Goal: Task Accomplishment & Management: Manage account settings

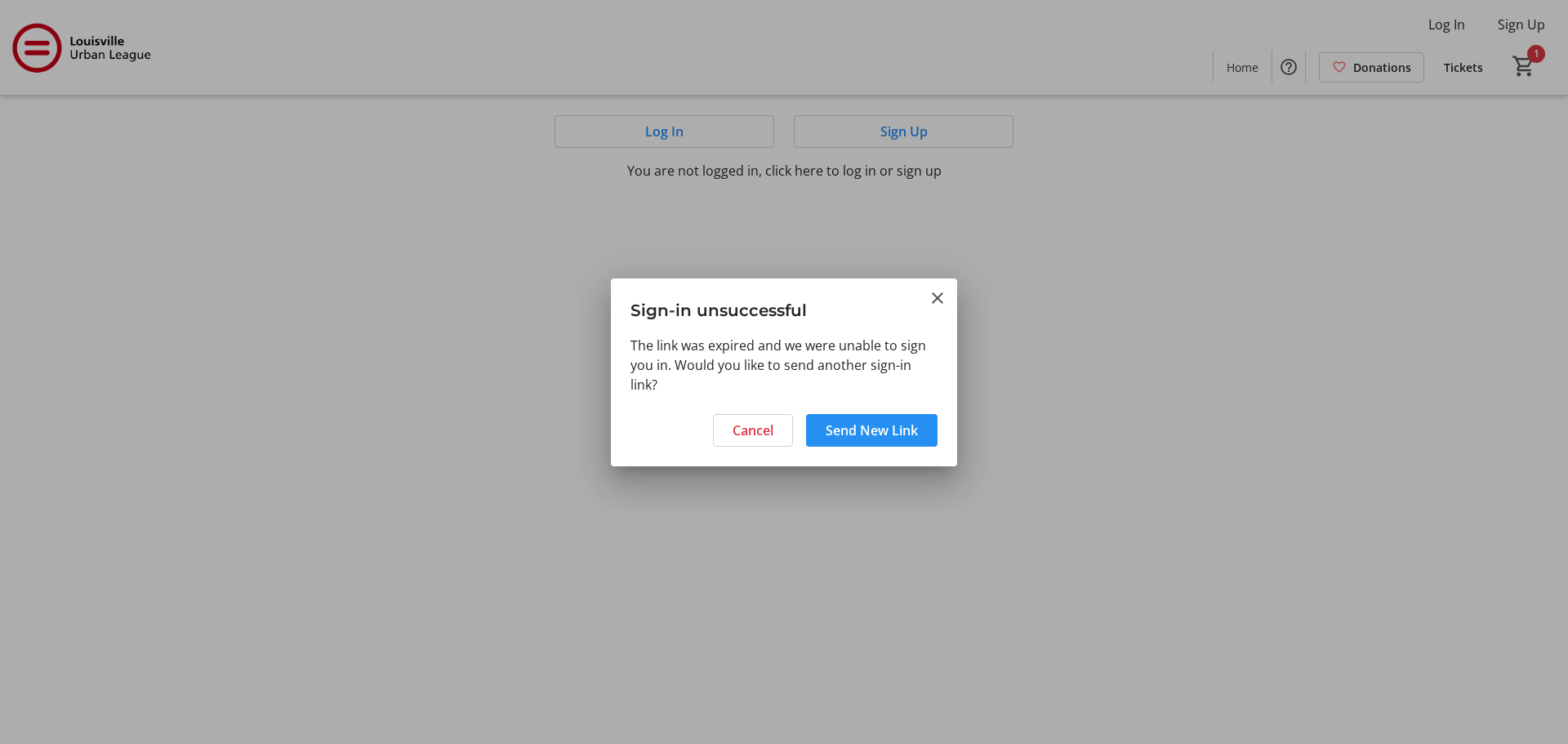
click at [870, 428] on span "Send New Link" at bounding box center [871, 430] width 93 height 19
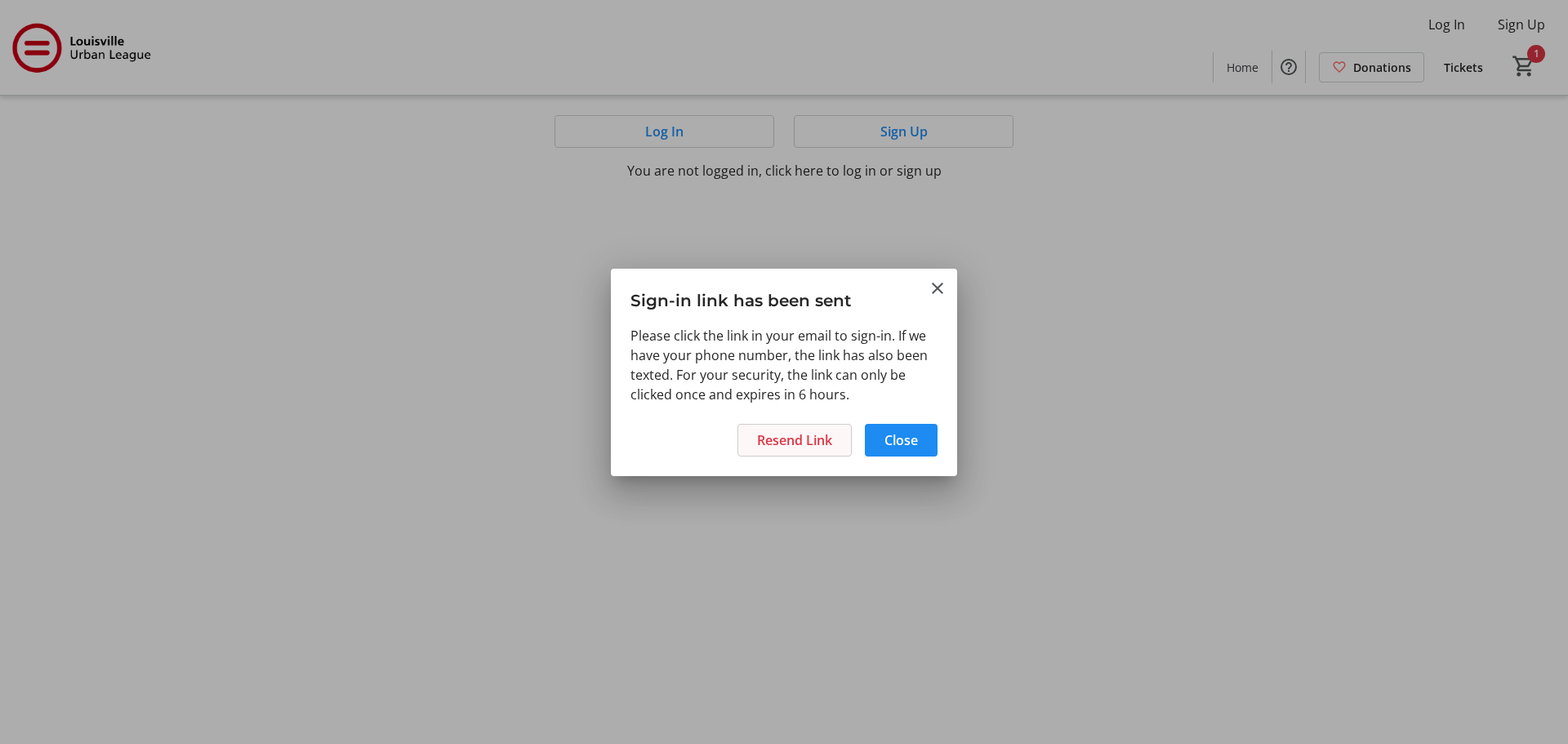
click at [813, 443] on span "Resend Link" at bounding box center [795, 440] width 75 height 19
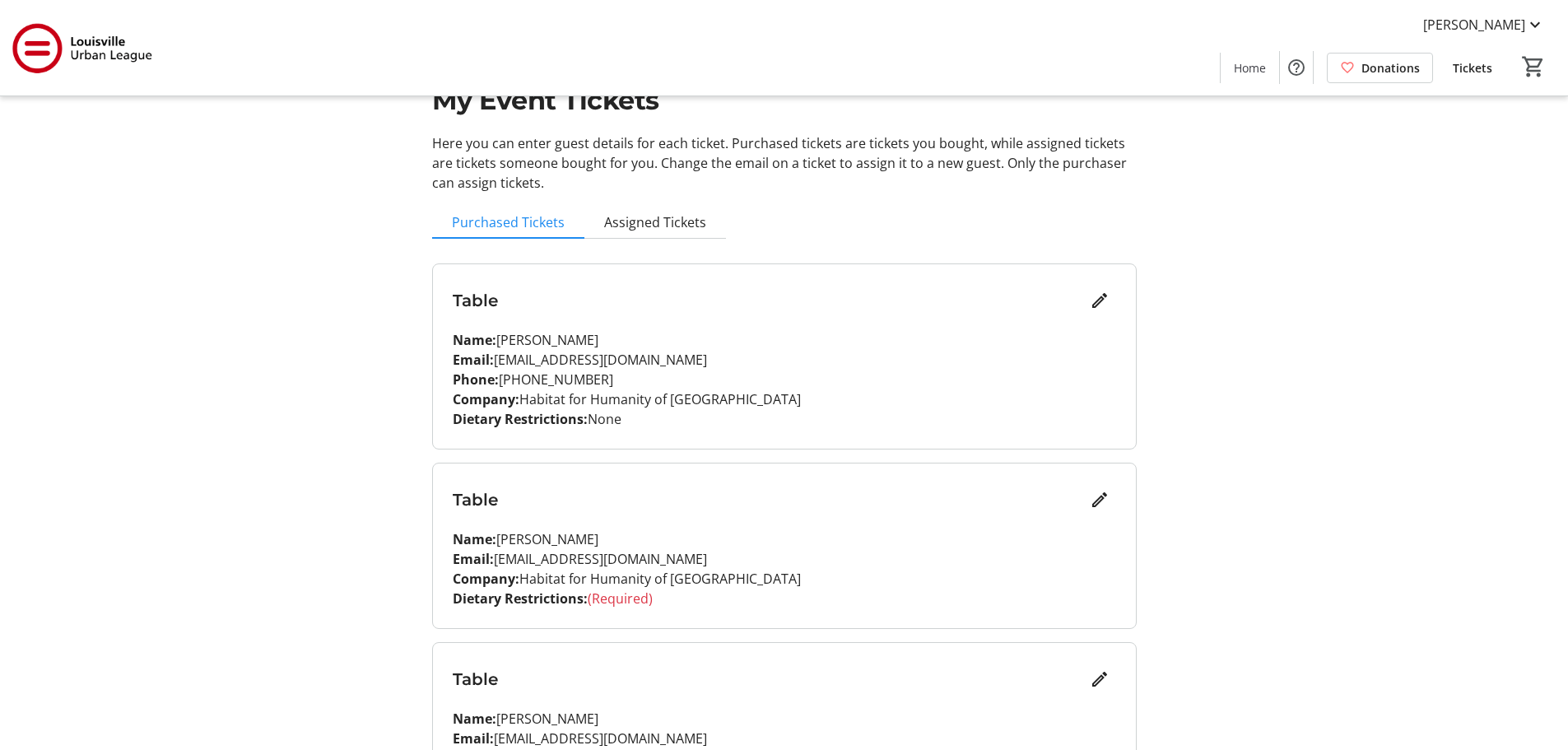
scroll to position [83, 0]
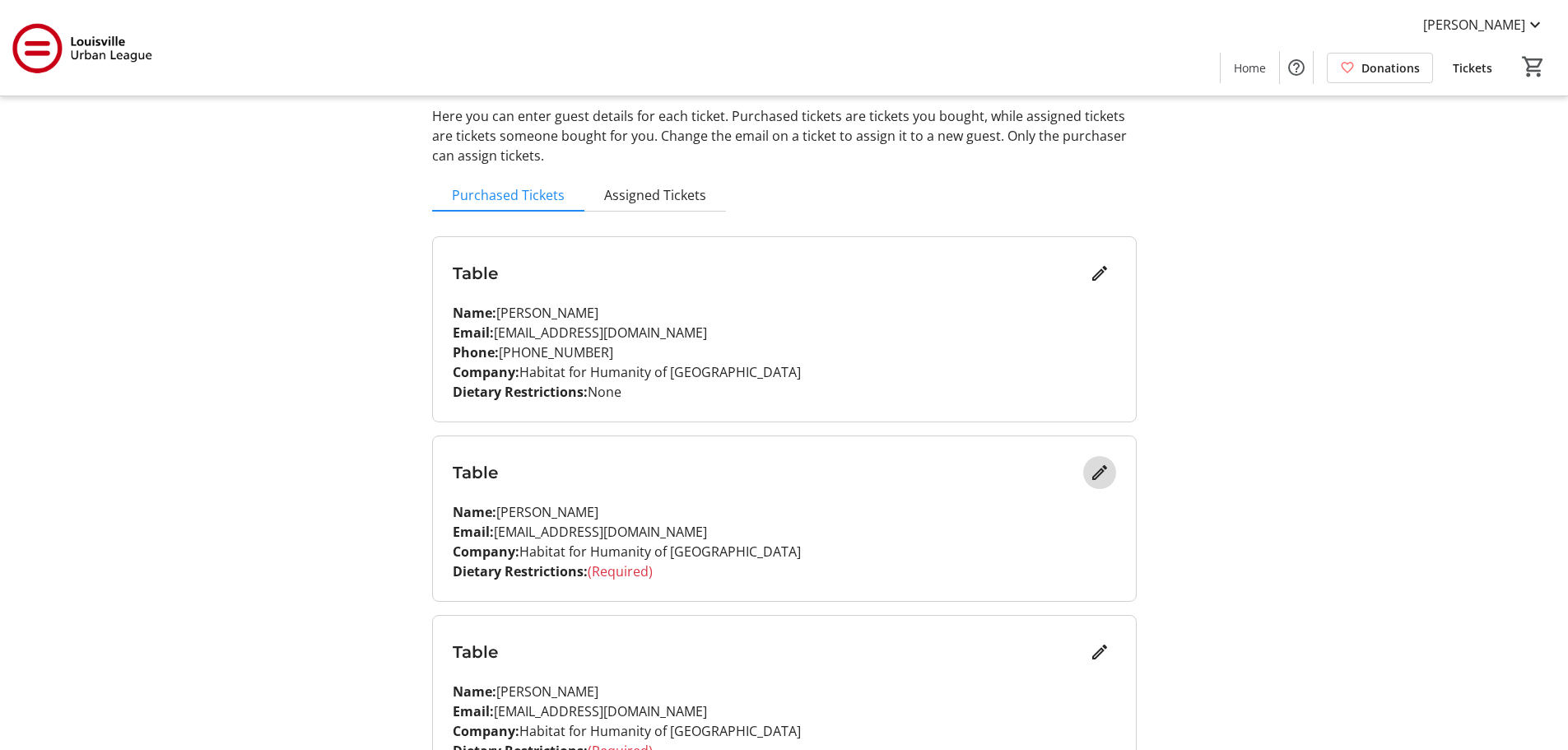
click at [1100, 466] on mat-icon "Edit" at bounding box center [1099, 473] width 20 height 20
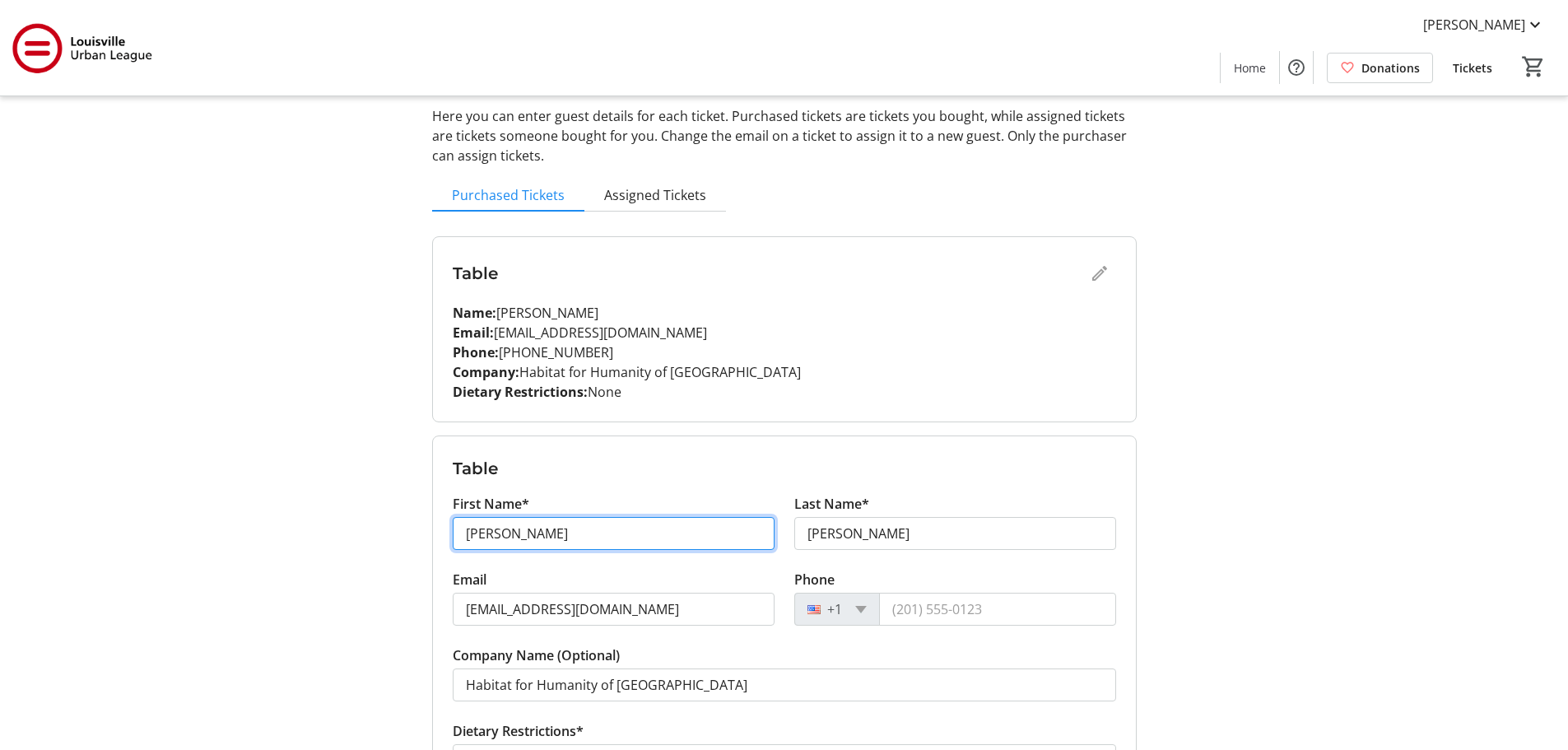
drag, startPoint x: 557, startPoint y: 534, endPoint x: 394, endPoint y: 539, distance: 163.1
type input "Rob"
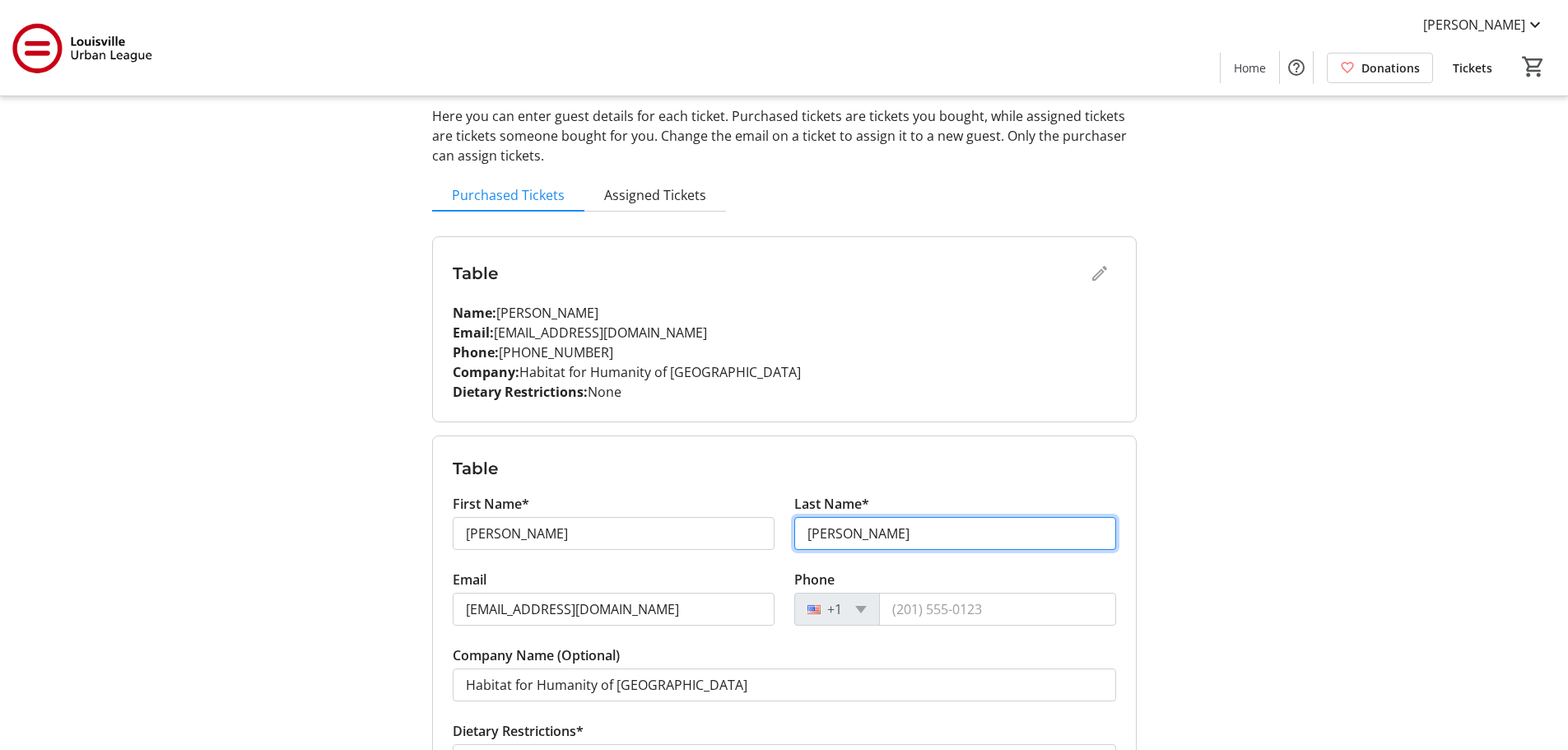
type input "Locke"
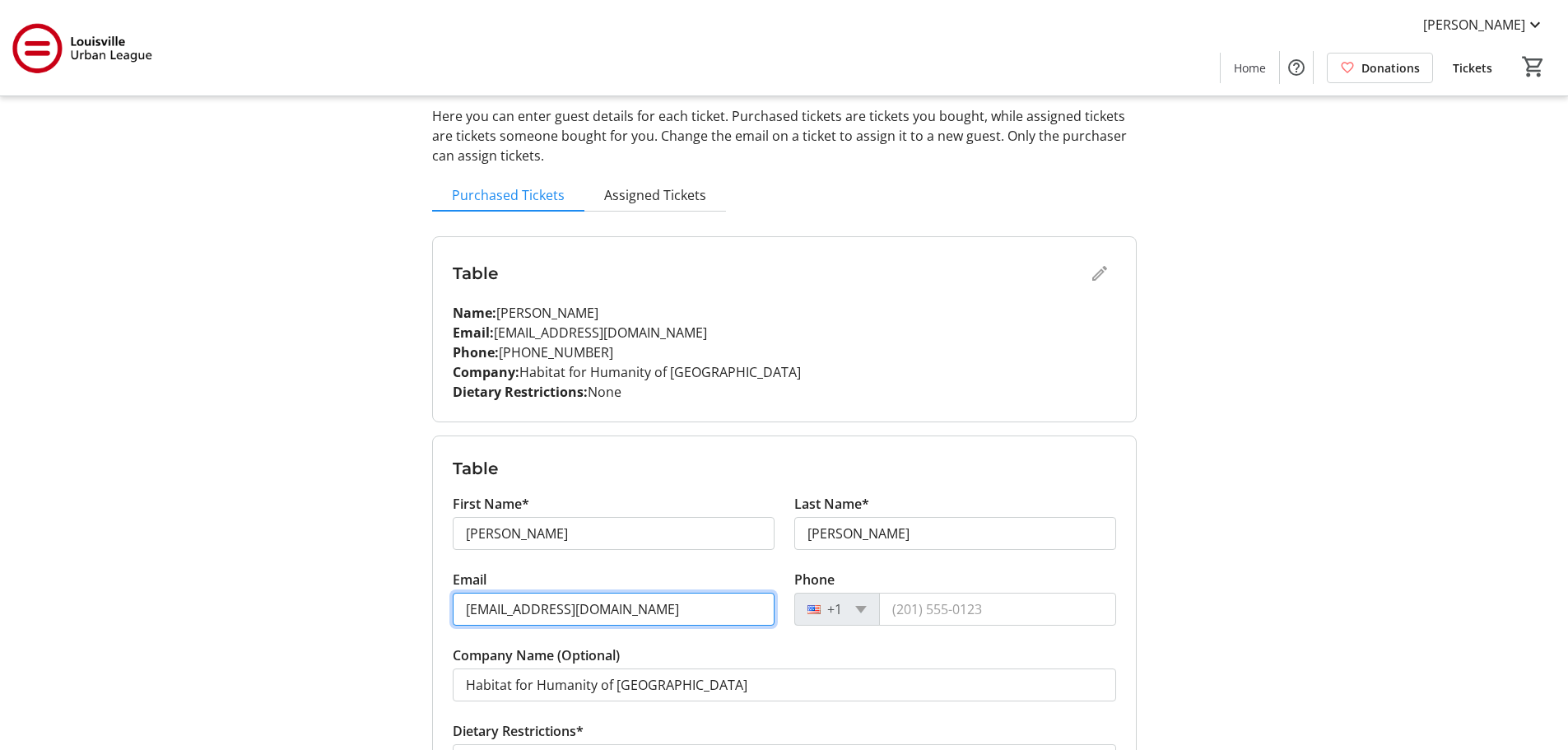
click at [503, 609] on input "abrooks@louisvillehabitat.org" at bounding box center [613, 609] width 322 height 33
click at [515, 607] on input "abrooks@louisvillehabitat.org" at bounding box center [613, 609] width 322 height 33
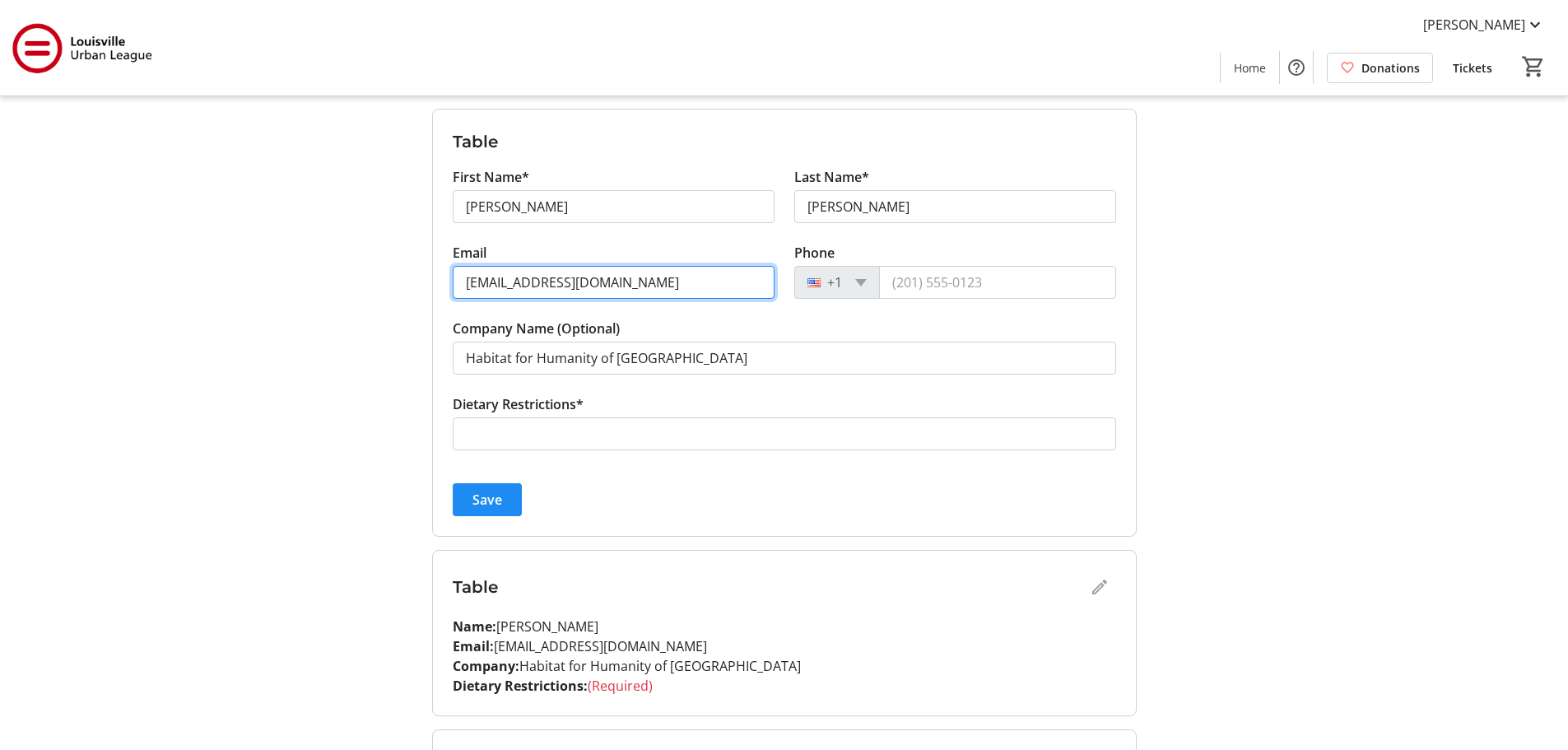
scroll to position [411, 0]
type input "rlocke@louisvillehabitat.org"
click at [474, 498] on span "Save" at bounding box center [487, 498] width 29 height 20
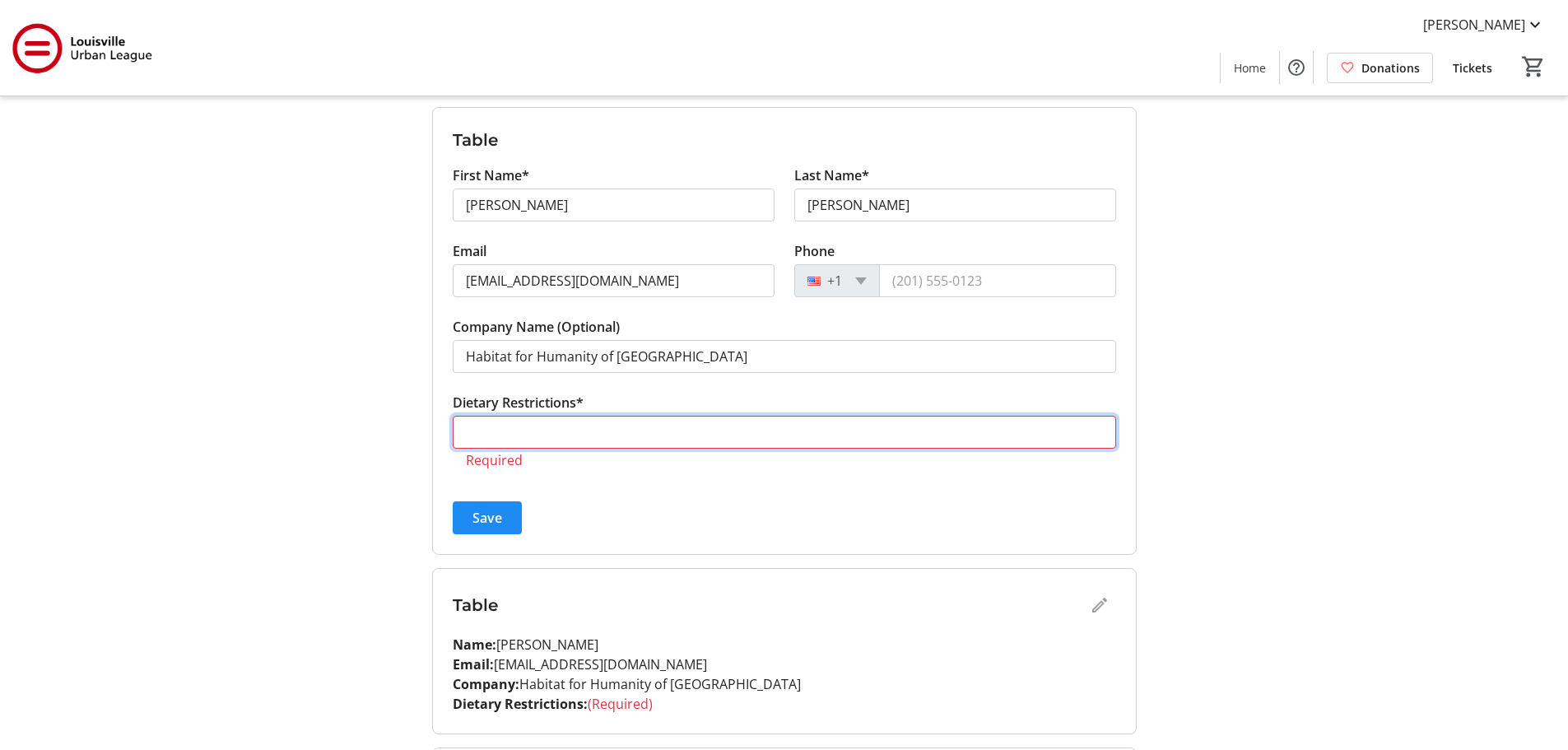
click at [606, 435] on input "Dietary Restrictions*" at bounding box center [784, 432] width 664 height 33
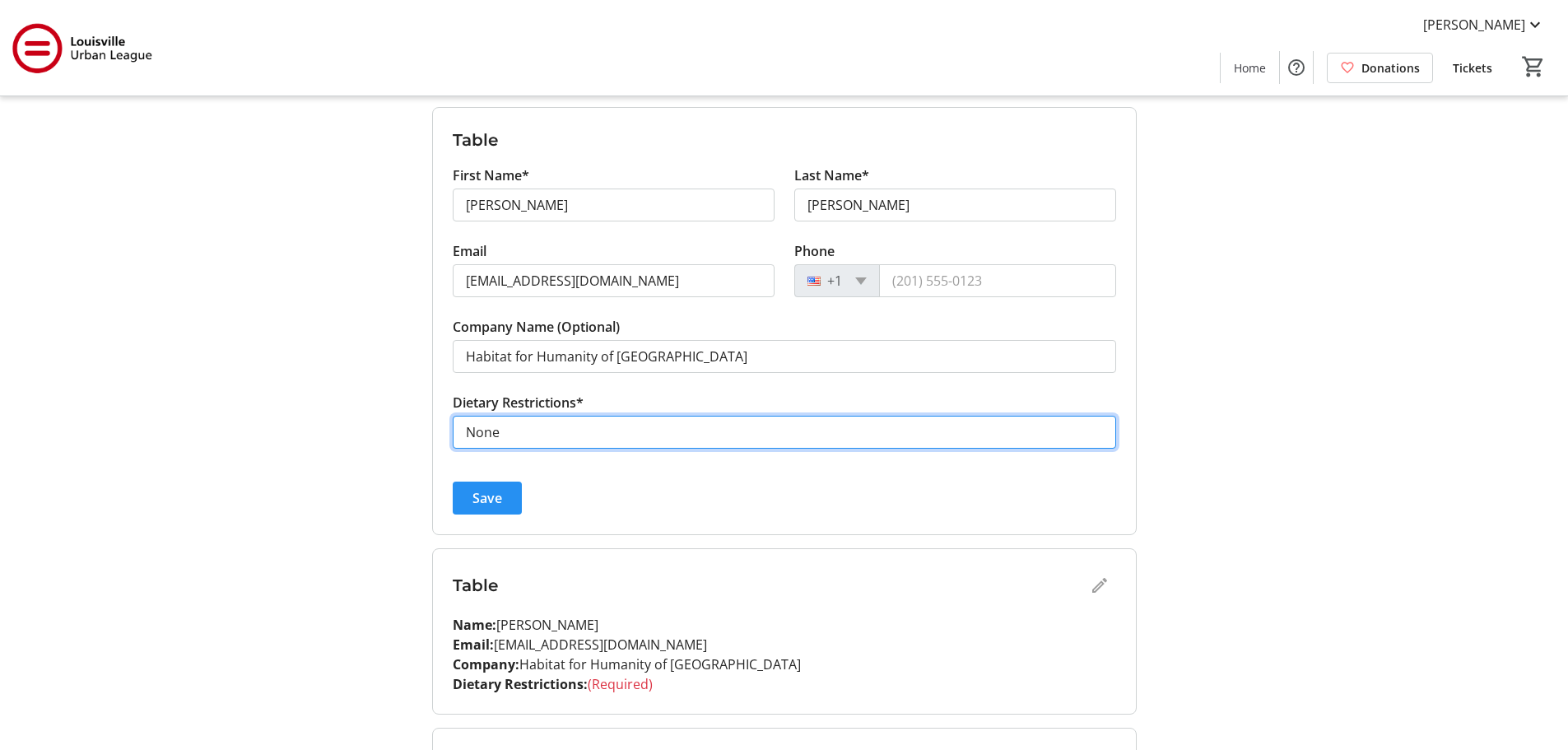
type input "None"
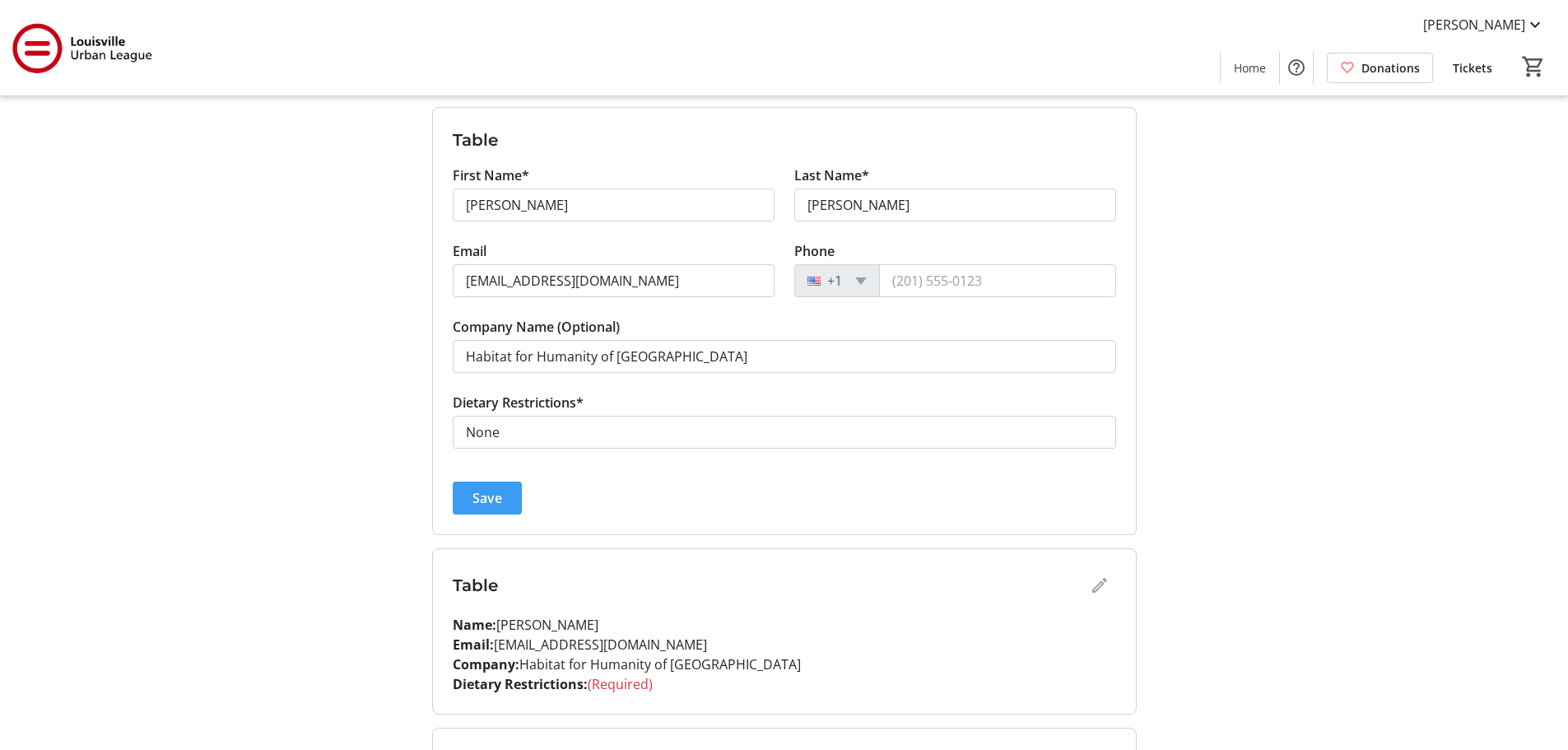
click at [508, 499] on span "submit" at bounding box center [487, 498] width 69 height 39
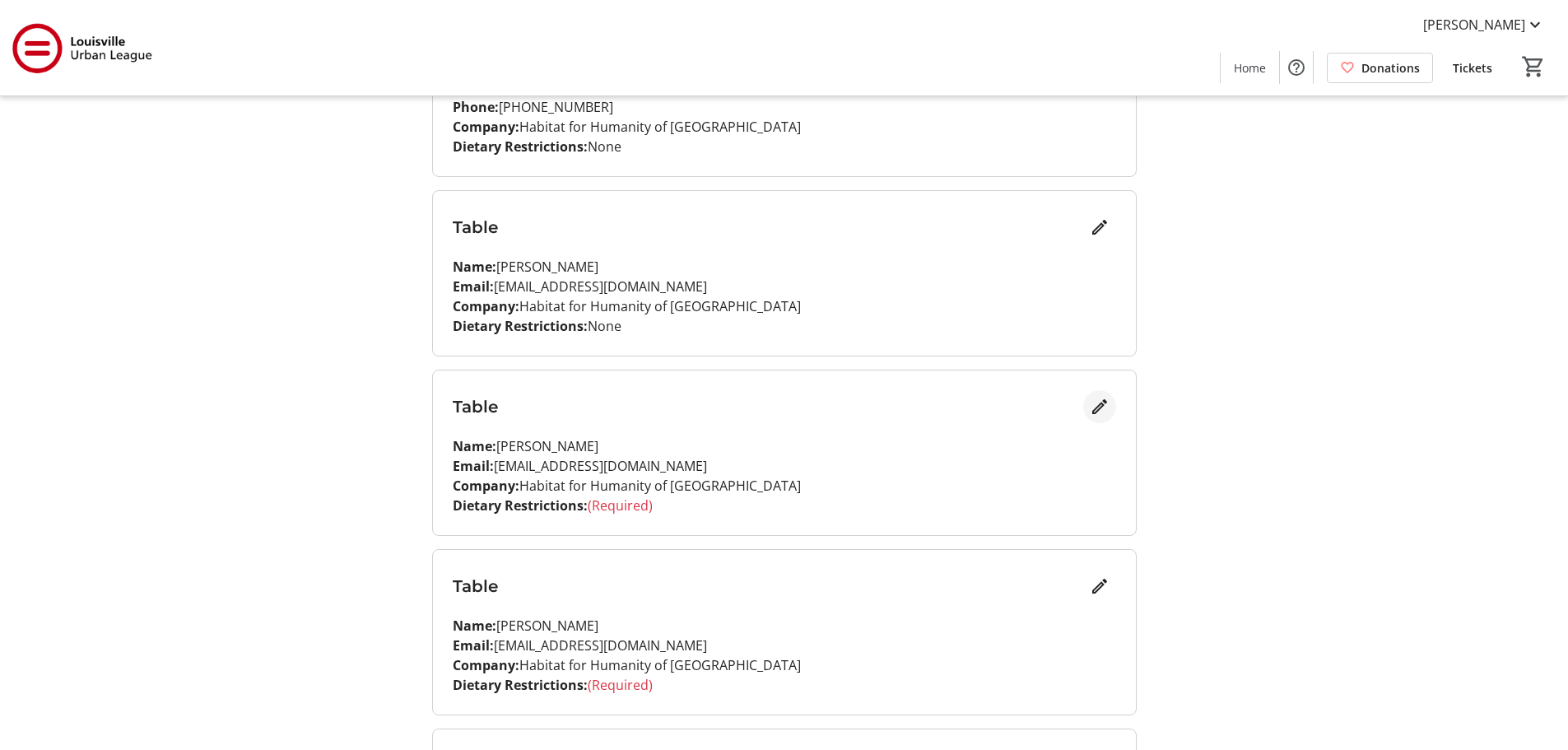
scroll to position [329, 0]
click at [1101, 403] on mat-icon "Edit" at bounding box center [1099, 406] width 20 height 20
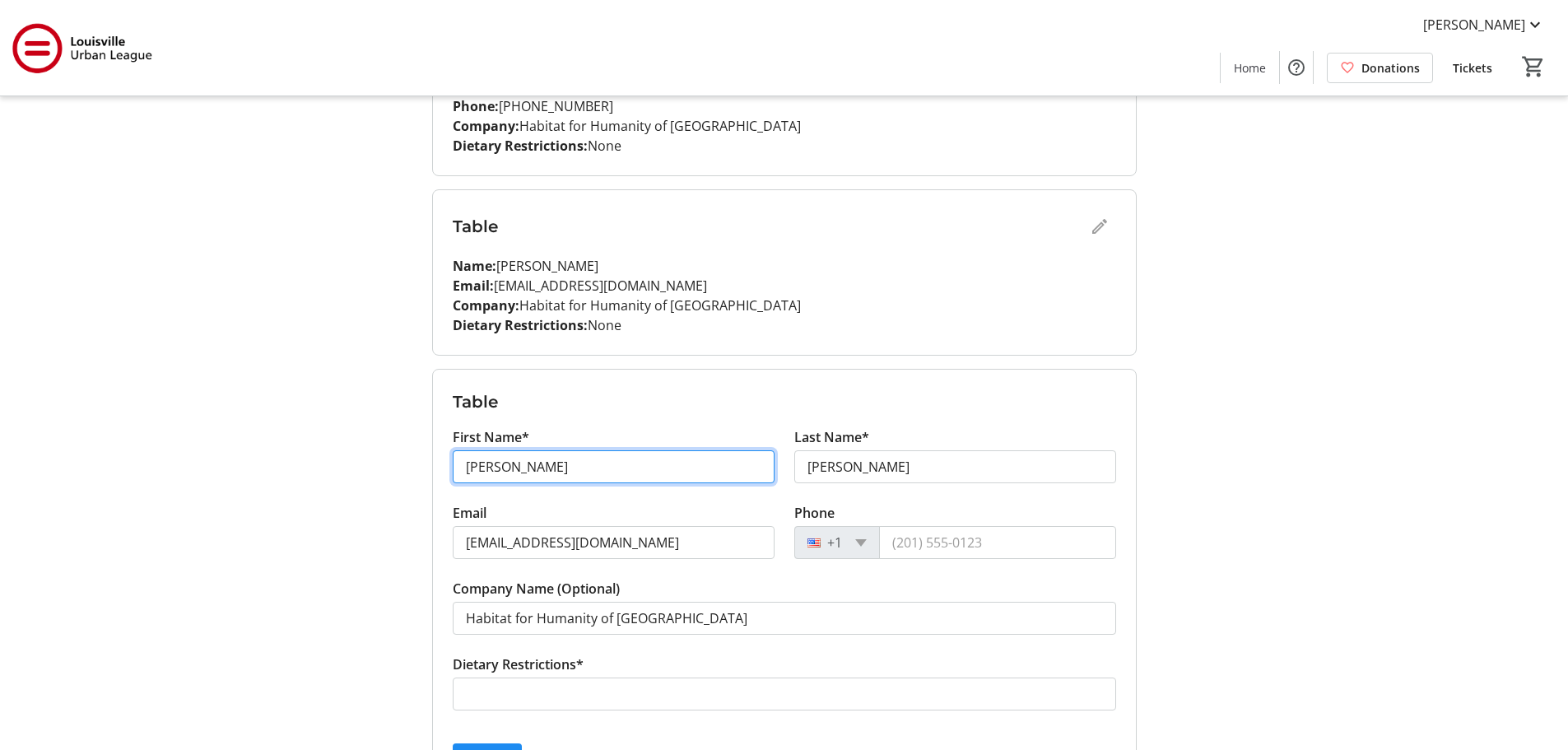
drag, startPoint x: 563, startPoint y: 465, endPoint x: 367, endPoint y: 488, distance: 197.3
click at [367, 488] on div "My Event Tickets Here you can enter guest details for each ticket. Purchased ti…" at bounding box center [784, 715] width 1086 height 2088
type input "Ja'mel"
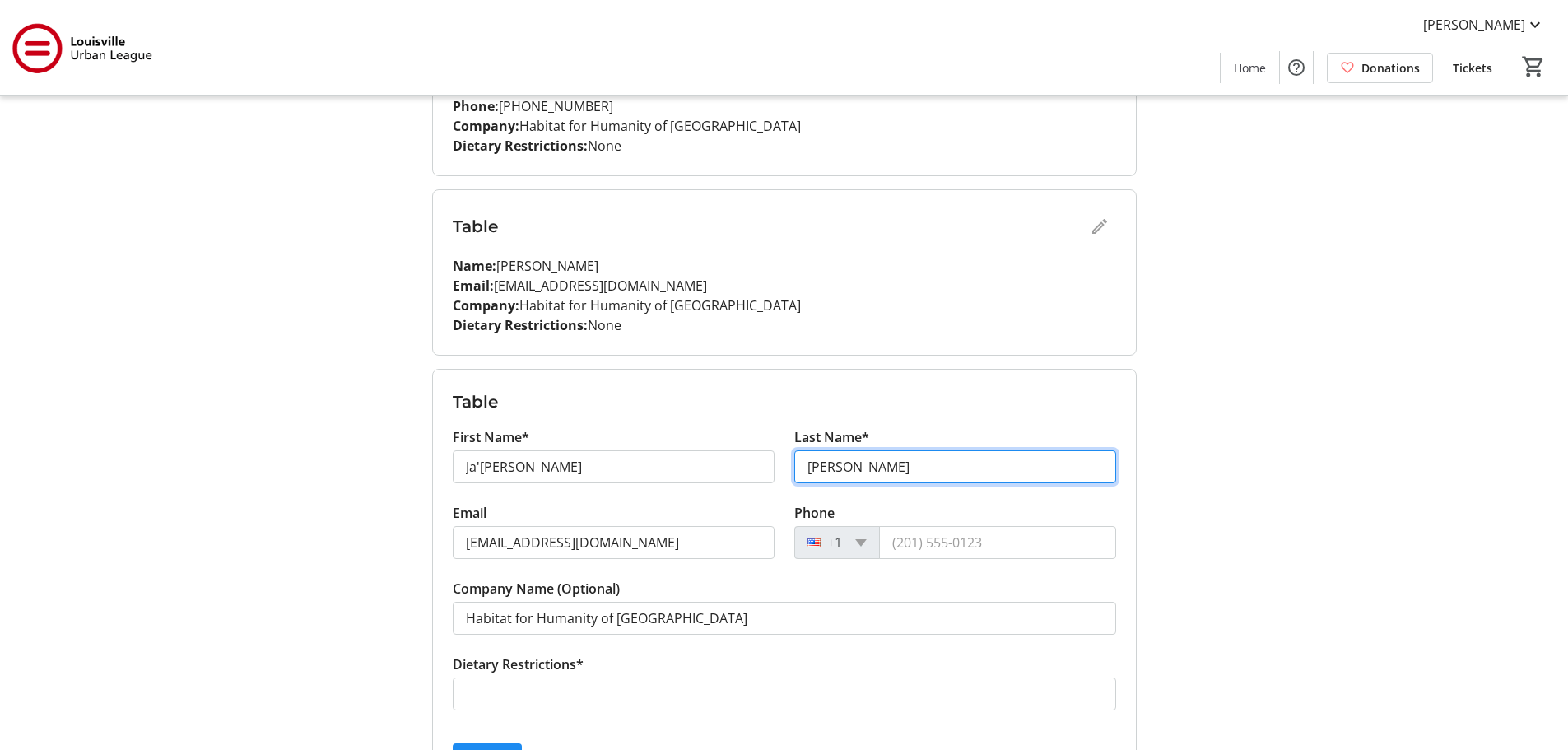
type input "Armstrong"
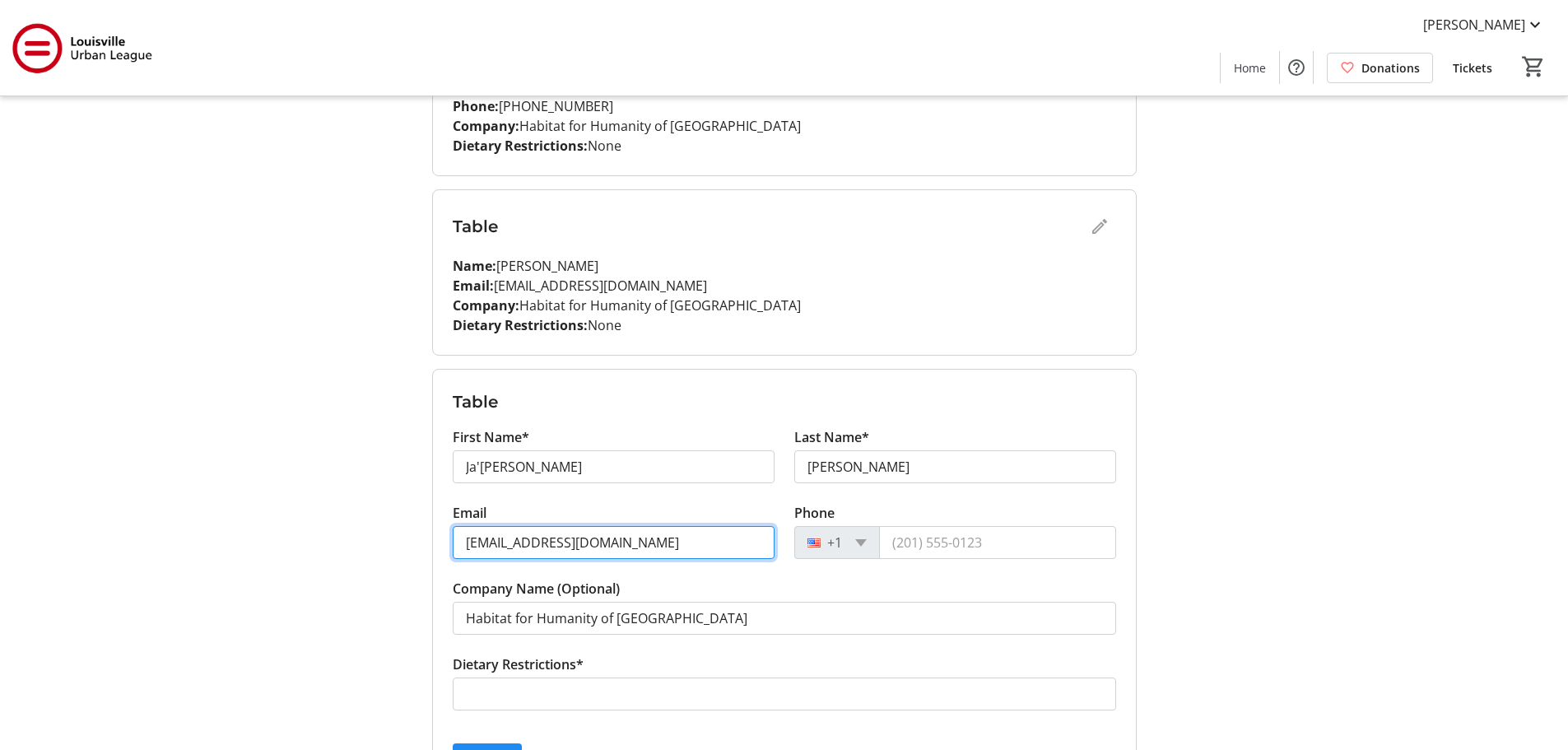
drag, startPoint x: 508, startPoint y: 547, endPoint x: 517, endPoint y: 546, distance: 9.1
click at [508, 547] on input "abrooks@louisvillehabitat.org" at bounding box center [613, 542] width 322 height 33
click at [517, 545] on input "abrooks@louisvillehabitat.org" at bounding box center [613, 542] width 322 height 33
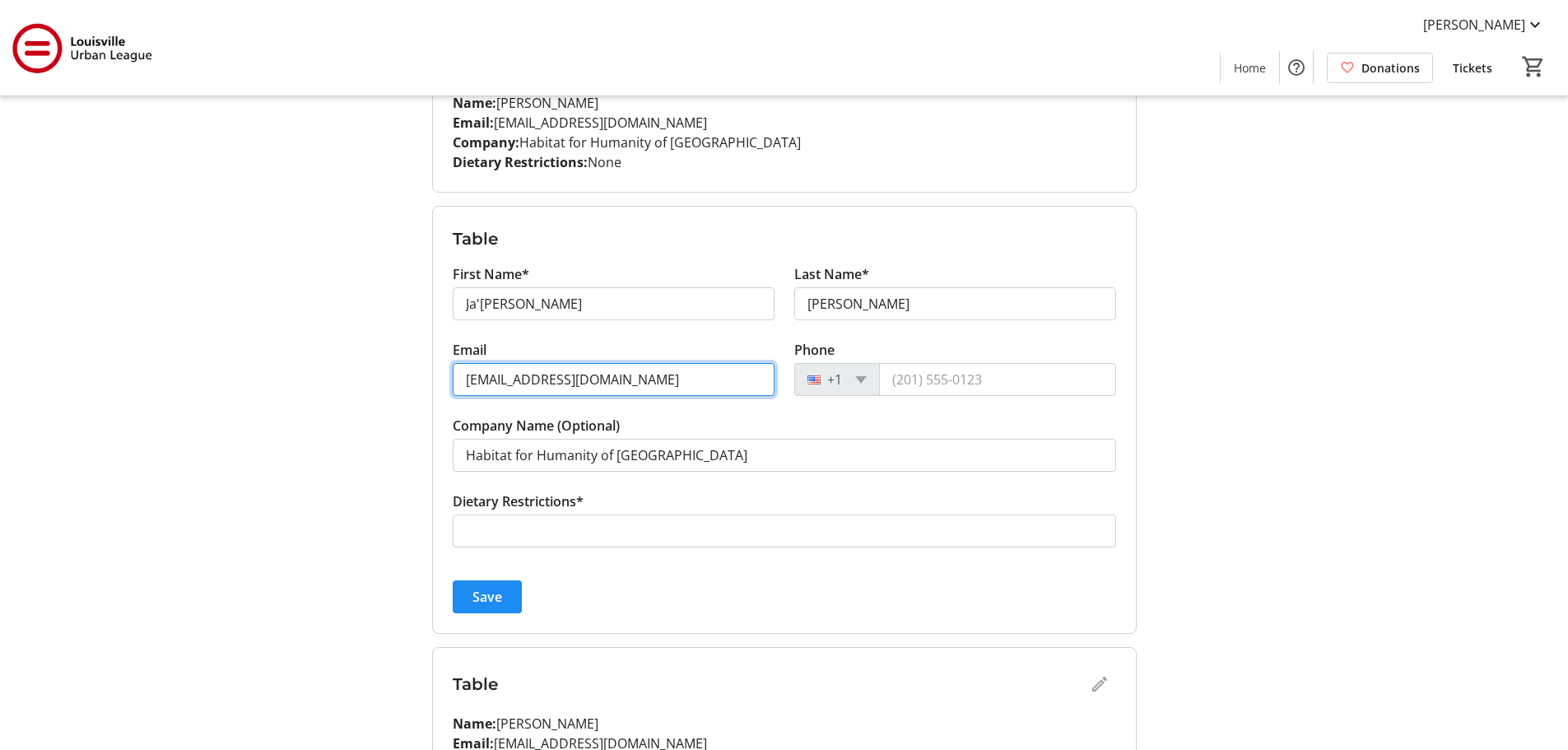
type input "jarmstrong@louisvillehabitat.org"
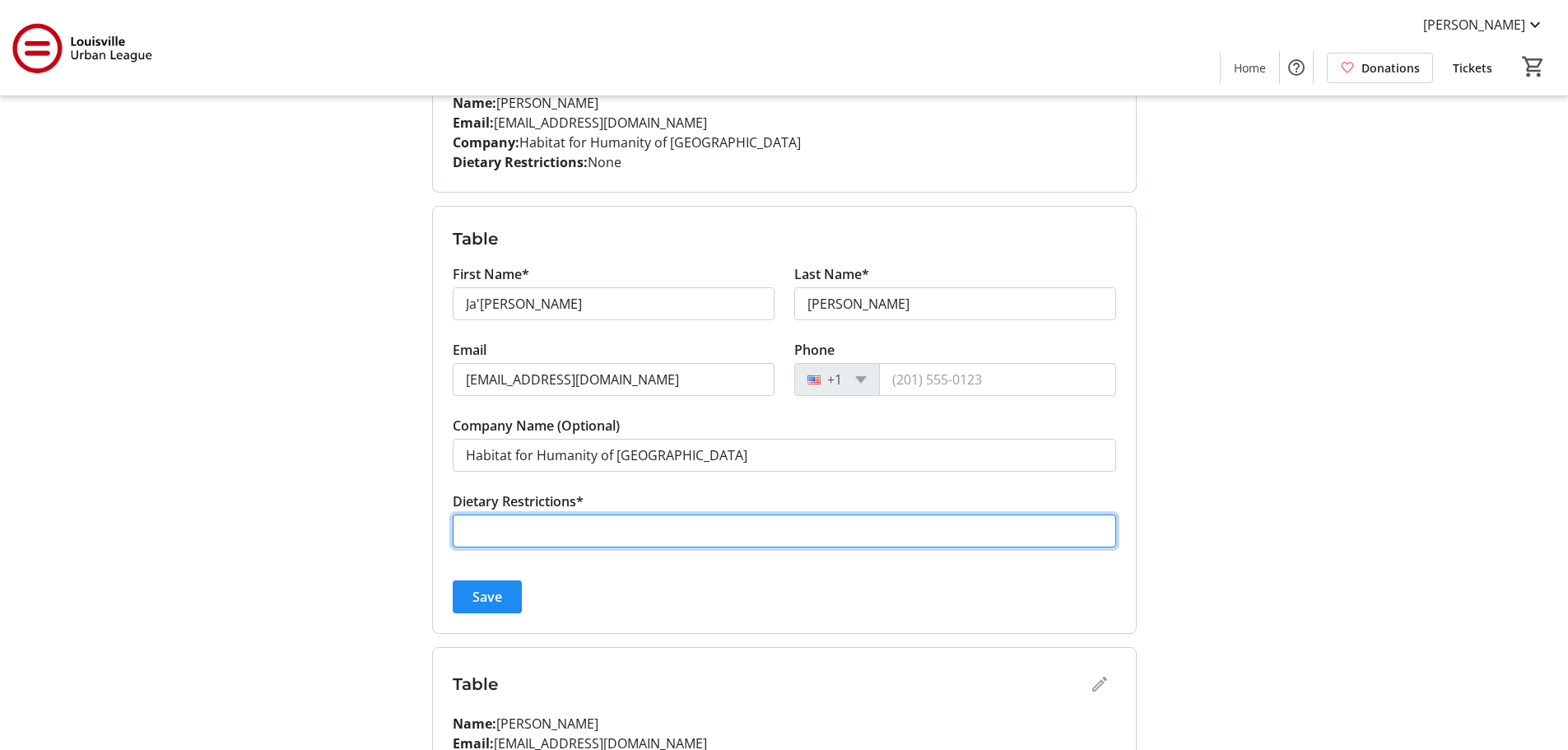
click at [570, 525] on input "Dietary Restrictions*" at bounding box center [784, 531] width 664 height 33
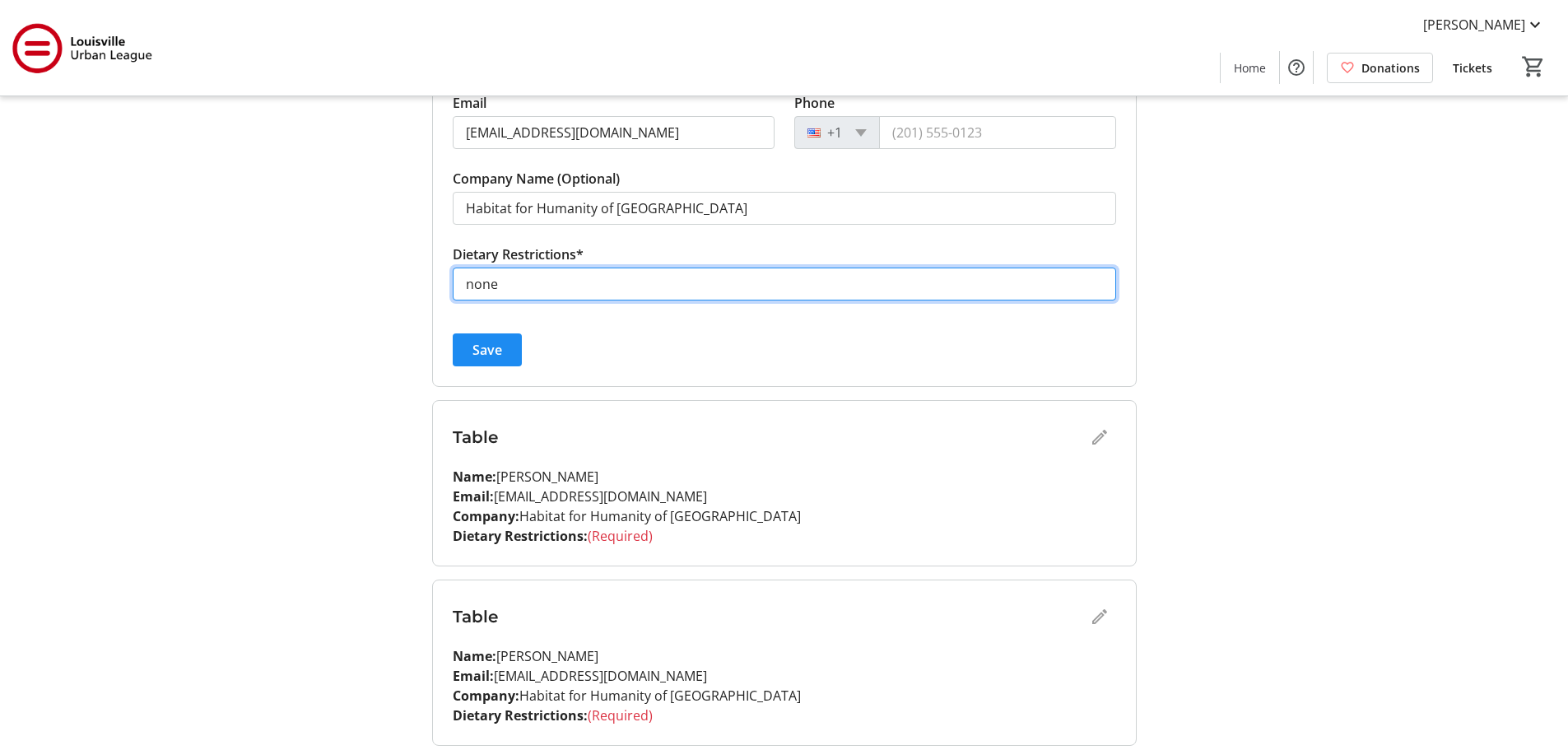
scroll to position [739, 0]
type input "none"
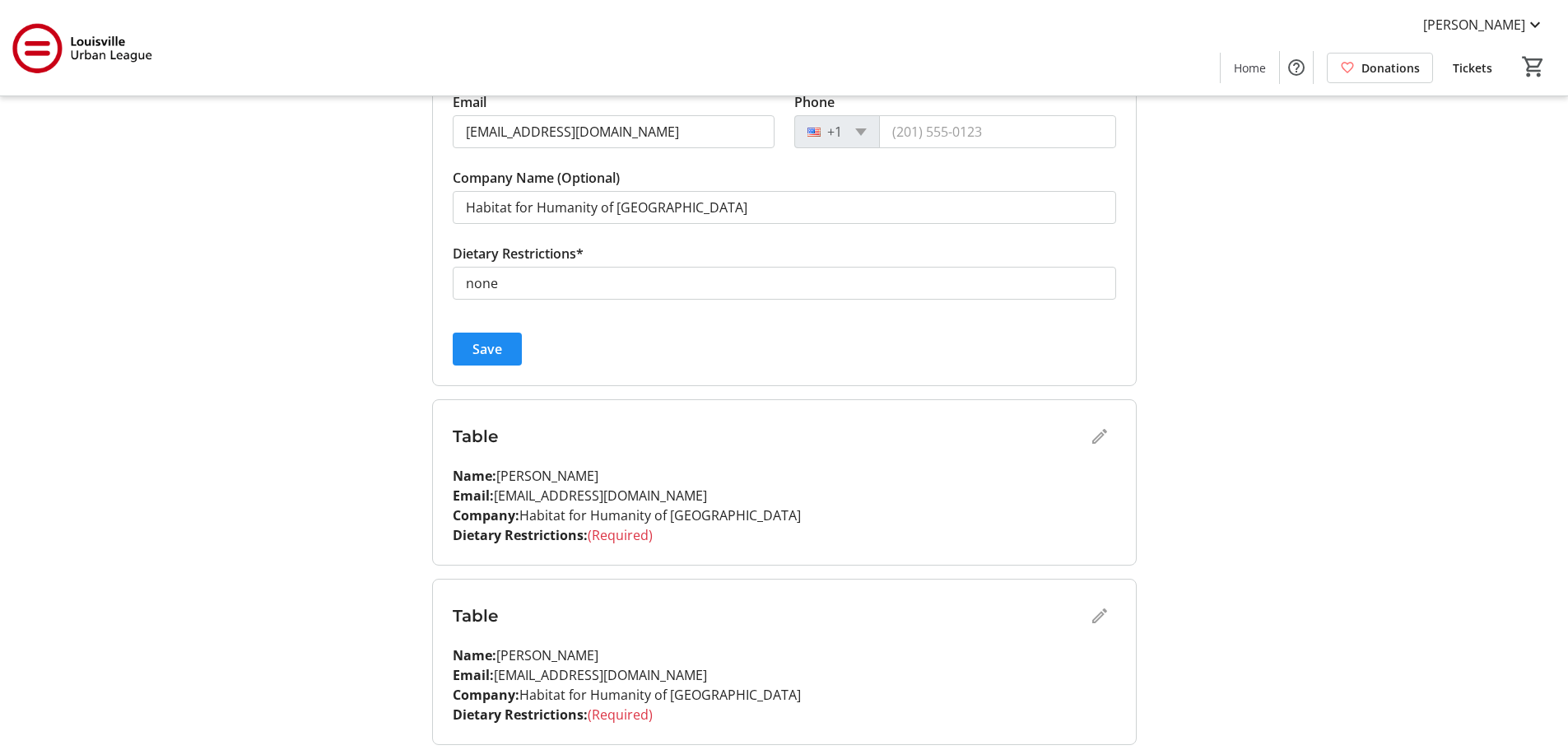
click at [1100, 425] on div "Table" at bounding box center [784, 435] width 664 height 33
click at [500, 347] on span "Save" at bounding box center [487, 349] width 29 height 20
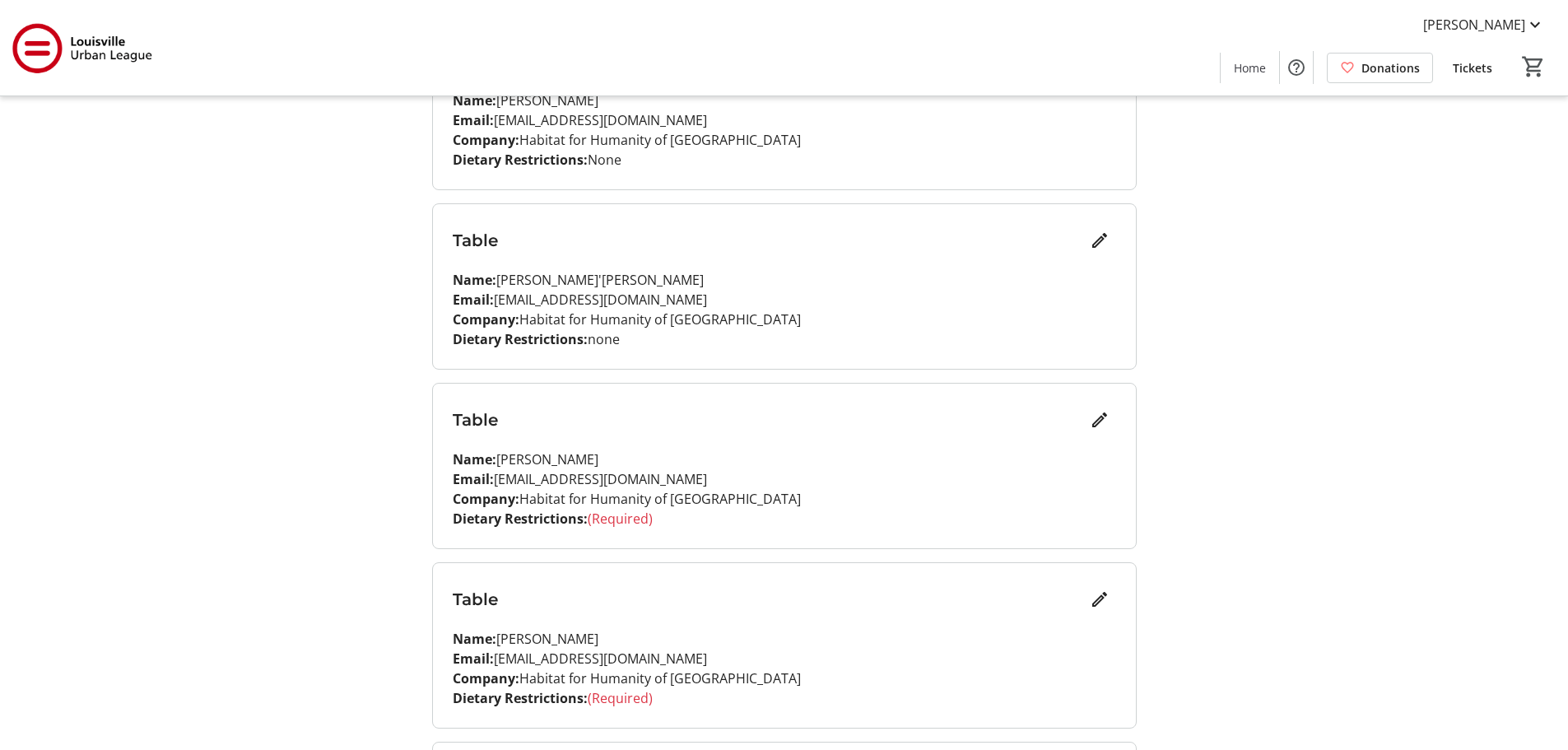
scroll to position [493, 0]
click at [1103, 423] on mat-icon "Edit" at bounding box center [1099, 420] width 20 height 20
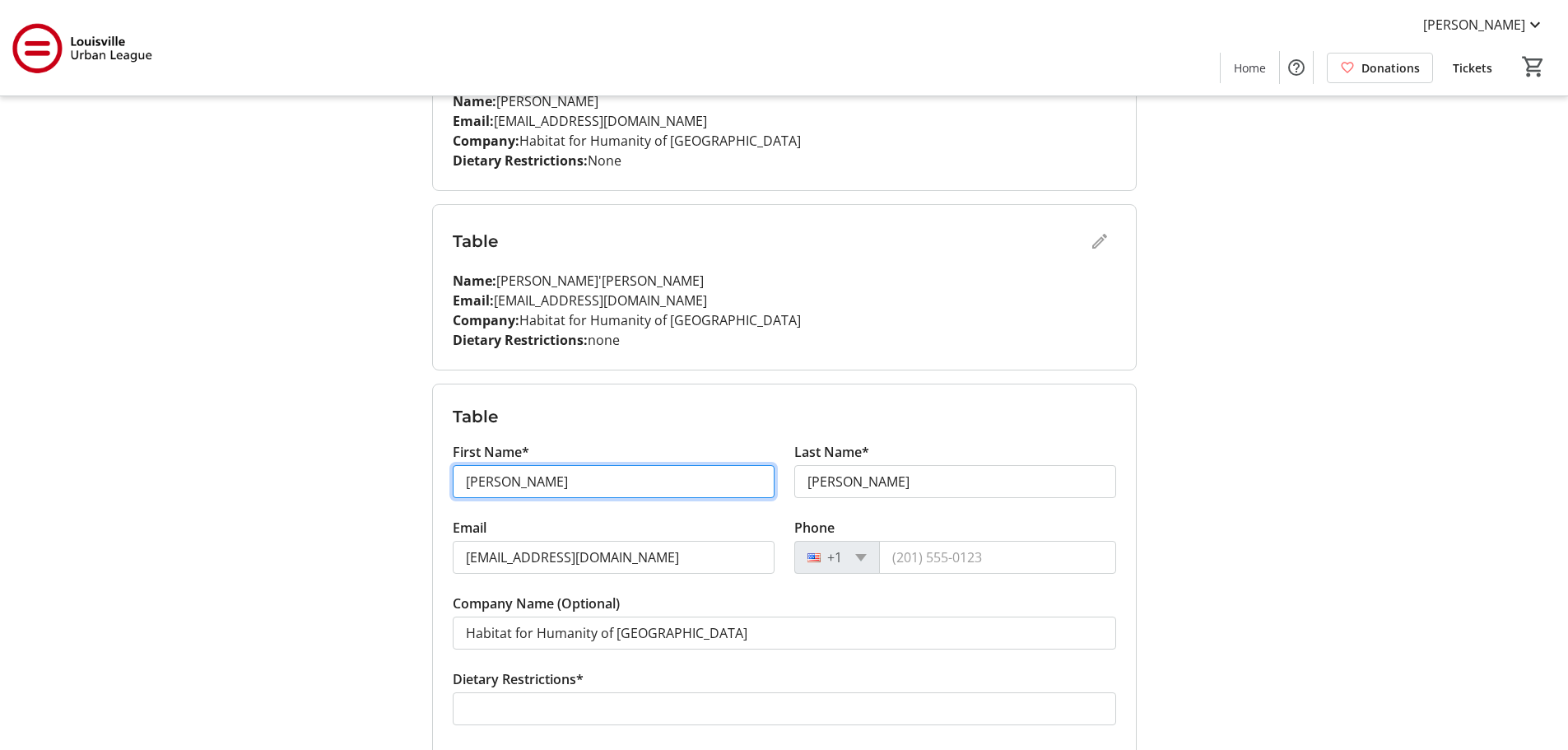
click at [582, 488] on input "Angela" at bounding box center [613, 481] width 322 height 33
type input "A"
type input "Leslie"
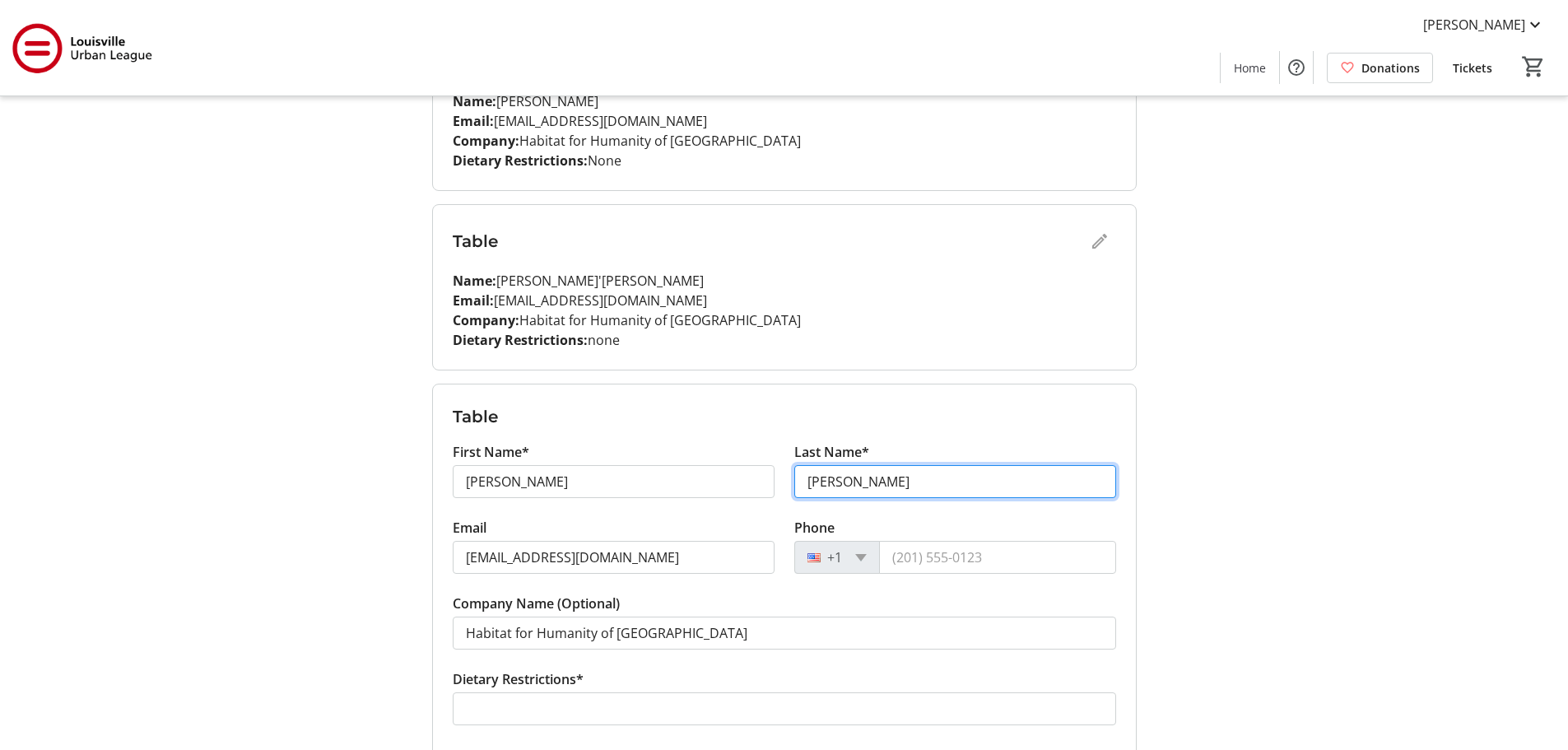
type input "Woods"
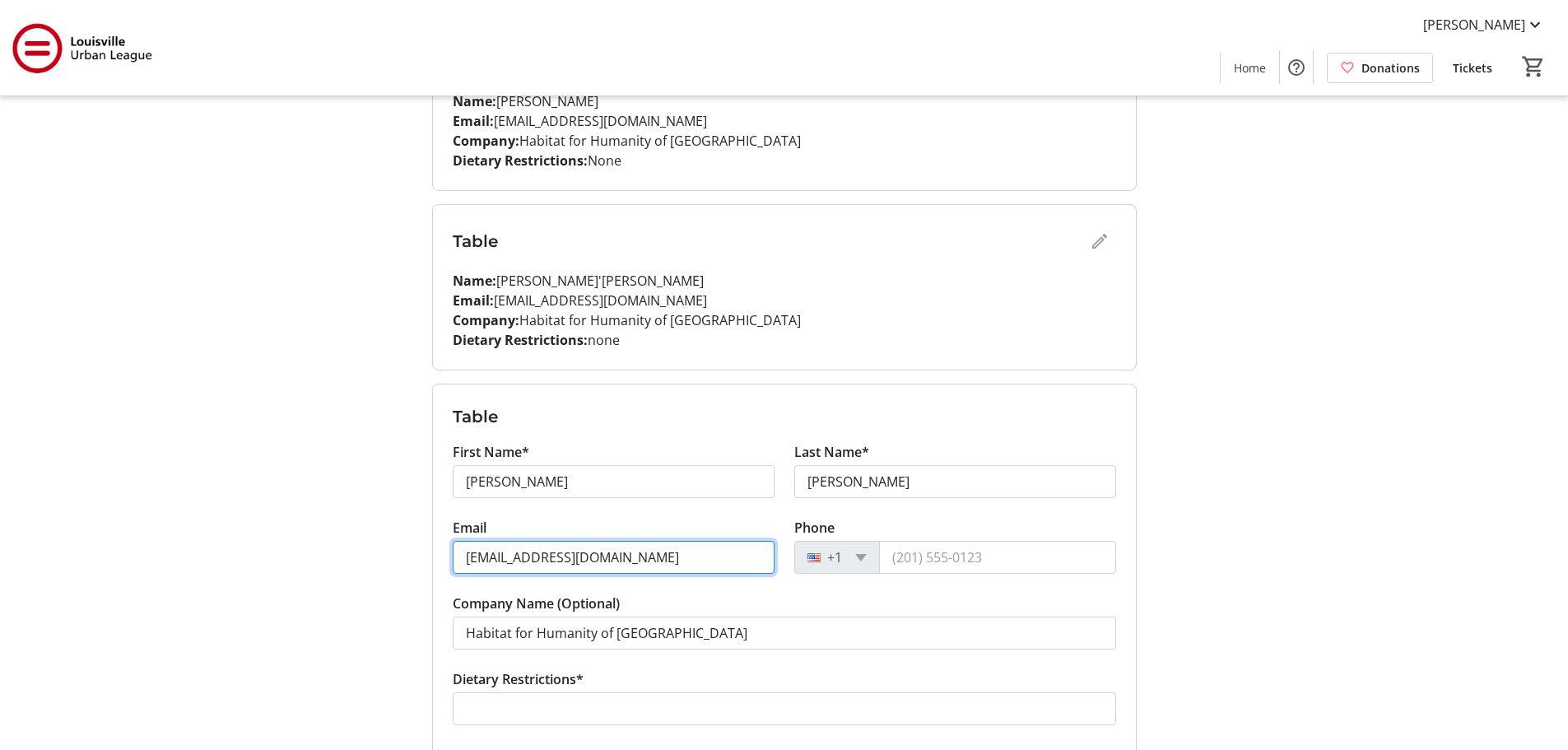
drag, startPoint x: 513, startPoint y: 553, endPoint x: 458, endPoint y: 557, distance: 55.1
click at [458, 557] on input "abrooks@louisvillehabitat.org" at bounding box center [613, 557] width 322 height 33
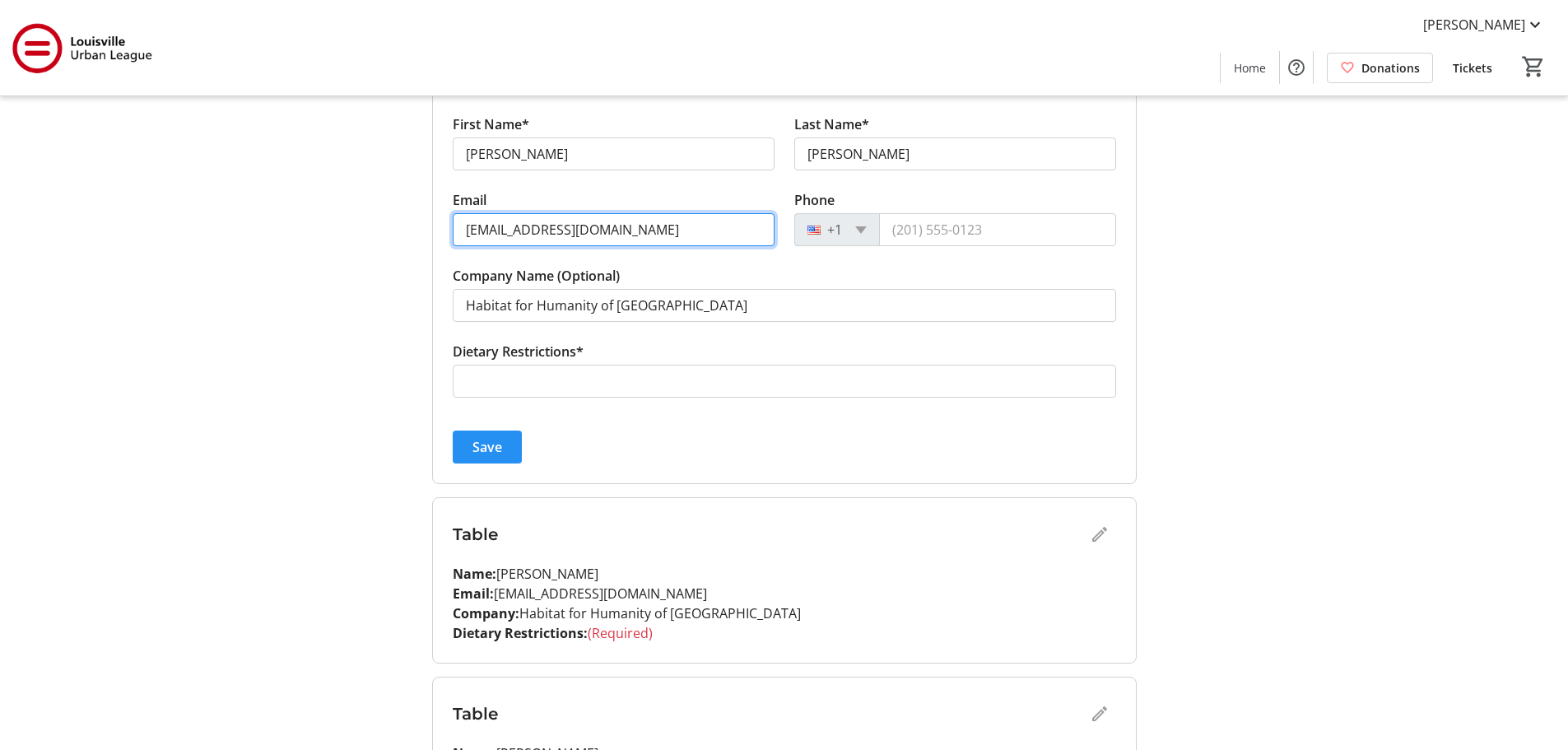
scroll to position [821, 0]
type input "lwoods@louisvillehabitat.org"
click at [475, 449] on span "Save" at bounding box center [487, 446] width 29 height 20
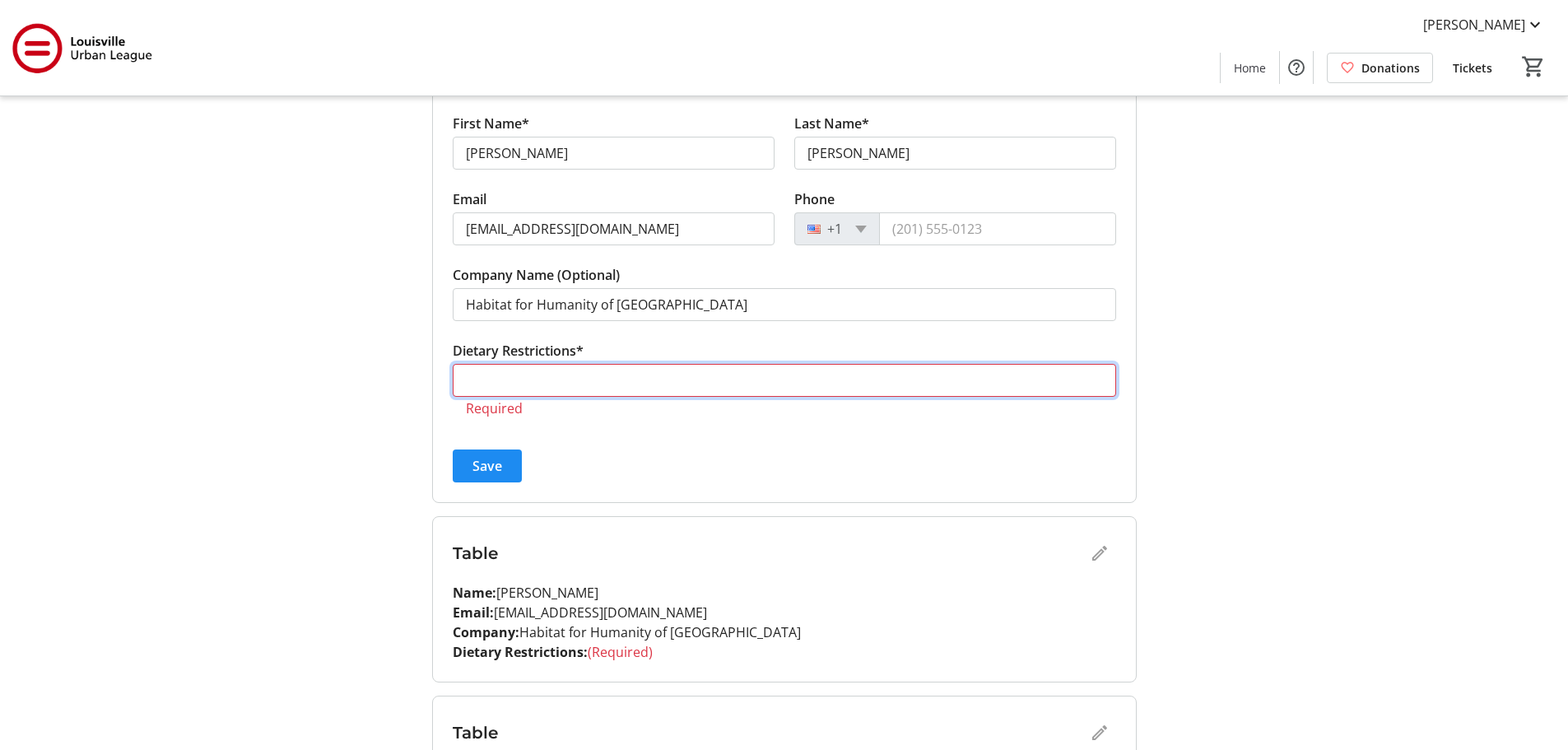
click at [777, 376] on input "Dietary Restrictions*" at bounding box center [784, 379] width 664 height 33
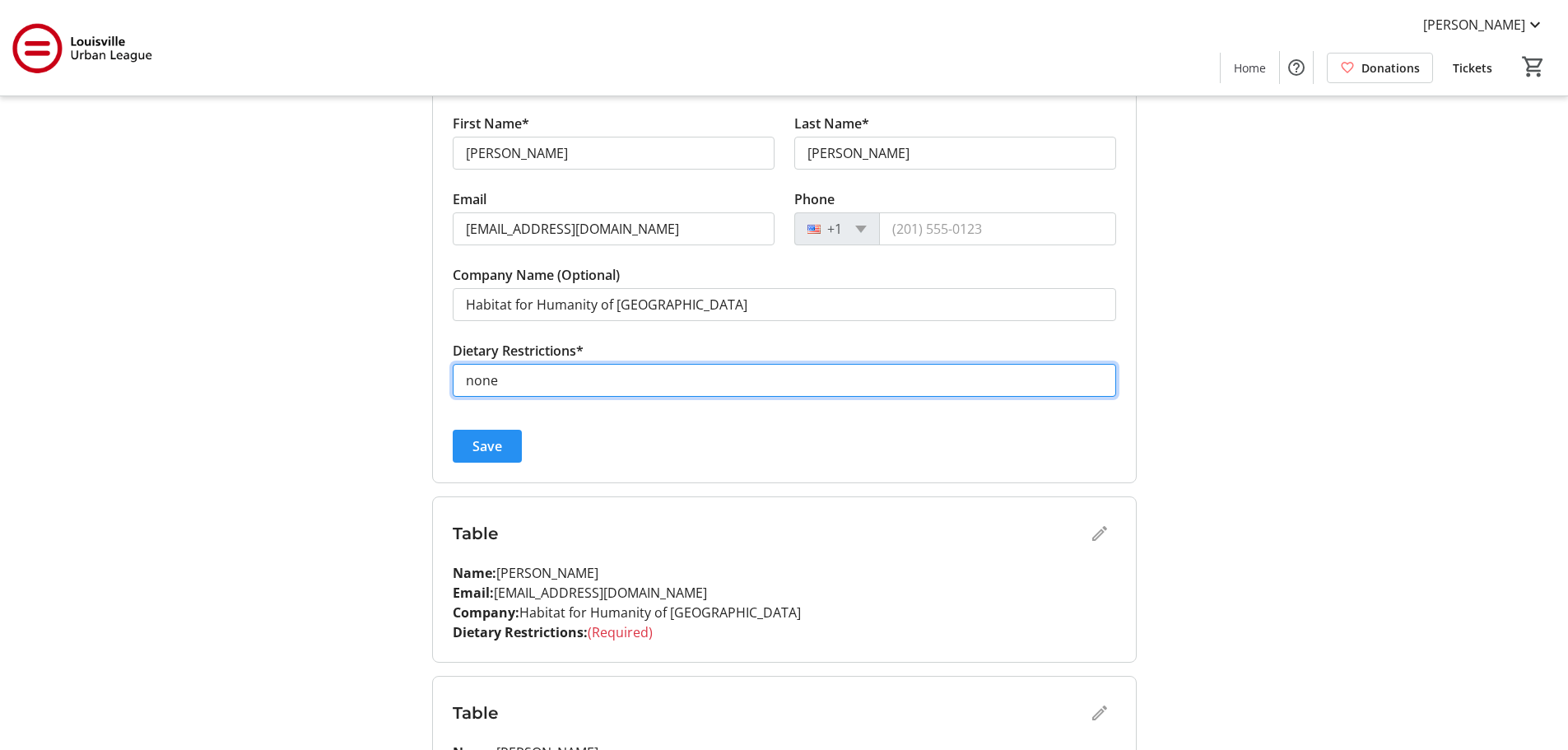
type input "none"
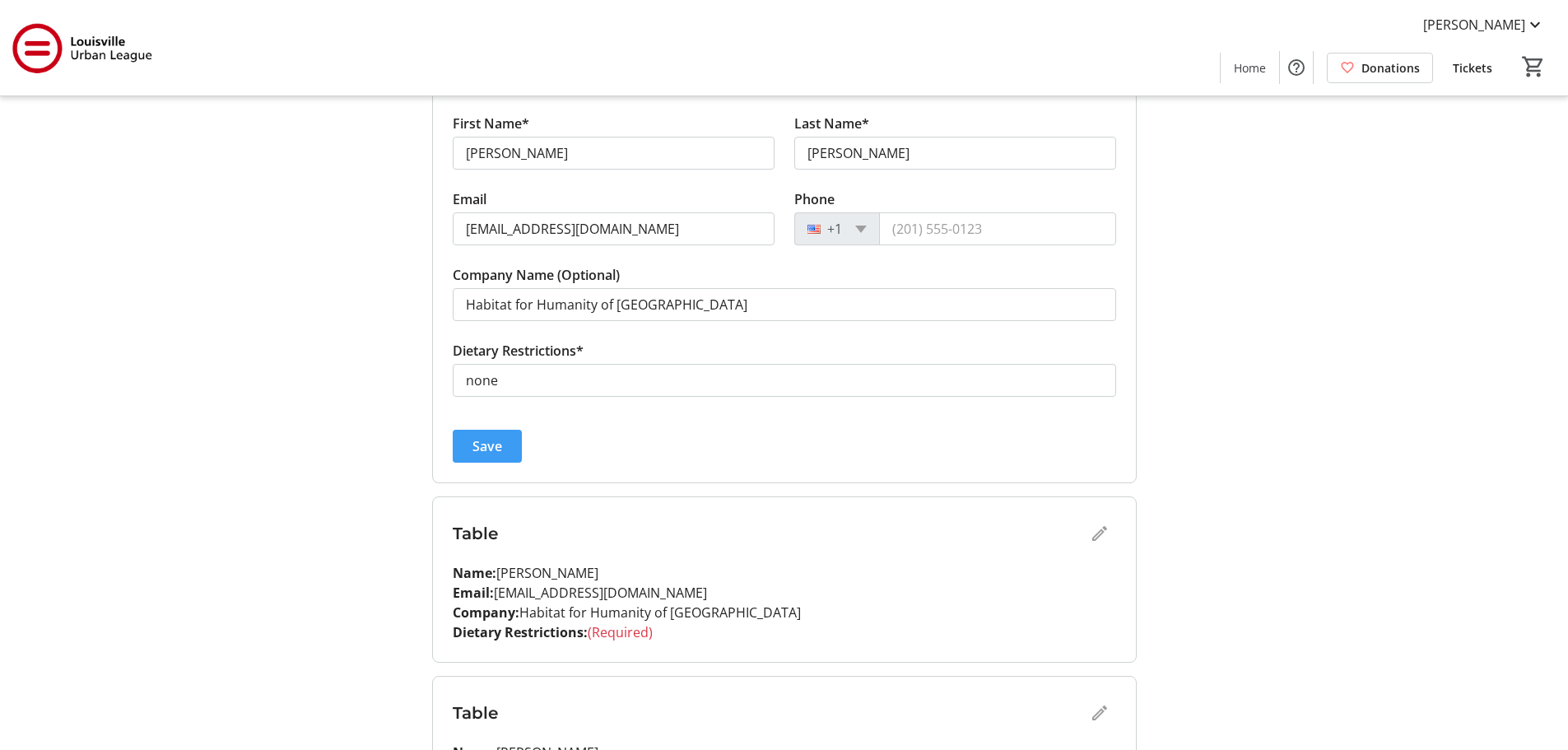
click at [507, 440] on span "submit" at bounding box center [487, 446] width 69 height 39
click at [1099, 532] on div "Table" at bounding box center [784, 533] width 664 height 33
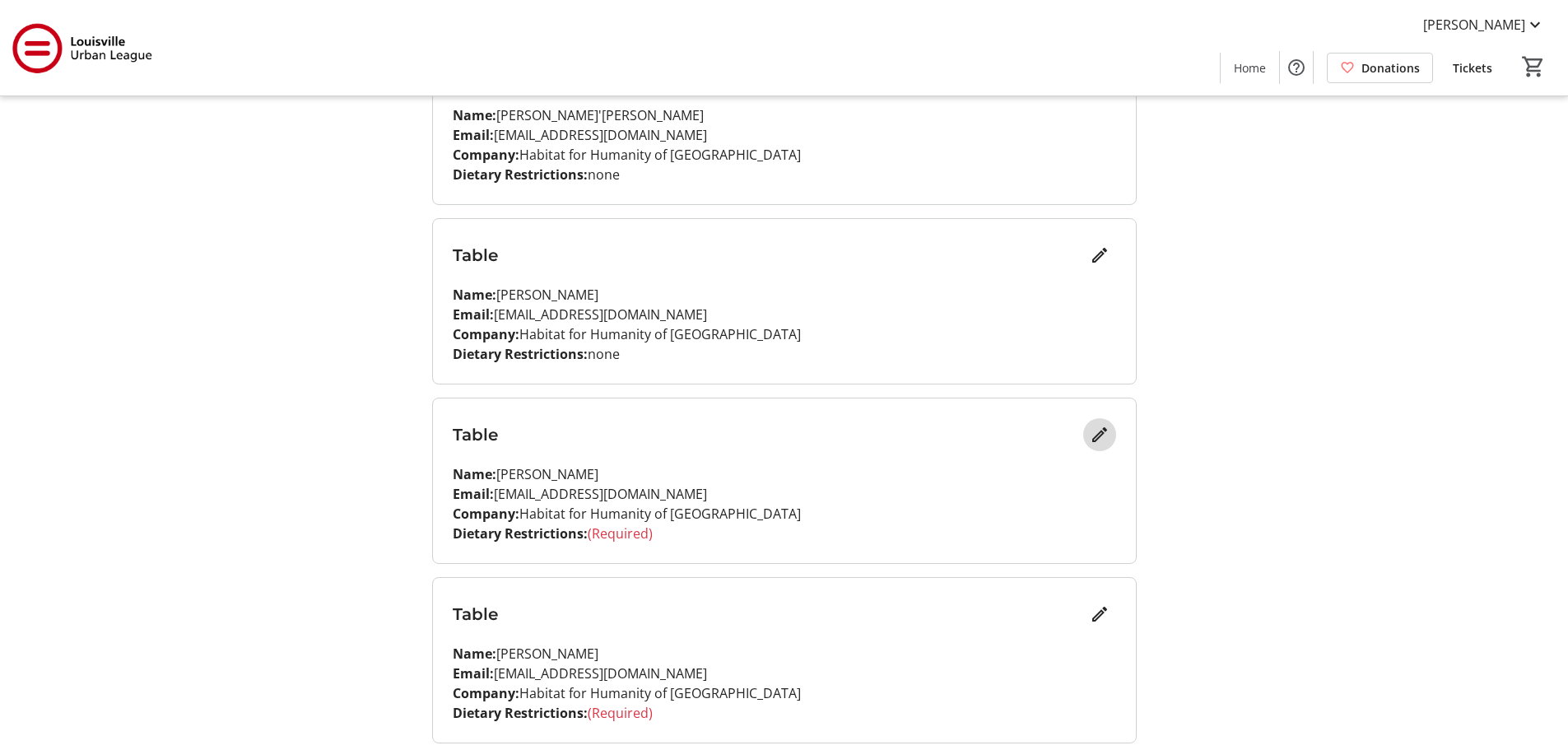
click at [1092, 436] on mat-icon "Edit" at bounding box center [1099, 435] width 20 height 20
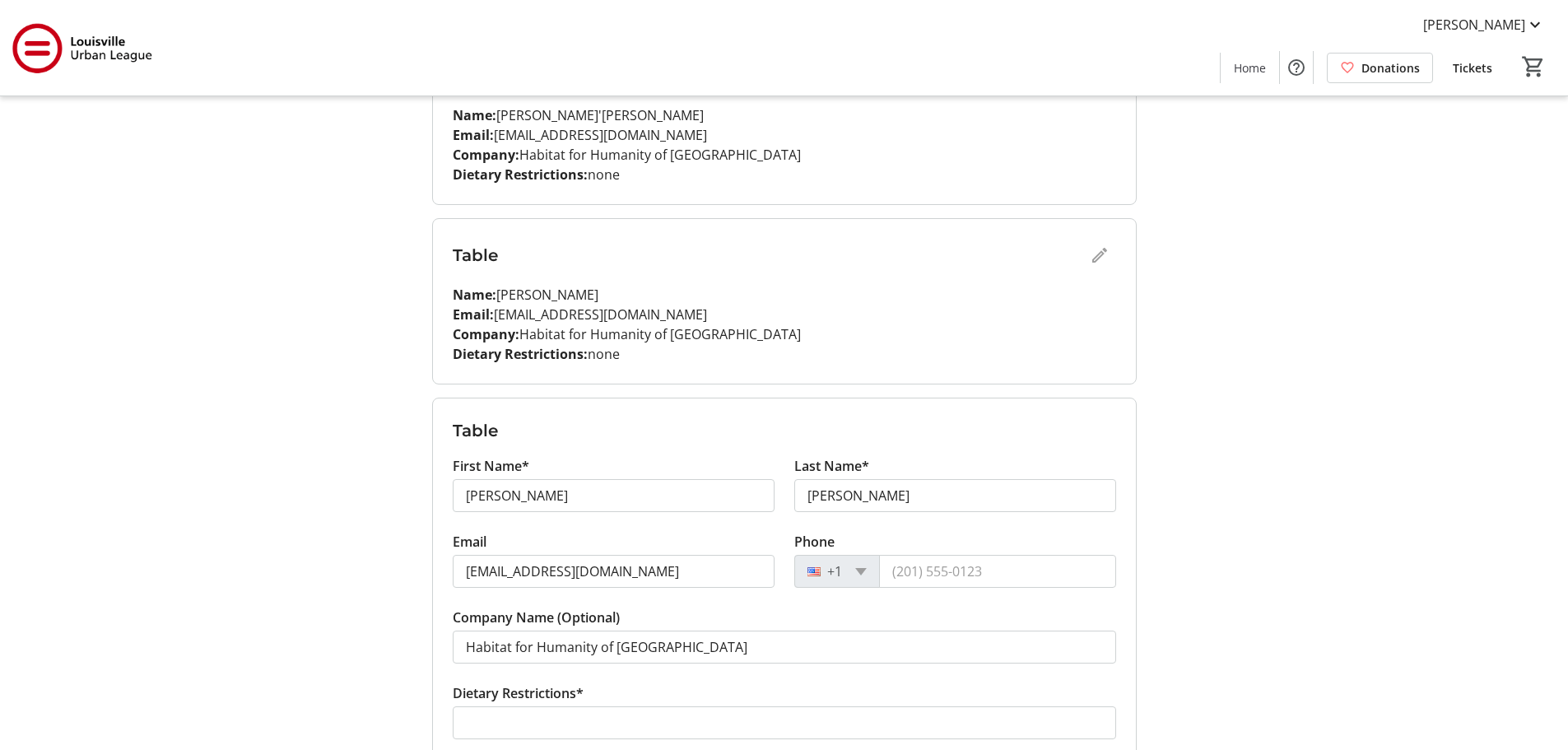
scroll to position [658, 0]
drag, startPoint x: 525, startPoint y: 489, endPoint x: 336, endPoint y: 518, distance: 191.2
click at [336, 518] on div "My Event Tickets Here you can enter guest details for each ticket. Purchased ti…" at bounding box center [784, 387] width 1086 height 2088
type input "Sarah"
type input "Spires"
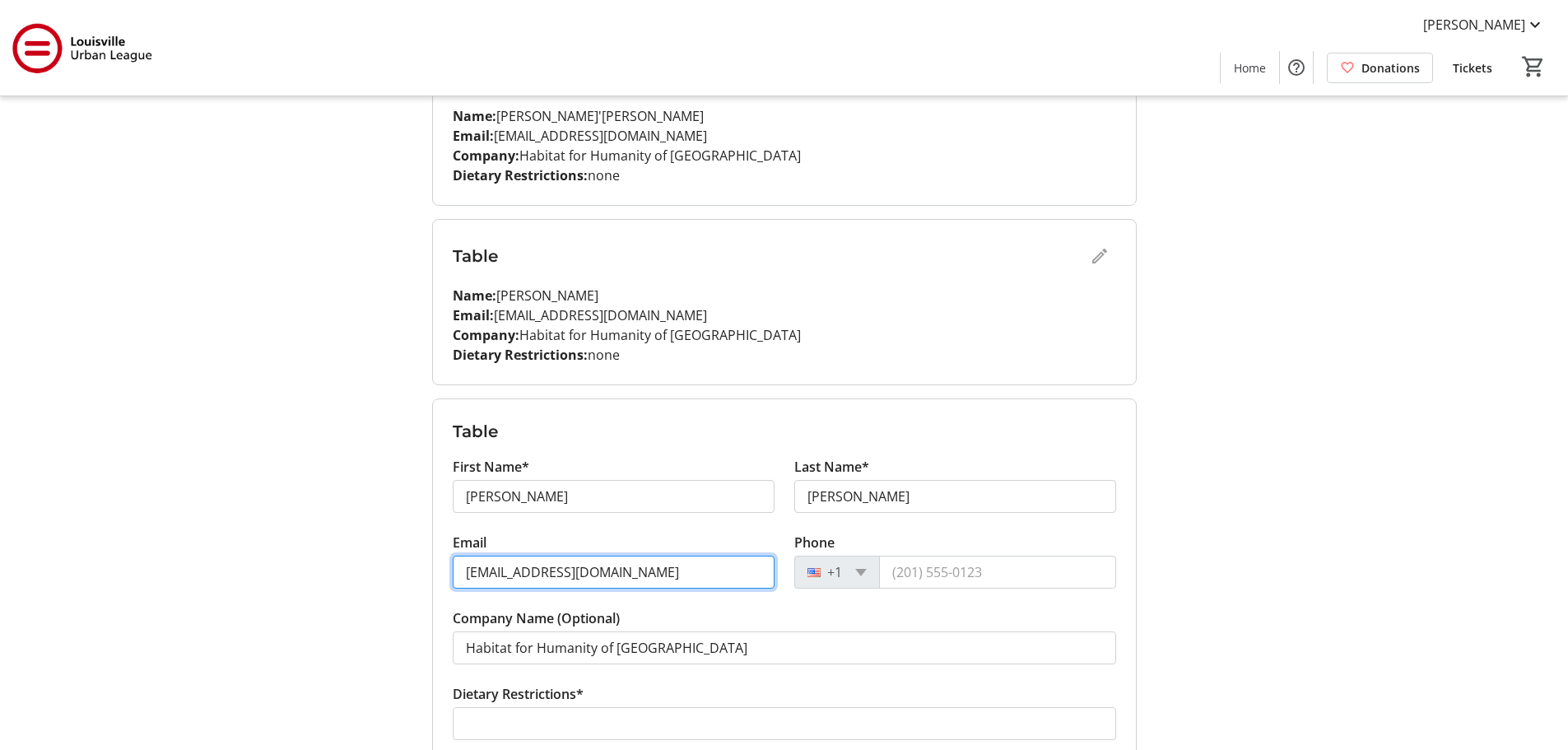
click at [509, 572] on input "abrooks@louisvillehabitat.org" at bounding box center [613, 571] width 322 height 33
drag, startPoint x: 513, startPoint y: 575, endPoint x: 467, endPoint y: 571, distance: 46.2
click at [467, 571] on input "abrooks@louisvillehabitat.org" at bounding box center [613, 571] width 322 height 33
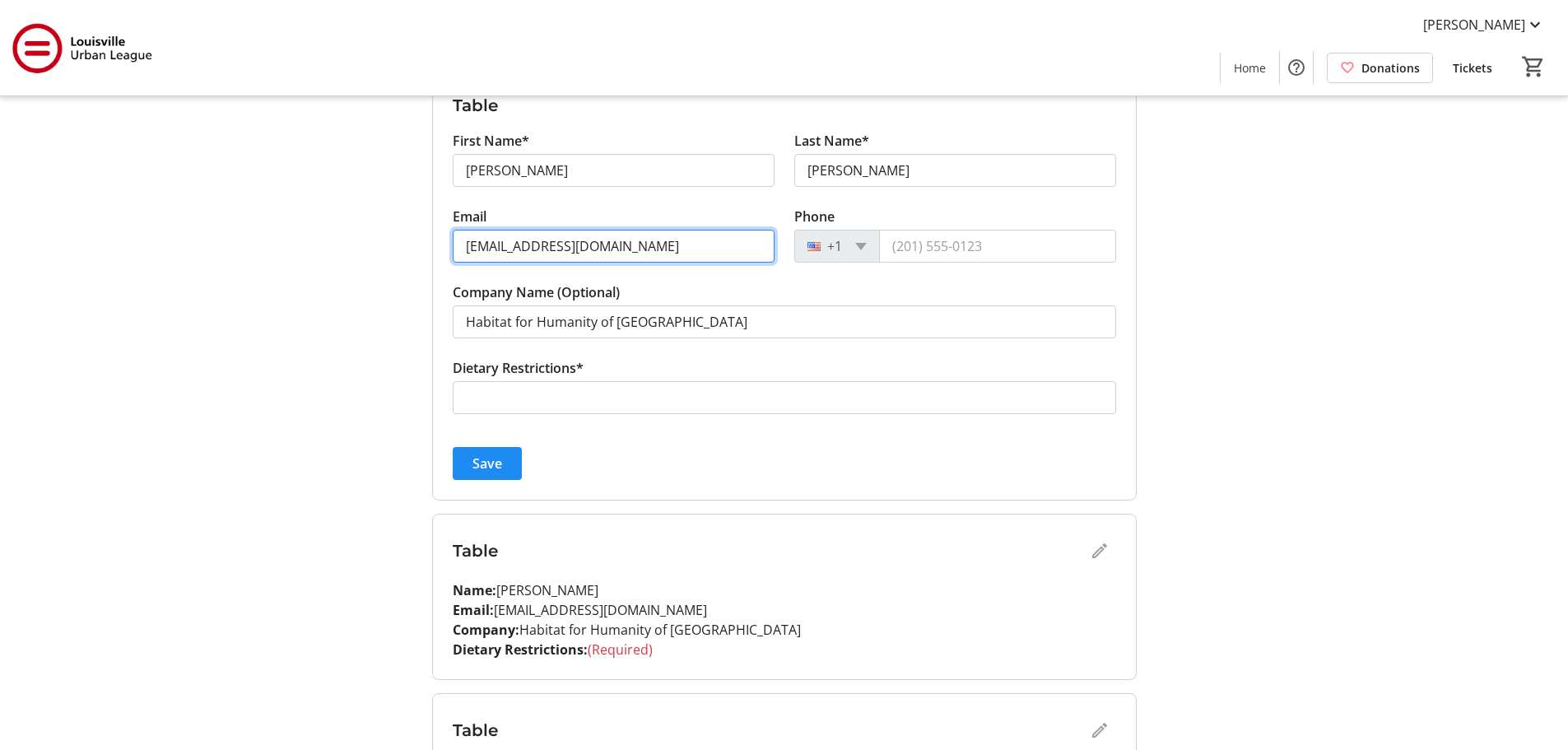
type input "sspires@louisvillehabitat.org"
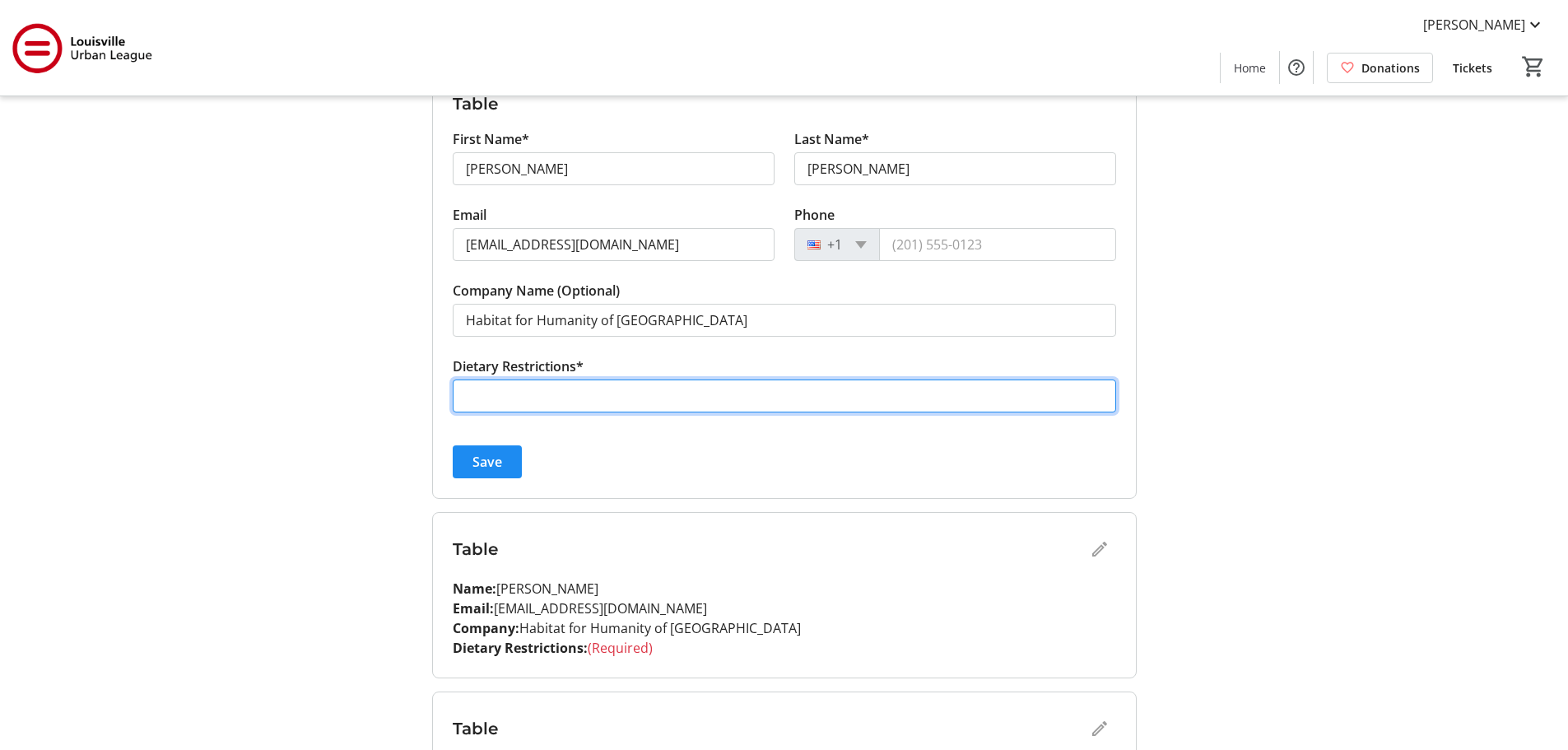
click at [509, 401] on input "Dietary Restrictions*" at bounding box center [784, 395] width 664 height 33
type input "none"
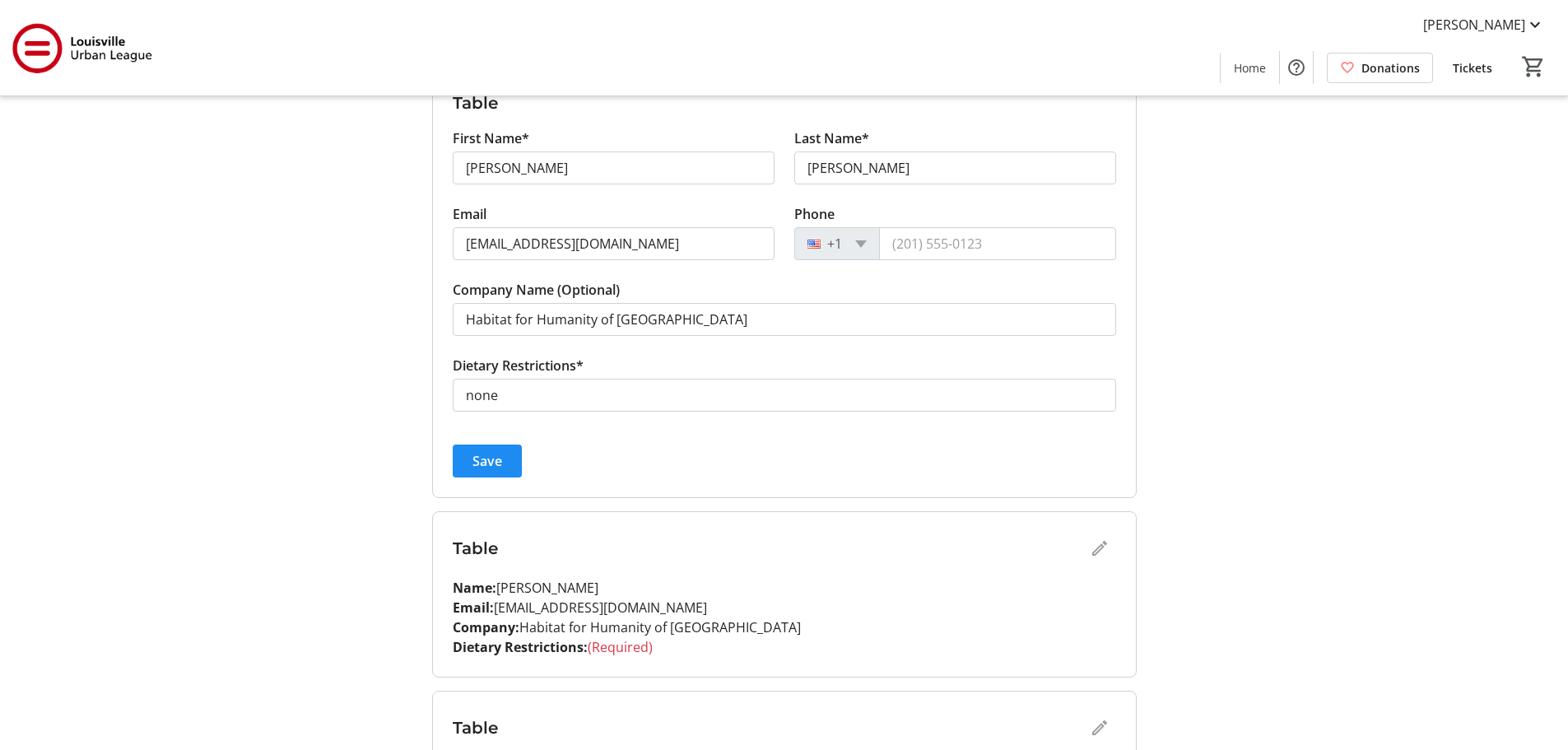
drag, startPoint x: 436, startPoint y: 465, endPoint x: 448, endPoint y: 469, distance: 12.6
click at [441, 467] on div "My Event Tickets Here you can enter guest details for each ticket. Purchased ti…" at bounding box center [784, 58] width 724 height 2088
click at [466, 472] on span "submit" at bounding box center [487, 460] width 69 height 39
click at [1103, 547] on div "Table" at bounding box center [784, 547] width 664 height 33
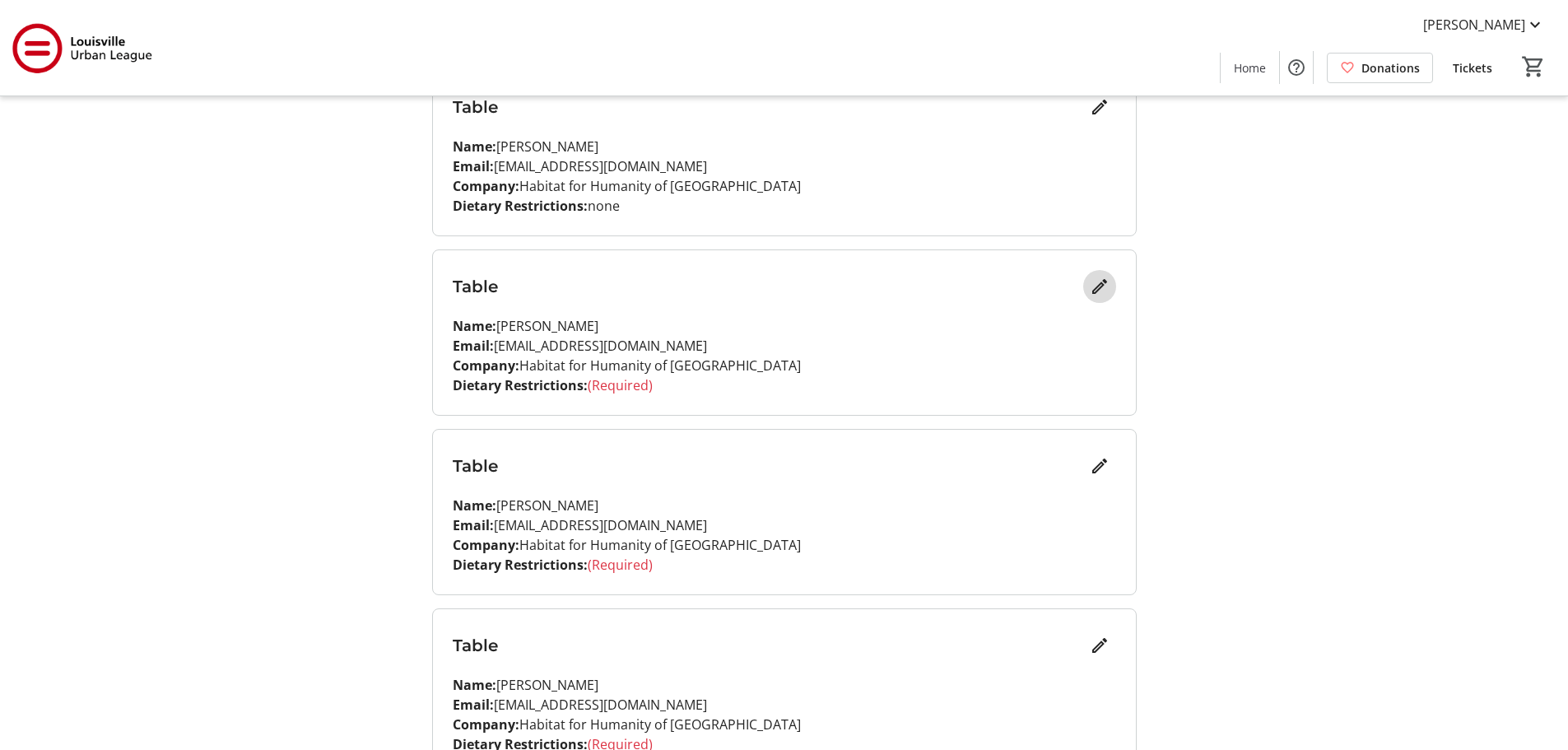
click at [1100, 285] on mat-icon "Edit" at bounding box center [1099, 286] width 20 height 20
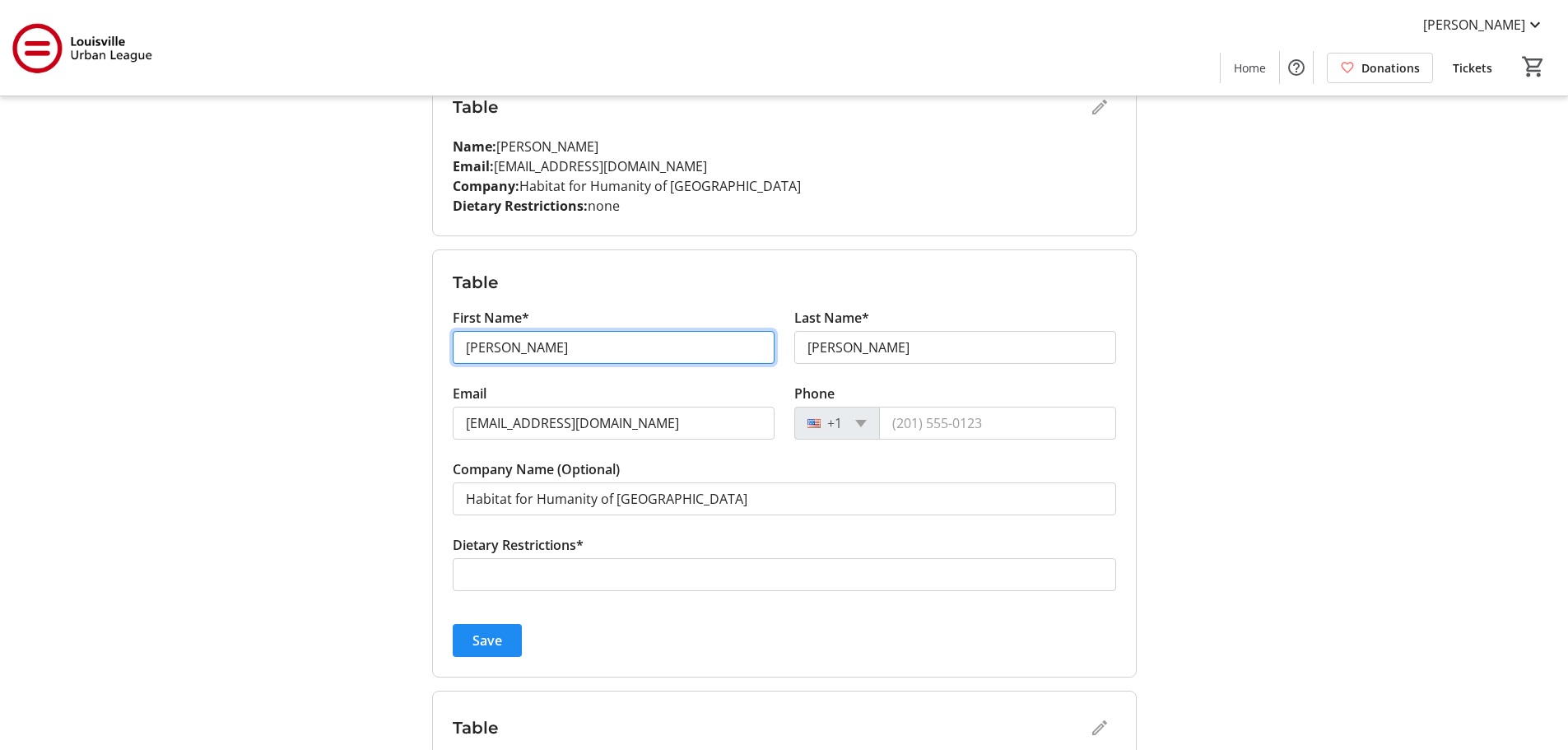
drag, startPoint x: 577, startPoint y: 352, endPoint x: 379, endPoint y: 370, distance: 198.8
click at [379, 370] on div "My Event Tickets Here you can enter guest details for each ticket. Purchased ti…" at bounding box center [784, 58] width 1086 height 2088
type input "Maria"
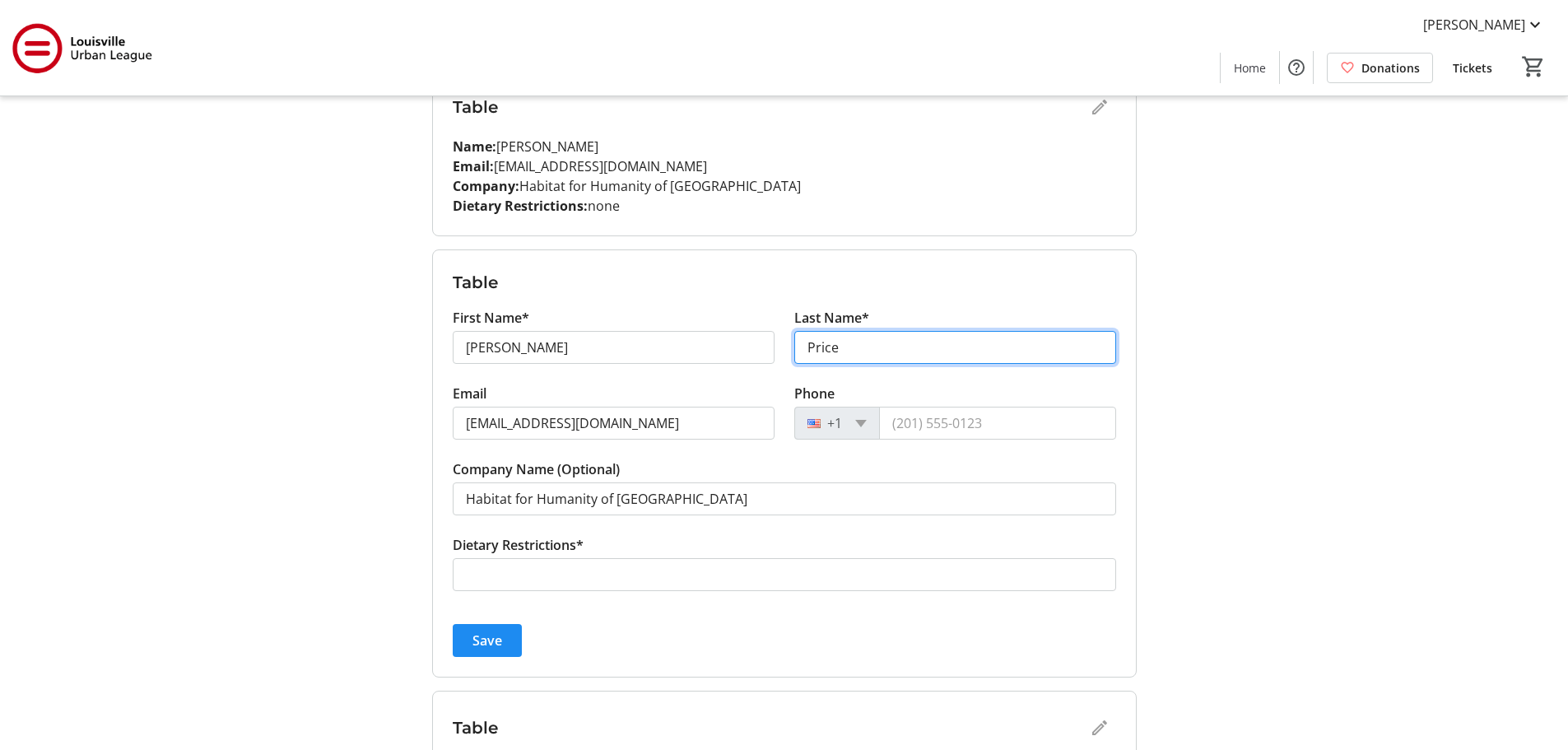
type input "Price"
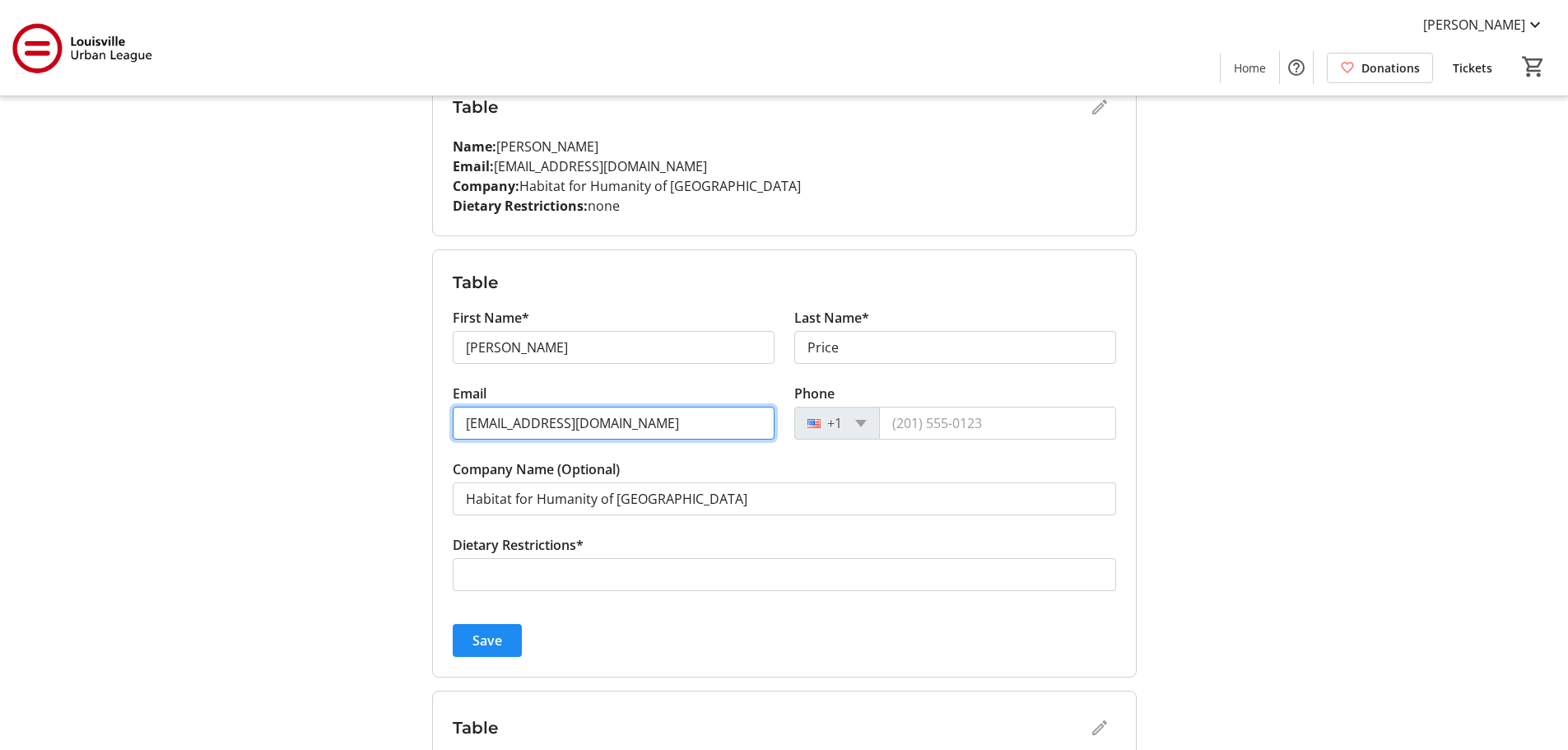
drag, startPoint x: 514, startPoint y: 422, endPoint x: 450, endPoint y: 411, distance: 64.9
click at [450, 411] on div "Email abrooks@louisvillehabitat.org" at bounding box center [613, 421] width 341 height 76
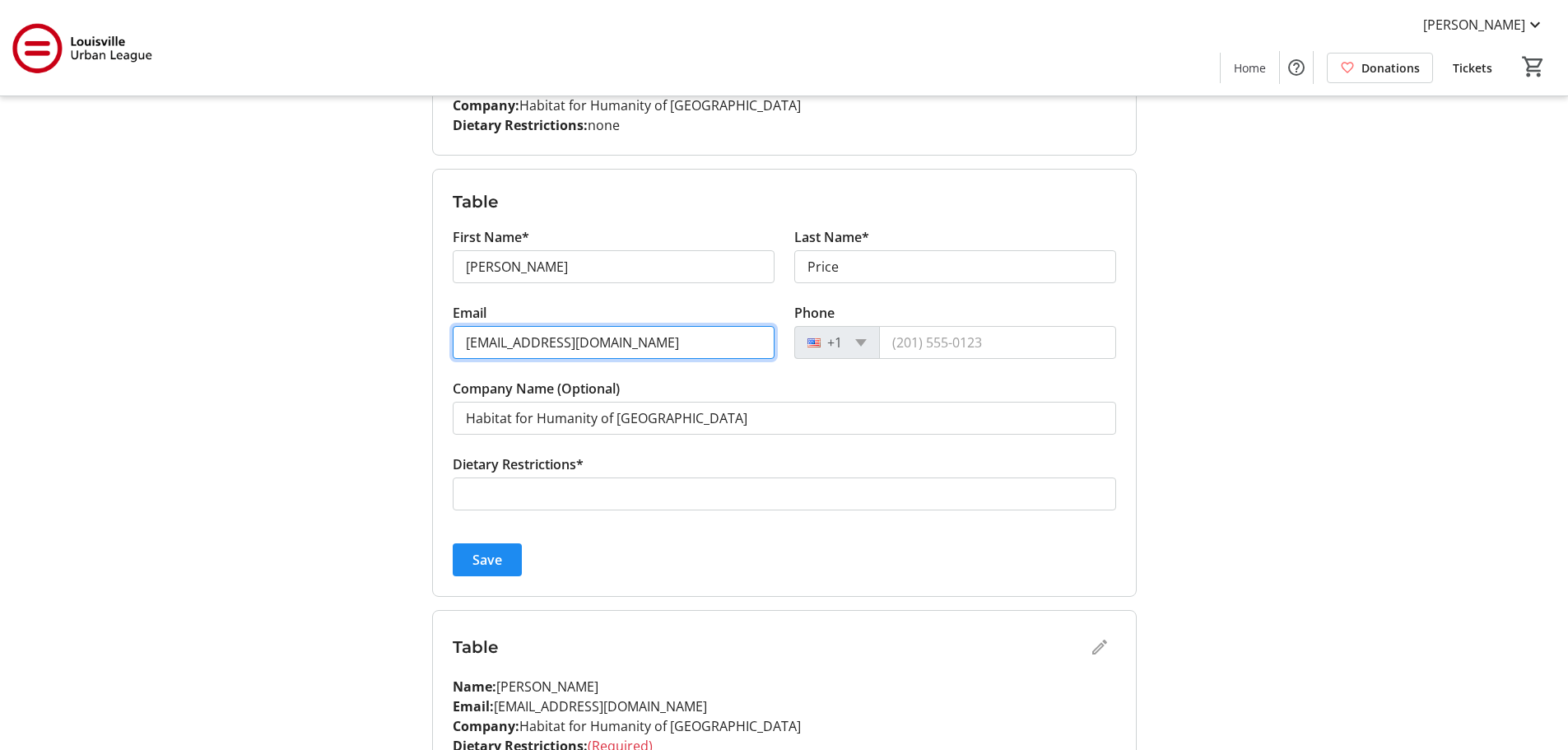
type input "mprice@louisvillehabitat.org"
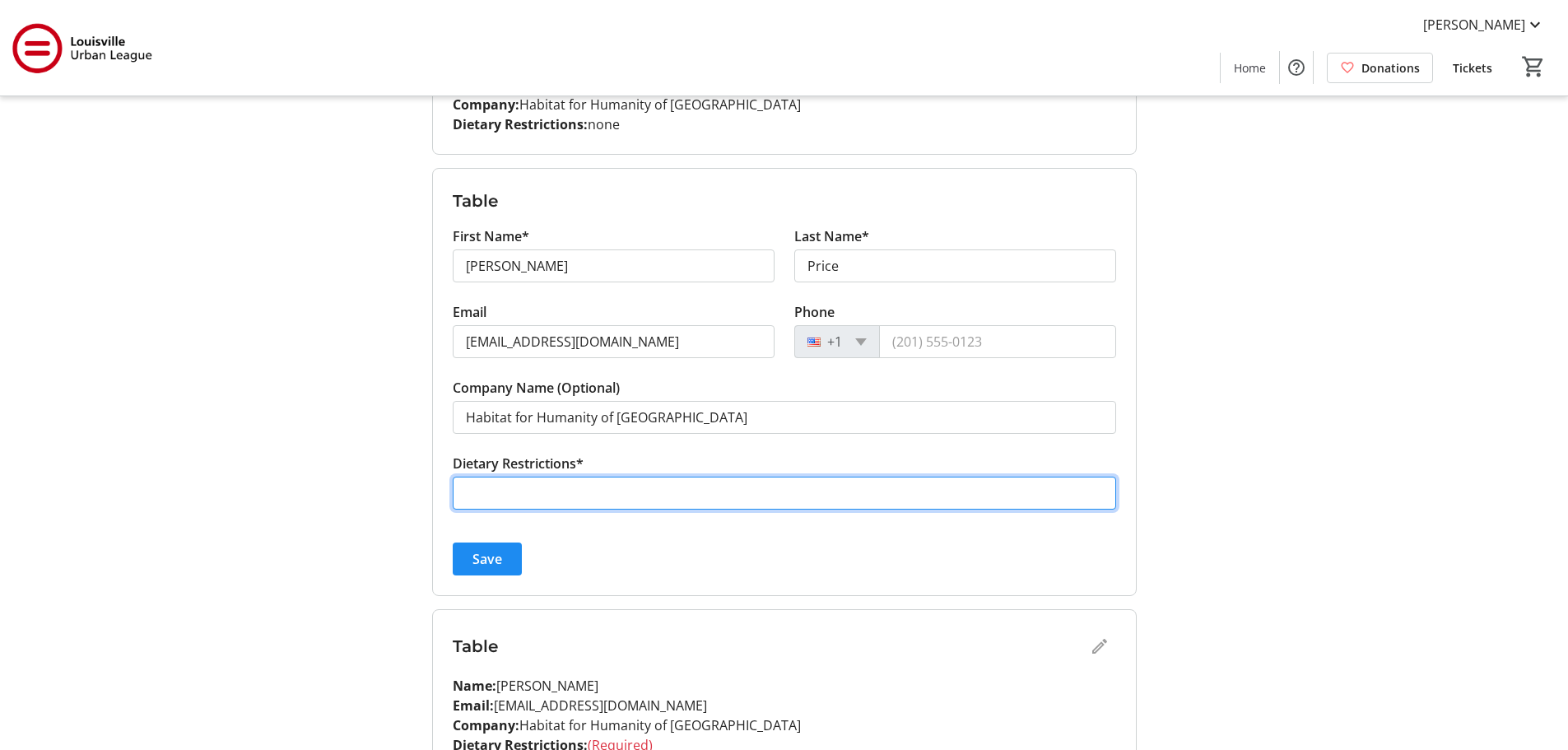
click at [541, 496] on input "Dietary Restrictions*" at bounding box center [784, 492] width 664 height 33
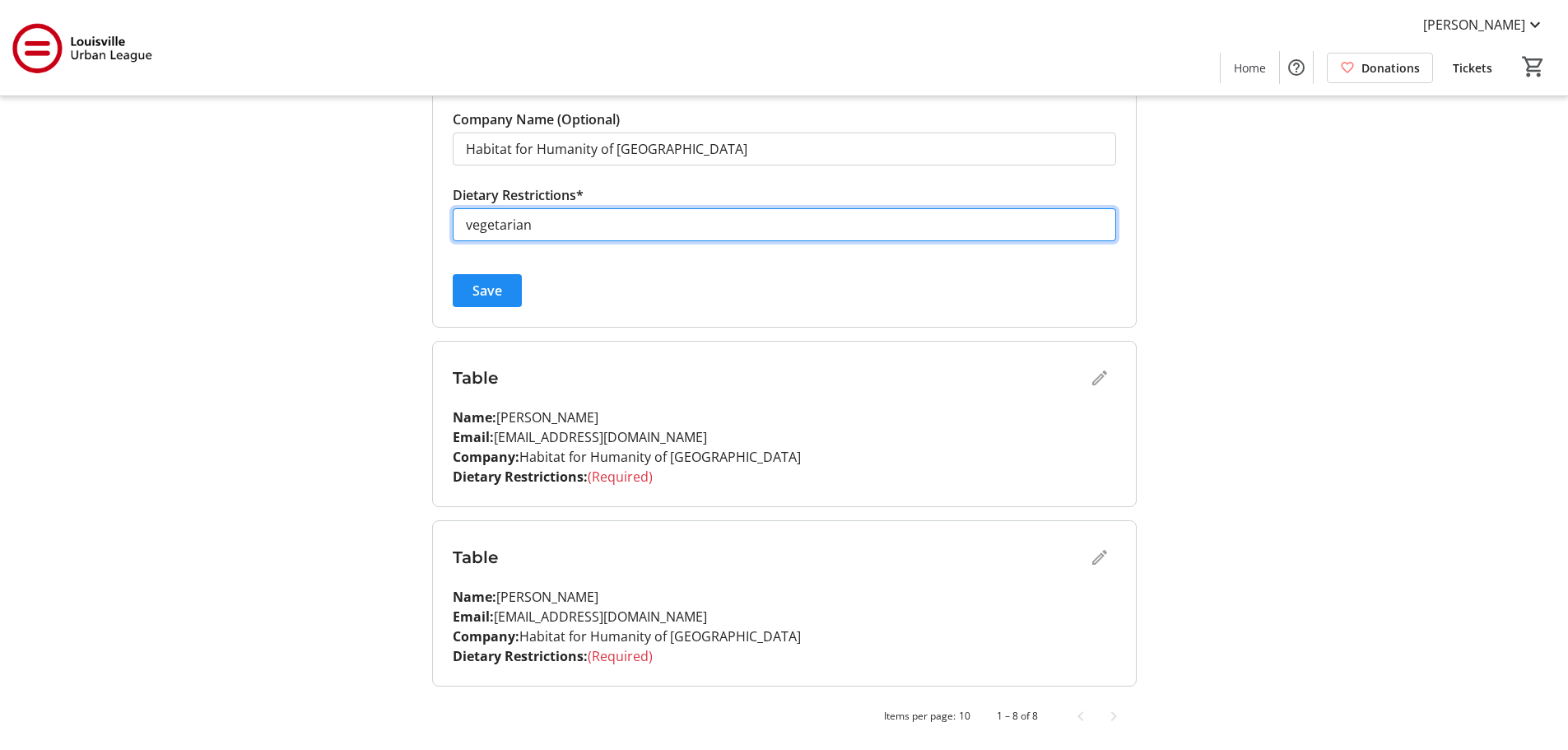
scroll to position [1338, 0]
type input "vegetarian"
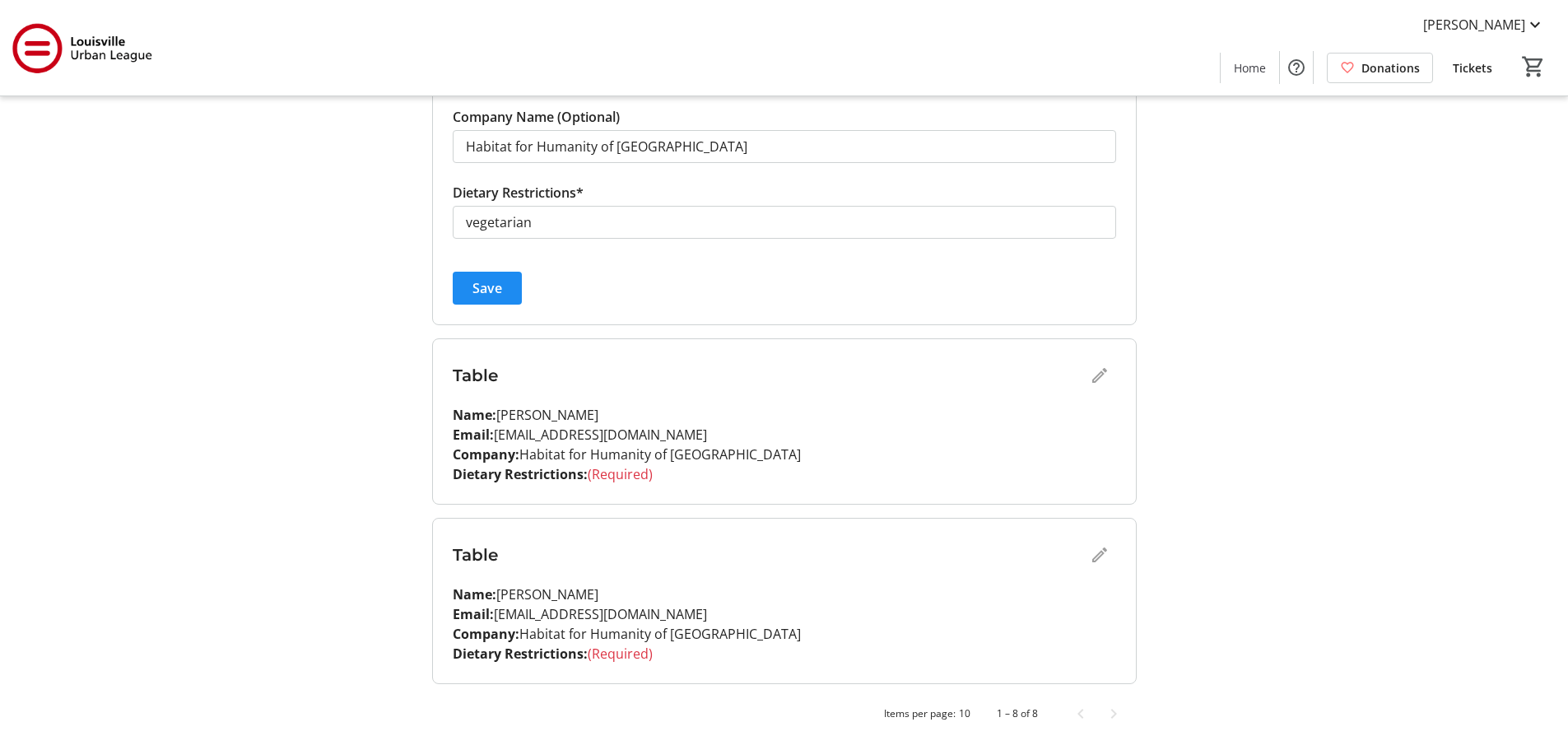
click at [1094, 373] on div "Table" at bounding box center [784, 375] width 664 height 33
click at [1096, 379] on div "Table" at bounding box center [784, 375] width 664 height 33
click at [475, 288] on span "Save" at bounding box center [487, 288] width 29 height 20
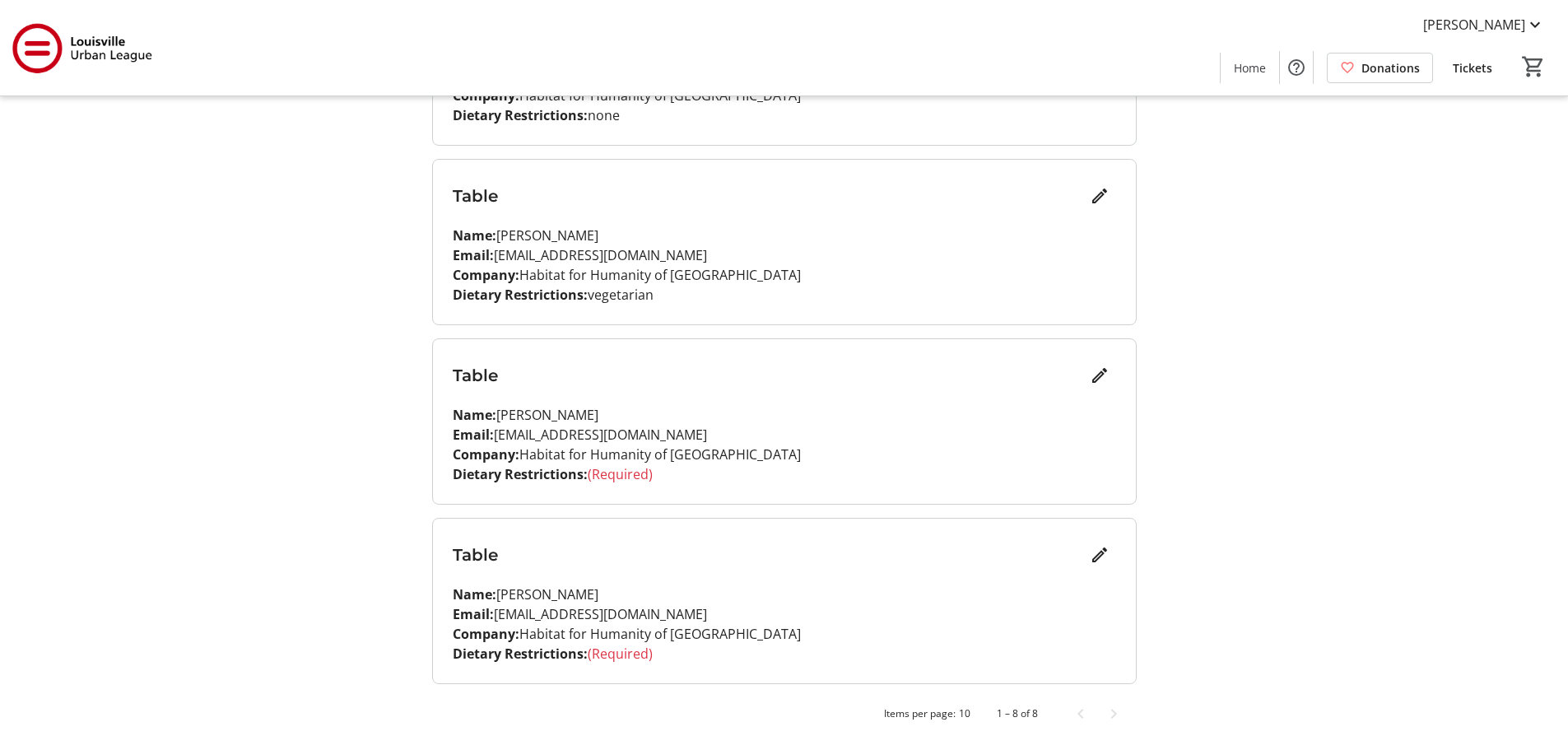
click at [1095, 379] on mat-icon "Edit" at bounding box center [1099, 375] width 20 height 20
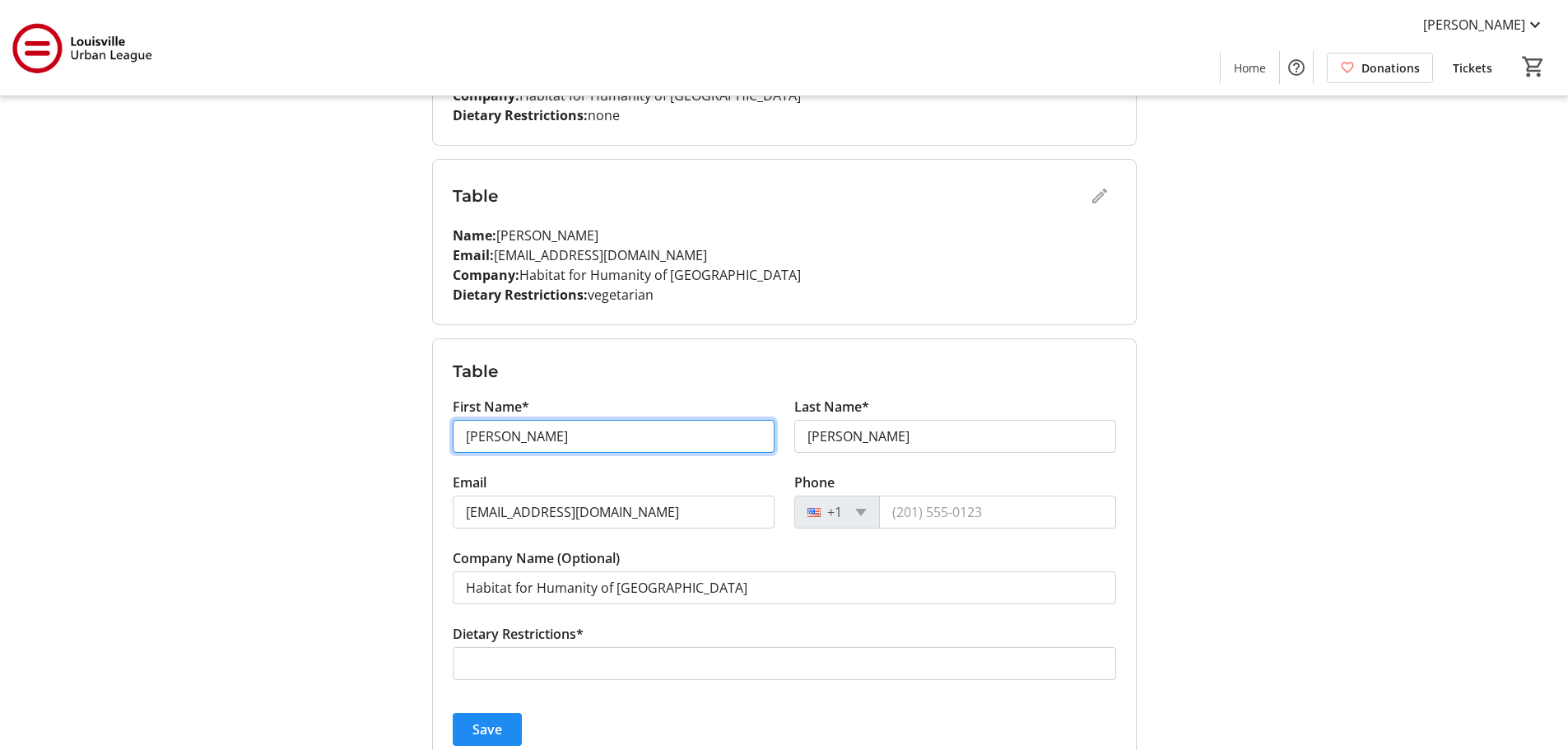
click at [642, 426] on input "Angela" at bounding box center [613, 435] width 322 height 33
type input "A"
type input "John"
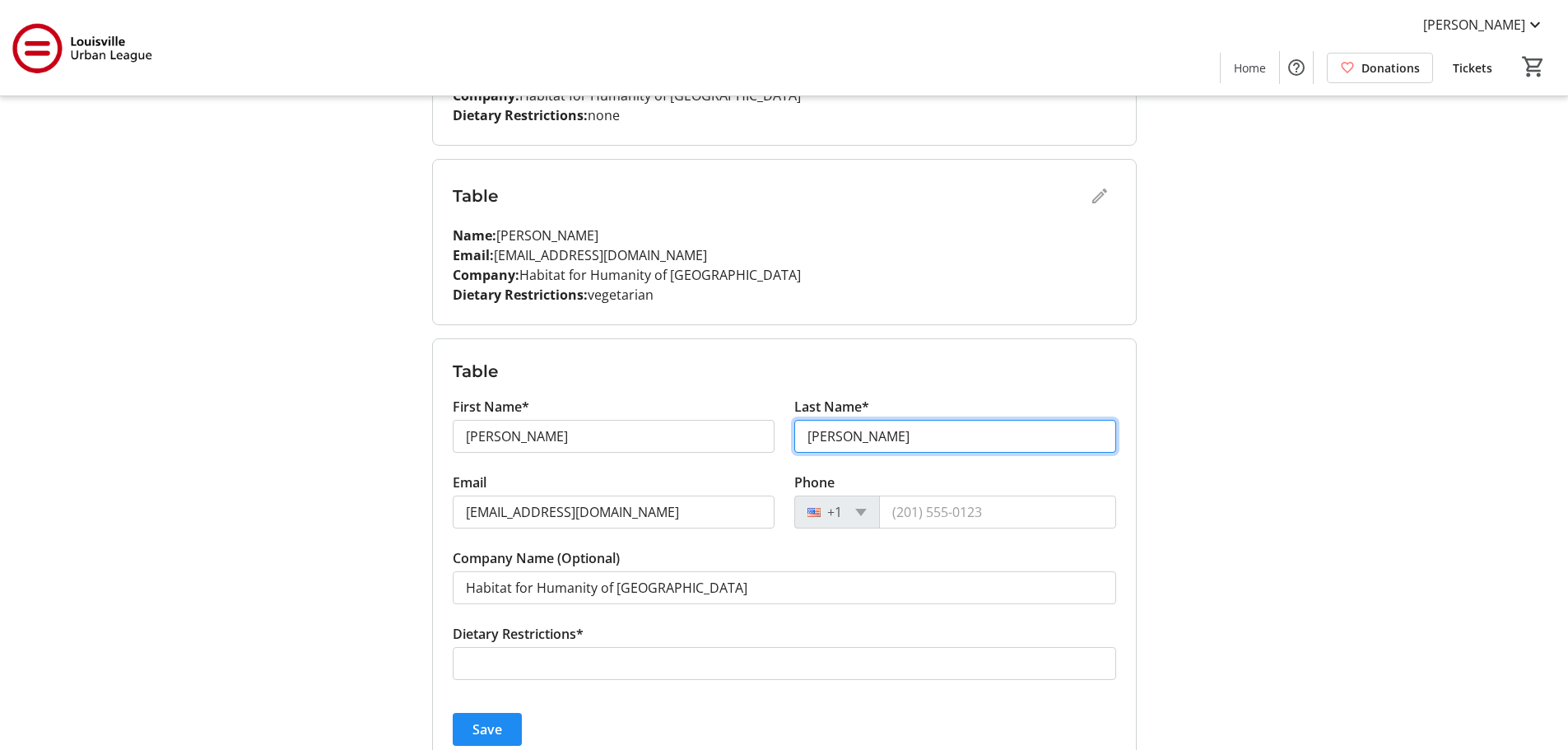
type input "Rippy"
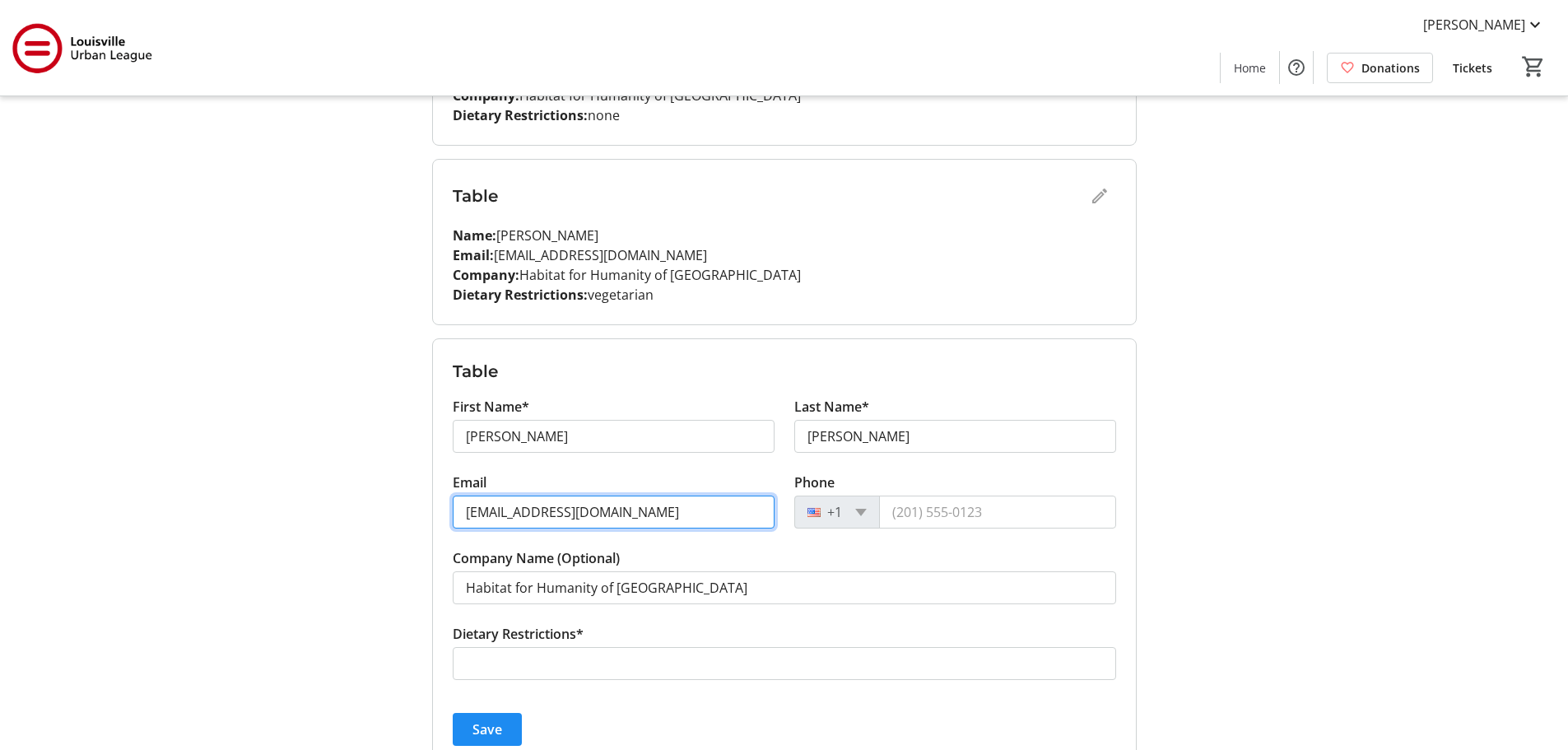
drag, startPoint x: 512, startPoint y: 513, endPoint x: 457, endPoint y: 518, distance: 55.2
click at [457, 518] on input "abrooks@louisvillehabitat.org" at bounding box center [613, 512] width 322 height 33
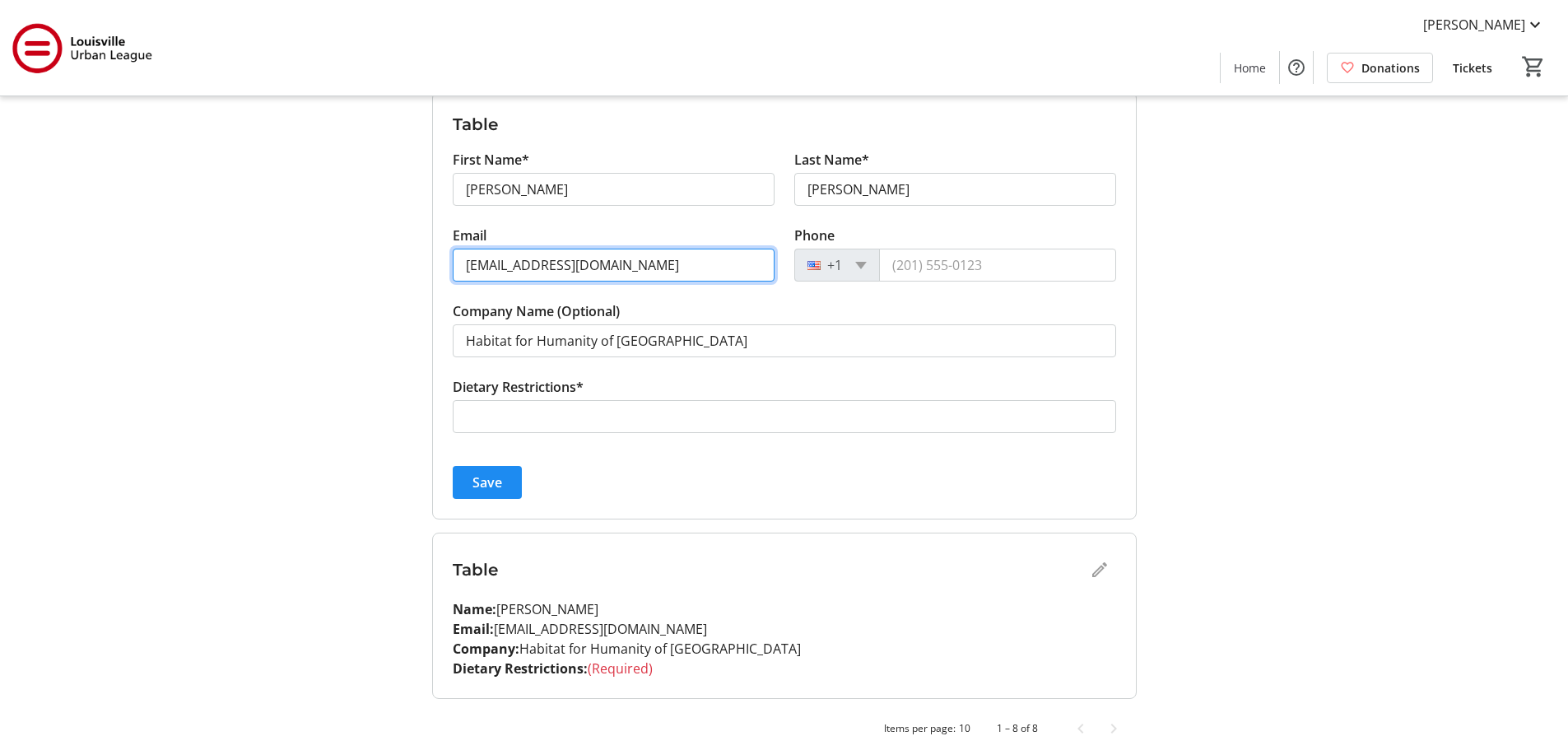
scroll to position [1338, 0]
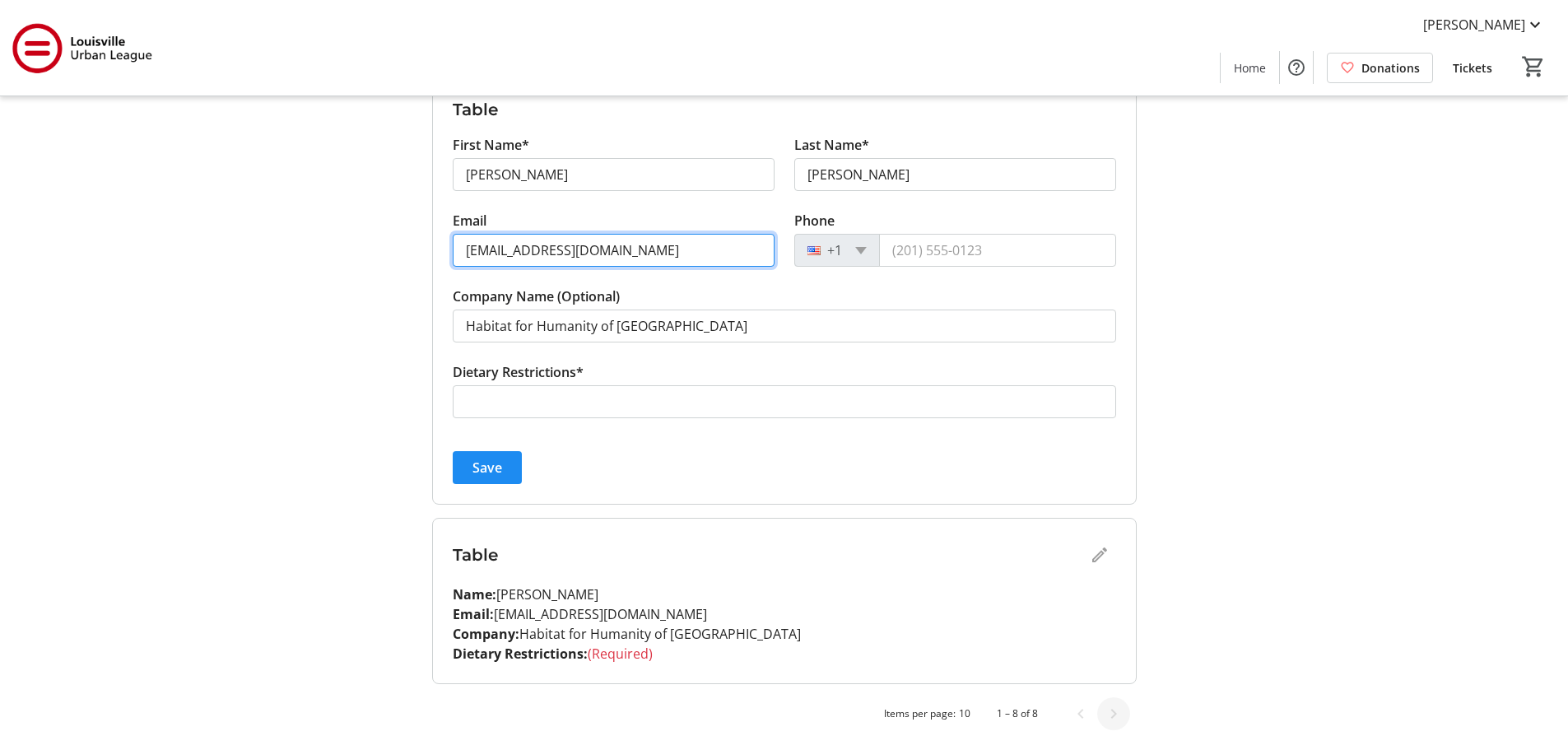
type input "jrippy@louisvillehabitat.org"
click at [1122, 718] on span "Next page" at bounding box center [1113, 714] width 33 height 33
click at [1097, 560] on div "Table" at bounding box center [784, 555] width 664 height 33
click at [509, 467] on span "submit" at bounding box center [487, 467] width 69 height 39
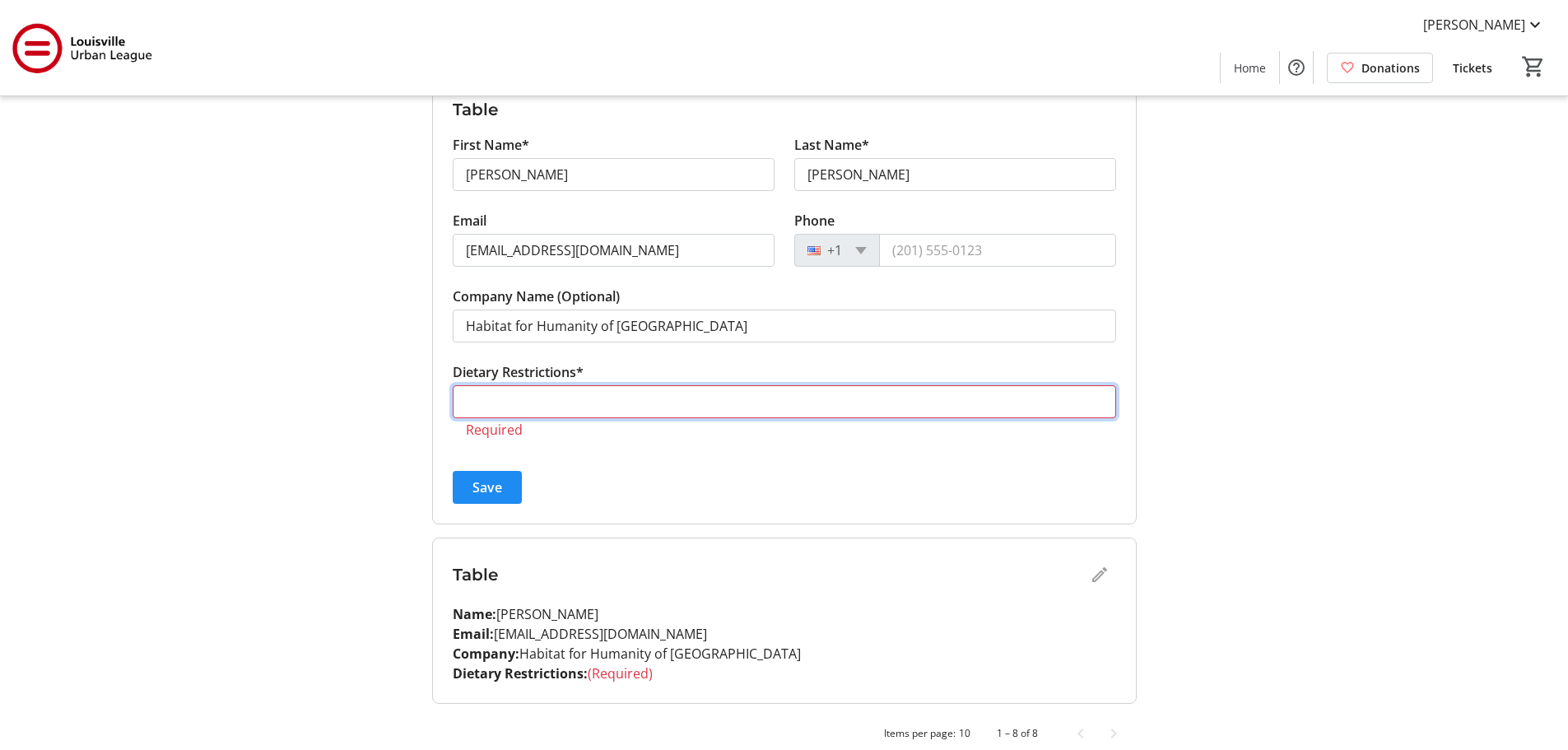
click at [509, 401] on input "Dietary Restrictions*" at bounding box center [784, 402] width 664 height 33
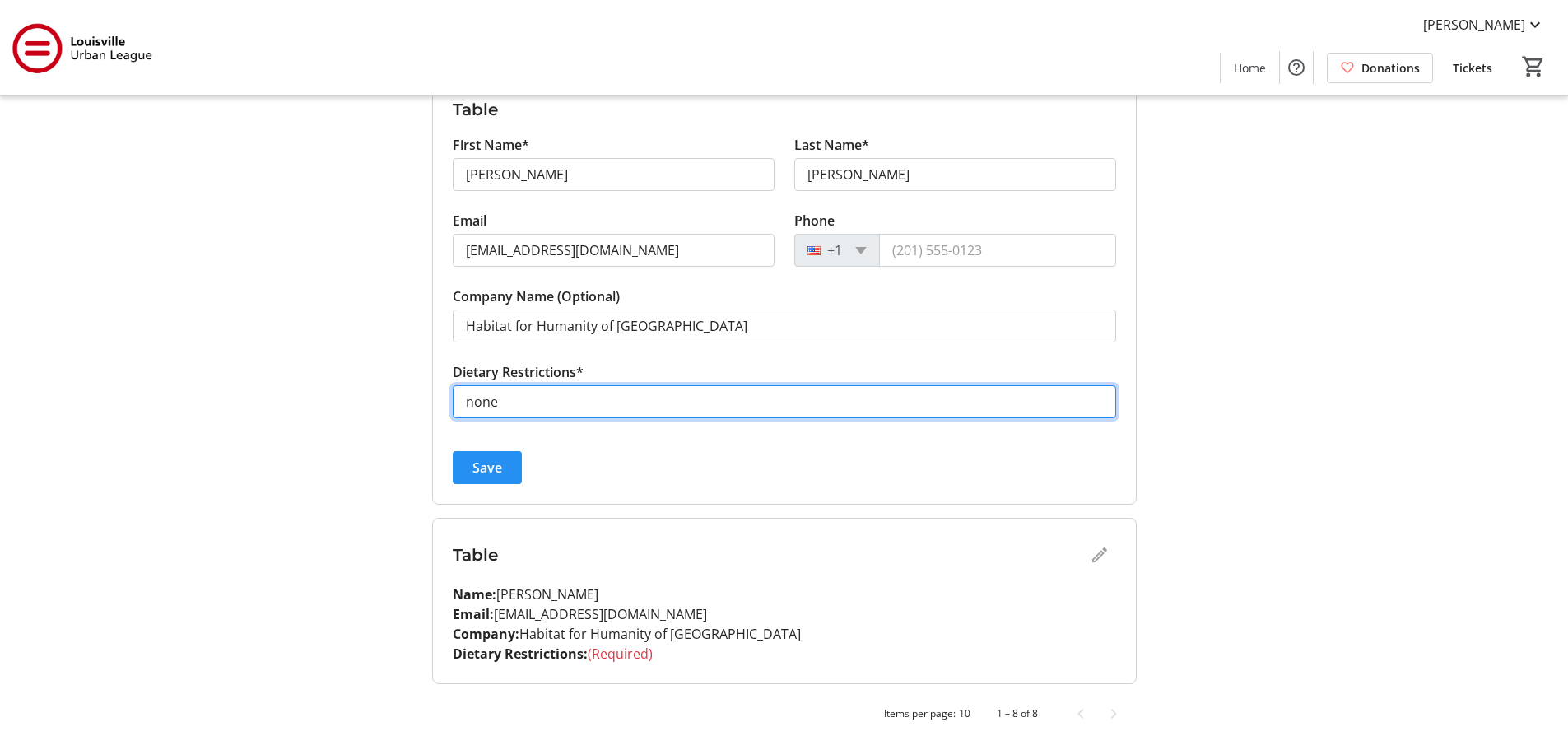
type input "none"
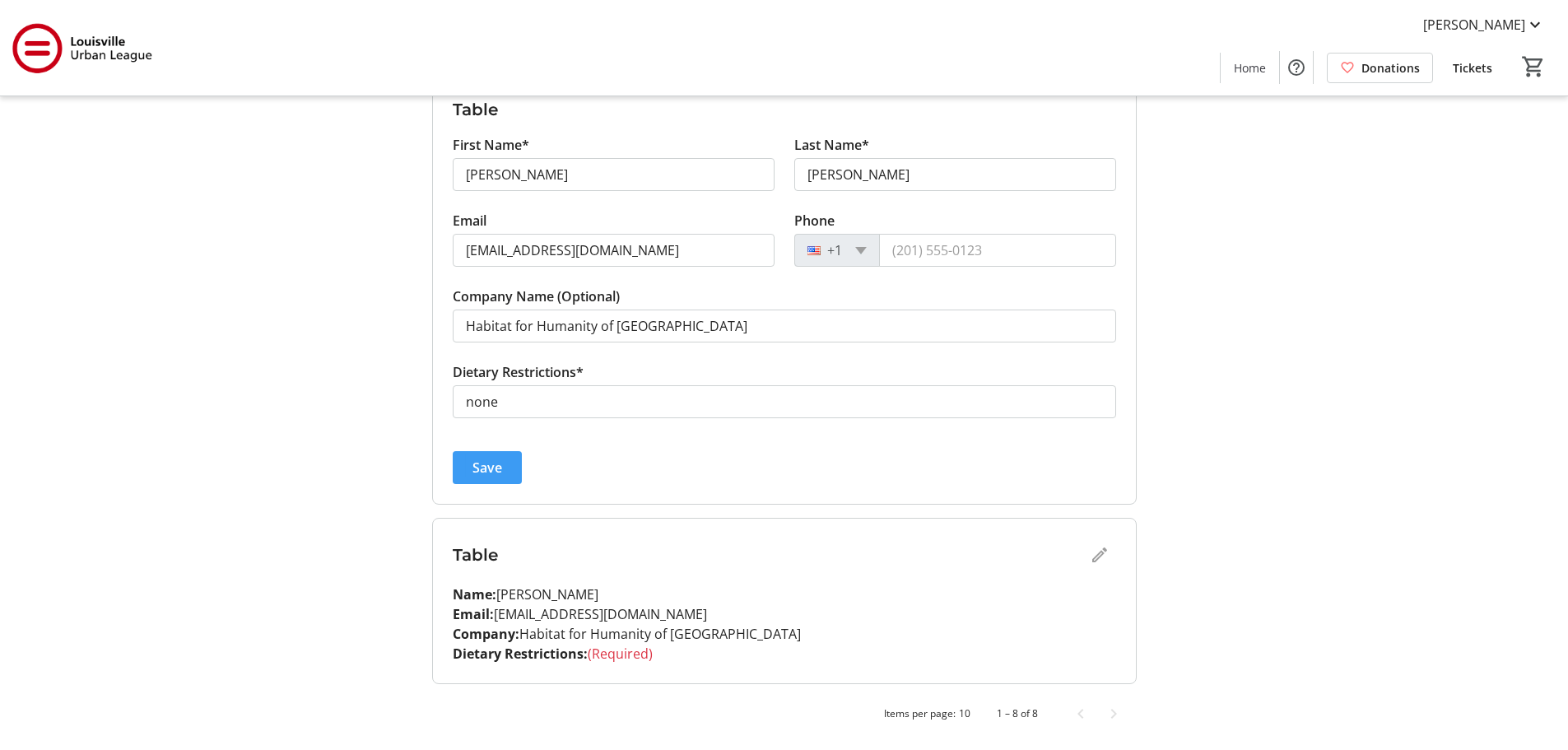
click at [502, 465] on span "submit" at bounding box center [487, 467] width 69 height 39
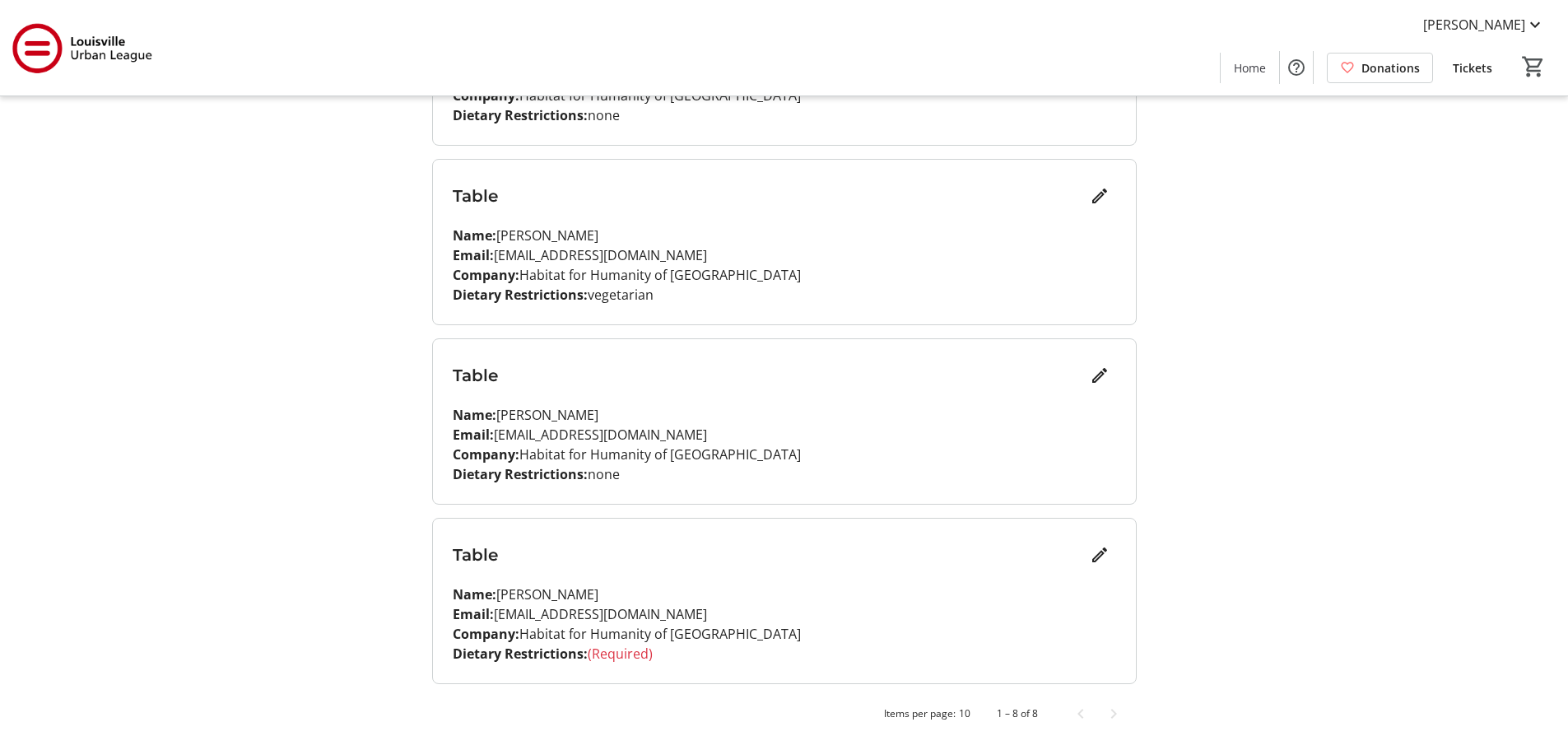
scroll to position [1077, 0]
click at [1100, 555] on mat-icon "Edit" at bounding box center [1099, 555] width 20 height 20
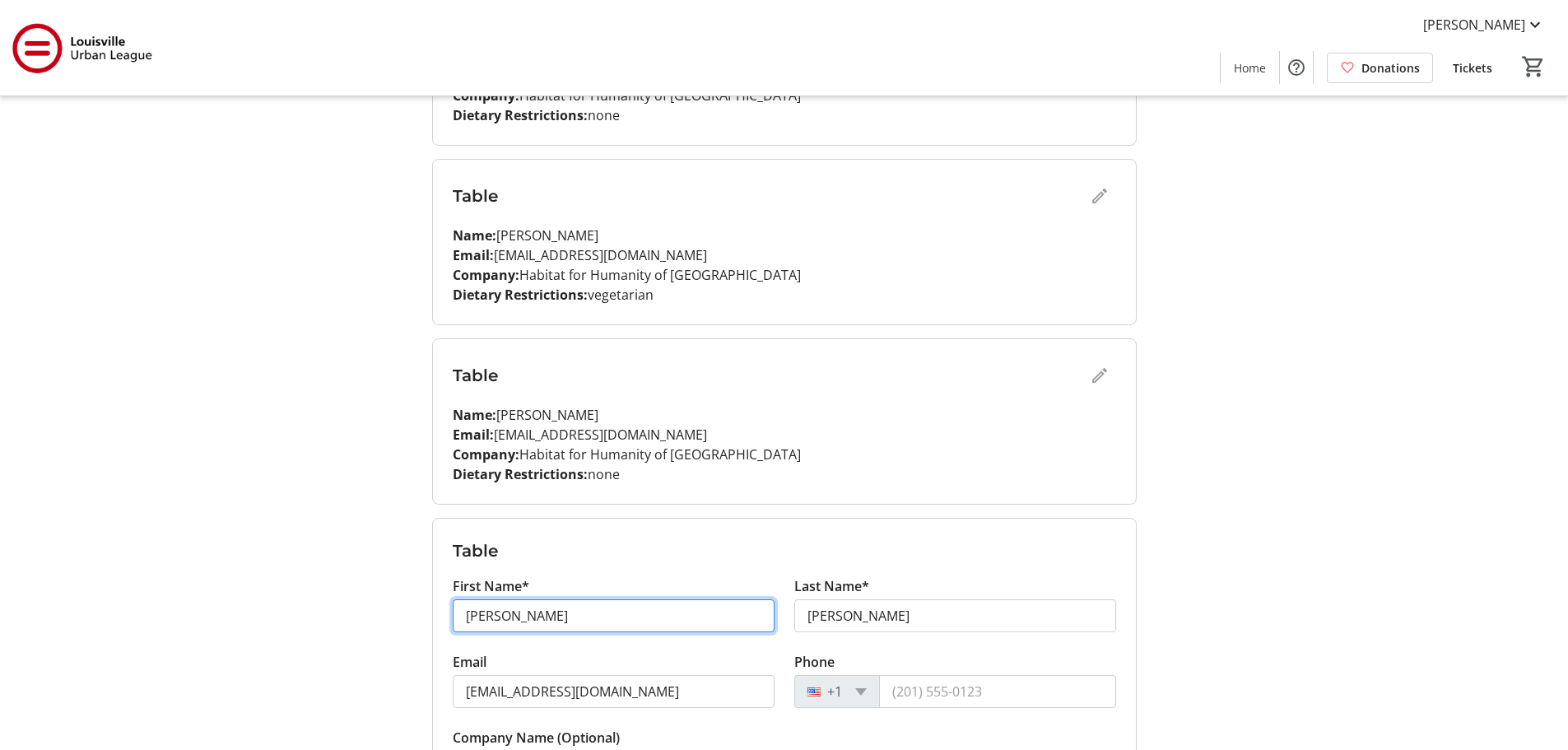
drag, startPoint x: 538, startPoint y: 615, endPoint x: 434, endPoint y: 609, distance: 104.2
click at [434, 609] on form "Table First Name* Angela Last Name* Brooks Email abrooks@louisvillehabitat.org …" at bounding box center [784, 732] width 703 height 427
type input "susan"
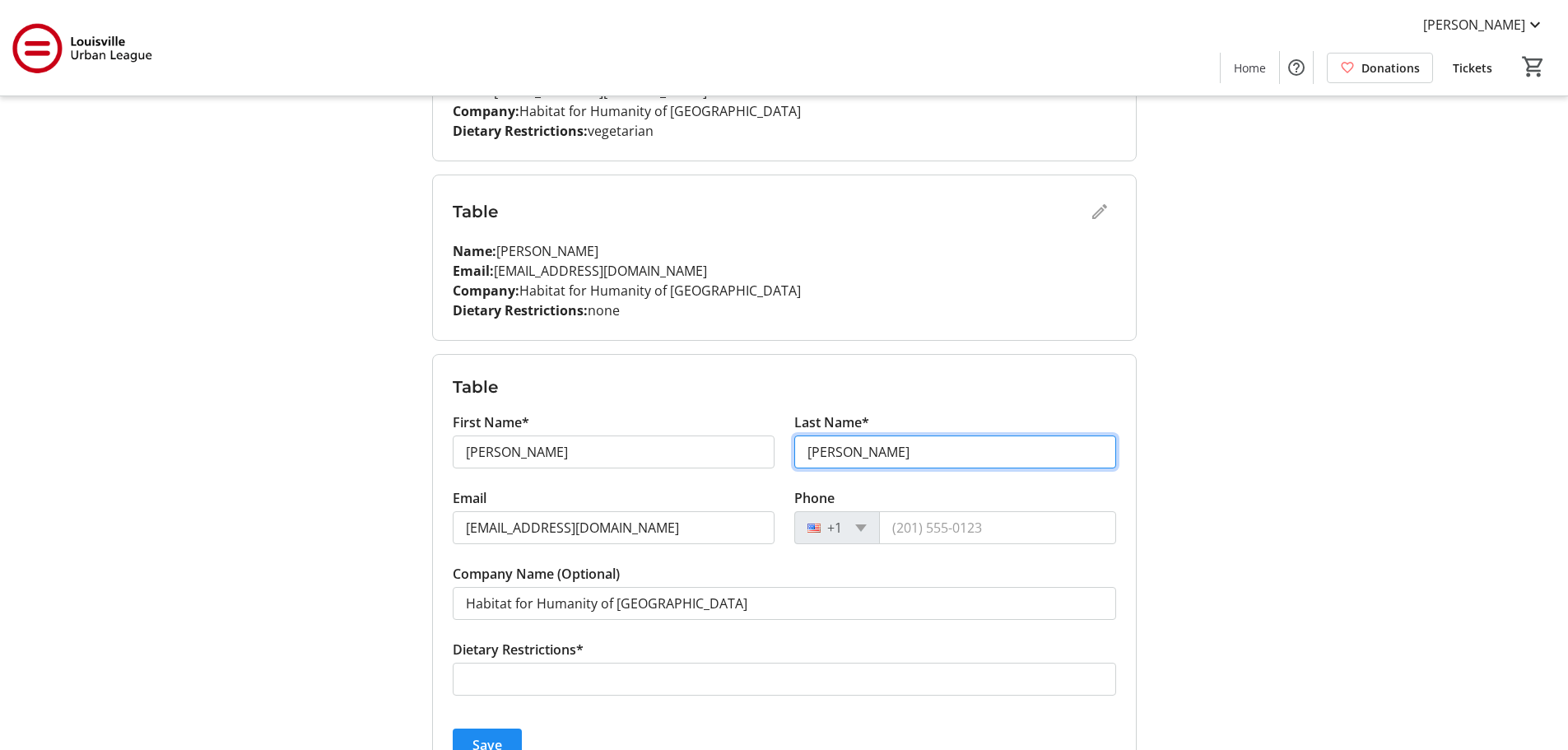
scroll to position [1241, 0]
type input "Vance"
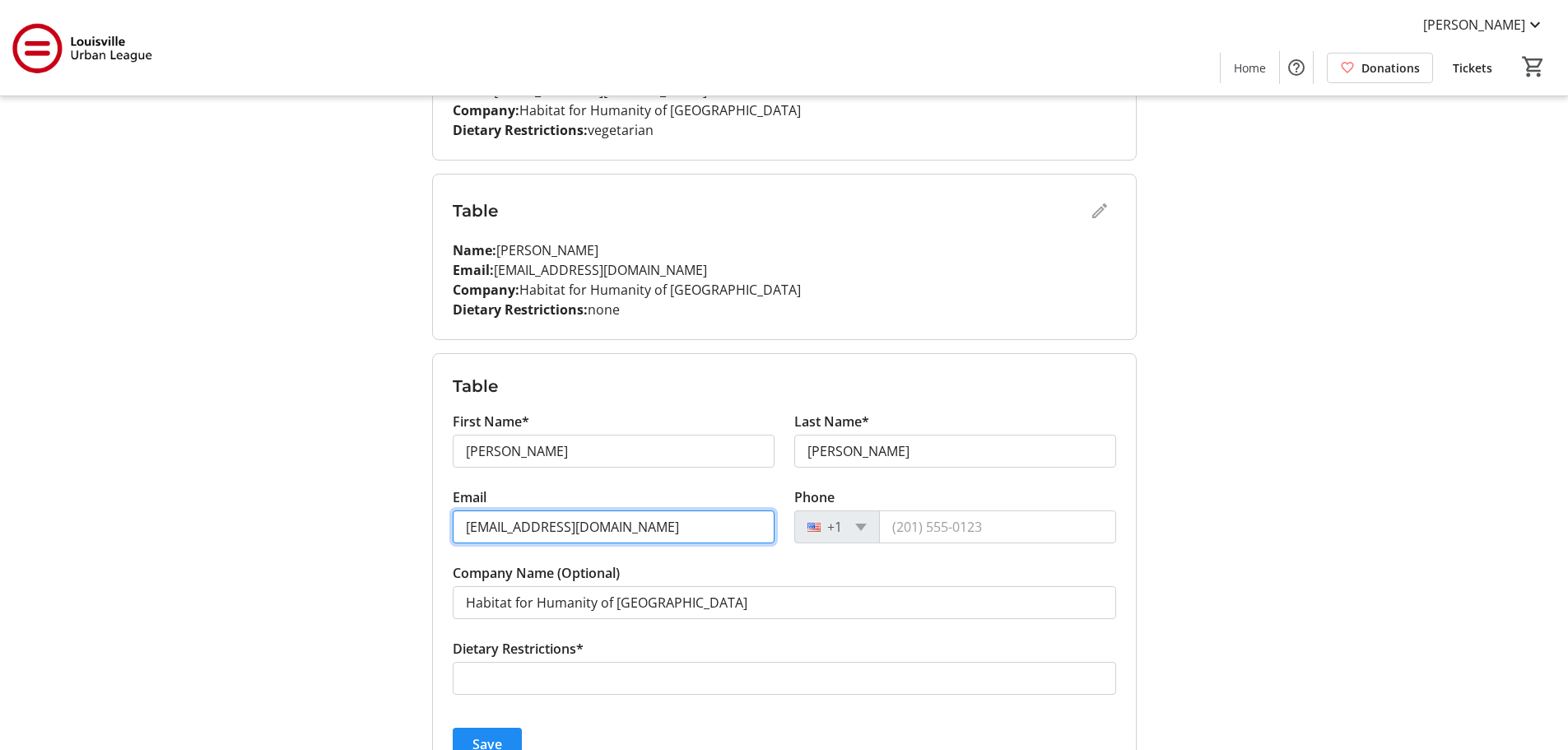
drag, startPoint x: 513, startPoint y: 530, endPoint x: 461, endPoint y: 519, distance: 53.2
click at [461, 519] on input "abrooks@louisvillehabitat.org" at bounding box center [613, 526] width 322 height 33
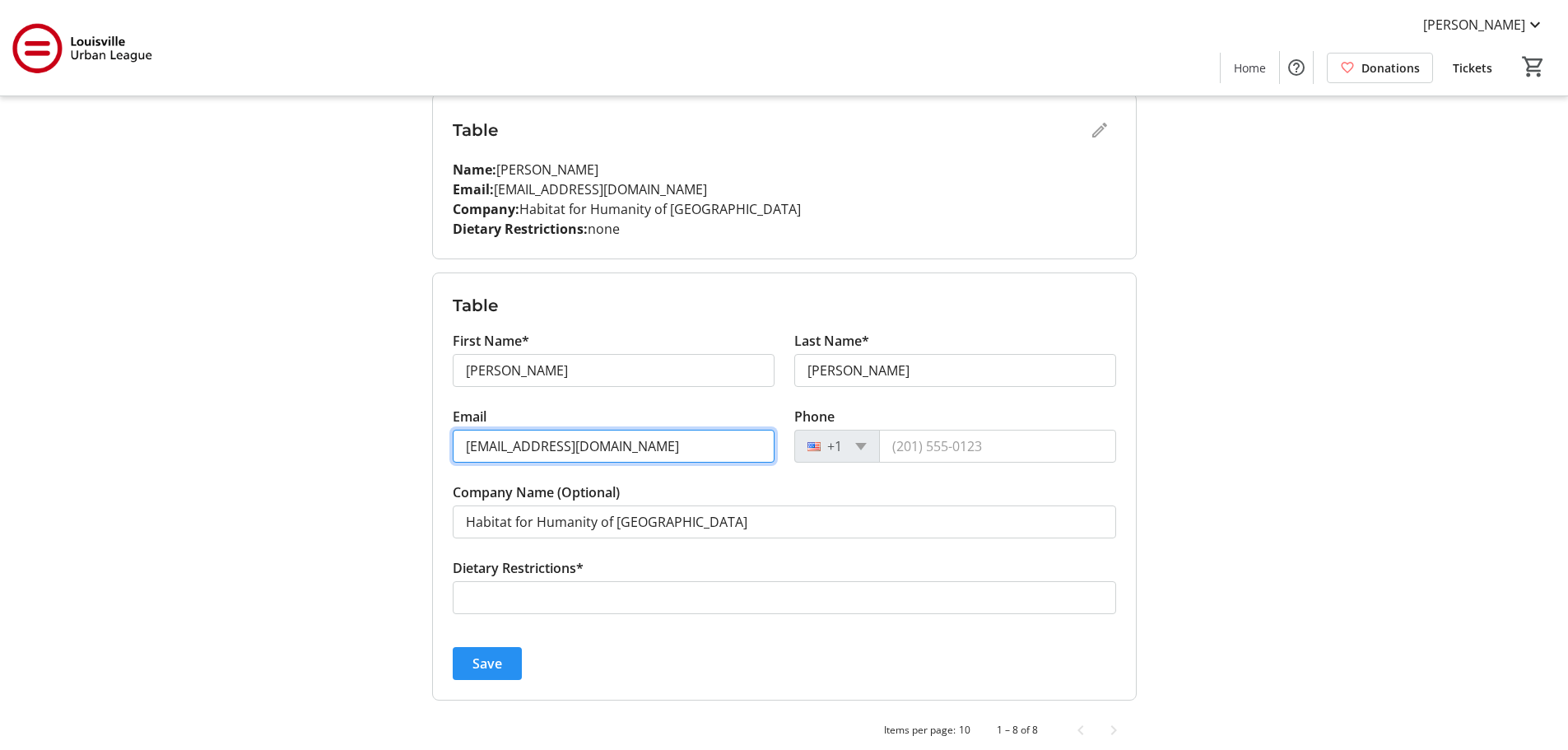
scroll to position [1323, 0]
type input "svance@louisvillehabitat.org"
click at [477, 660] on span "Save" at bounding box center [487, 663] width 29 height 20
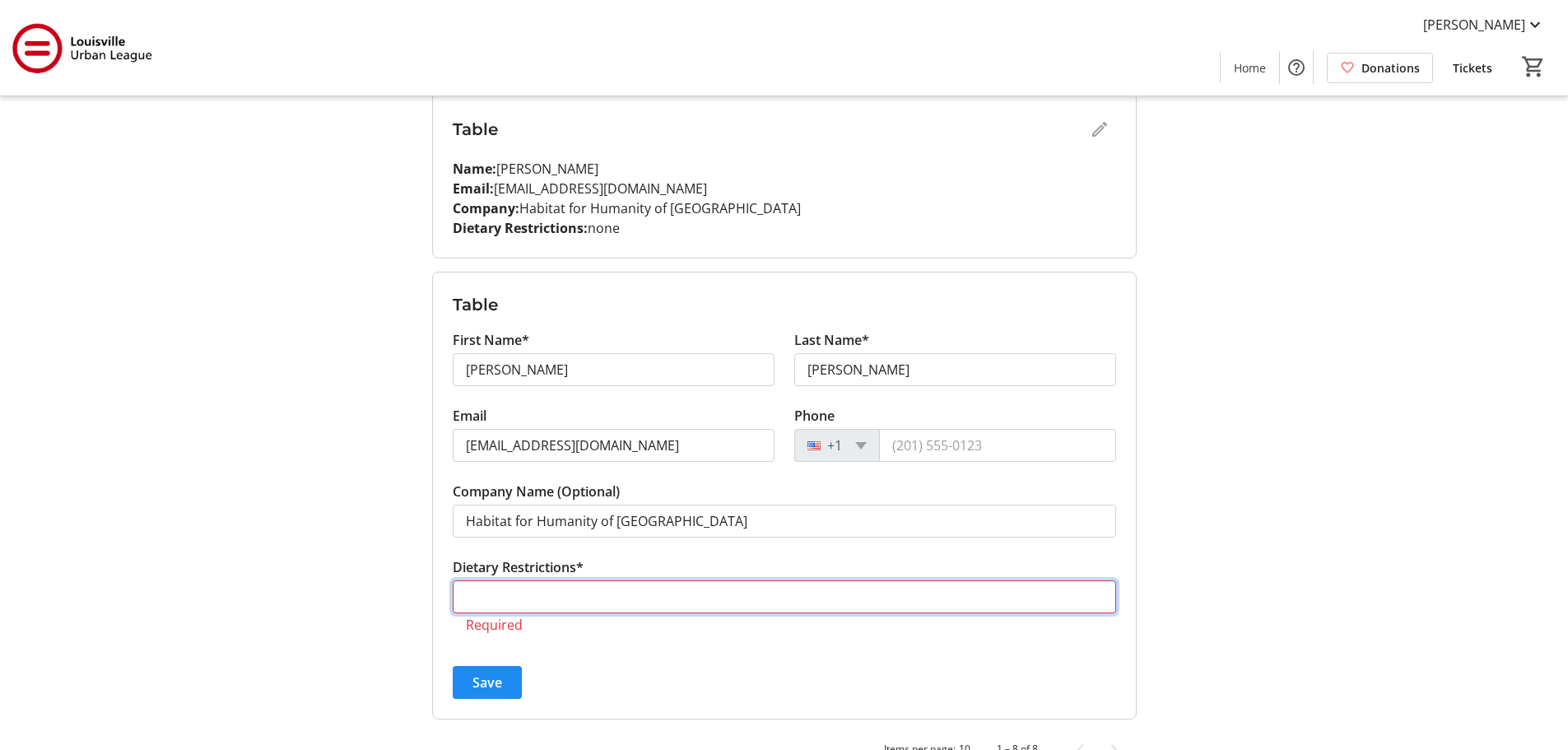
click at [486, 596] on input "Dietary Restrictions*" at bounding box center [784, 596] width 664 height 33
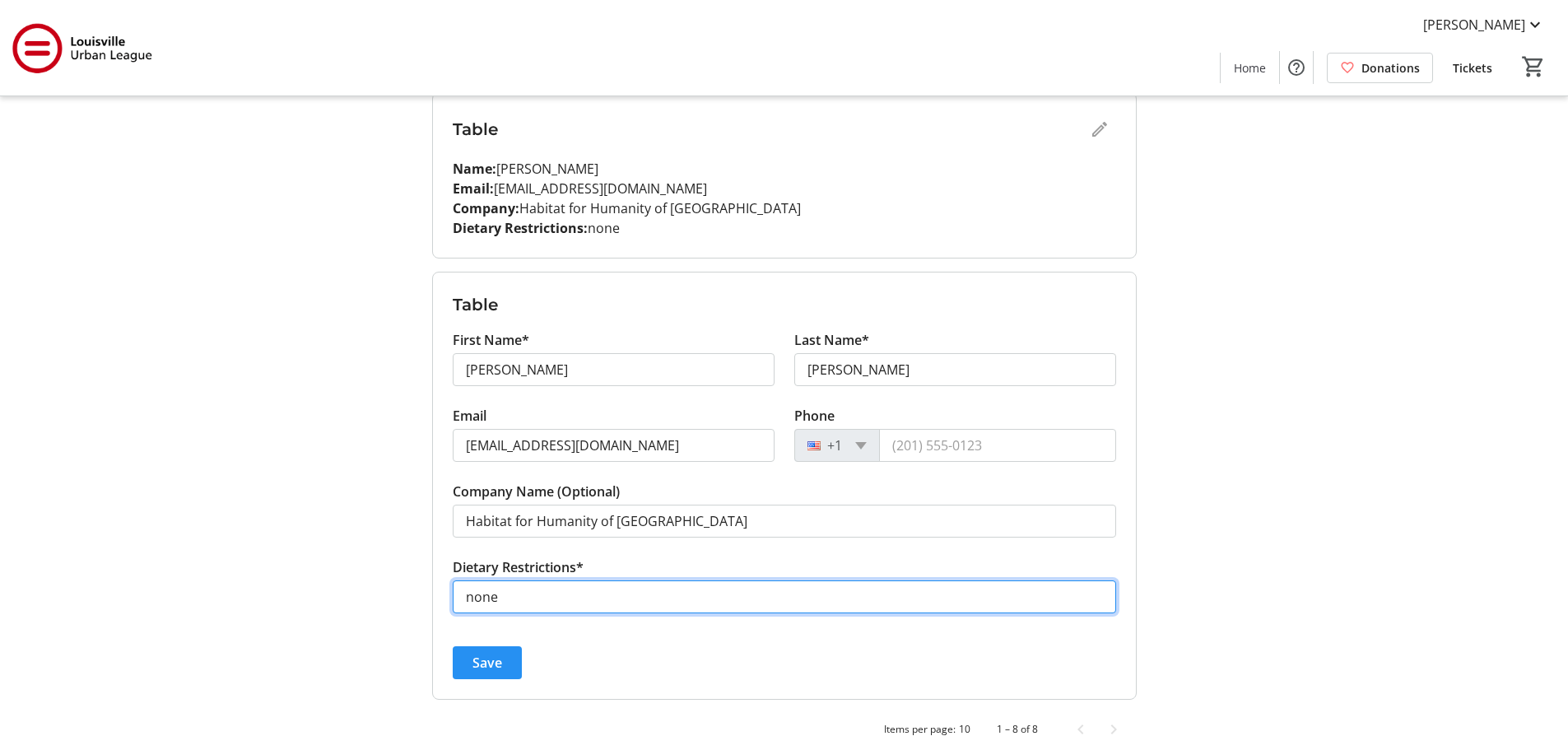
type input "none"
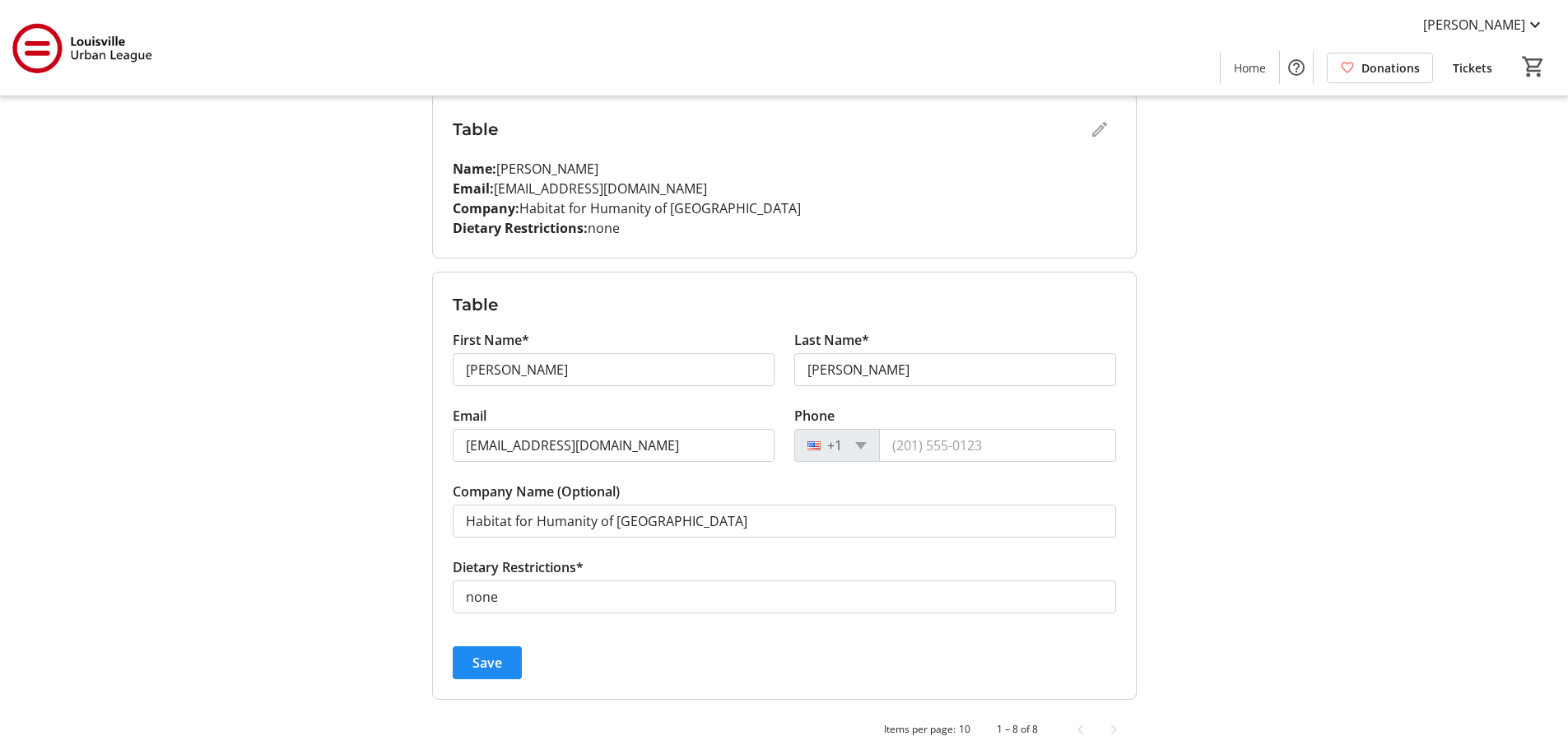
click at [495, 650] on span "submit" at bounding box center [487, 662] width 69 height 39
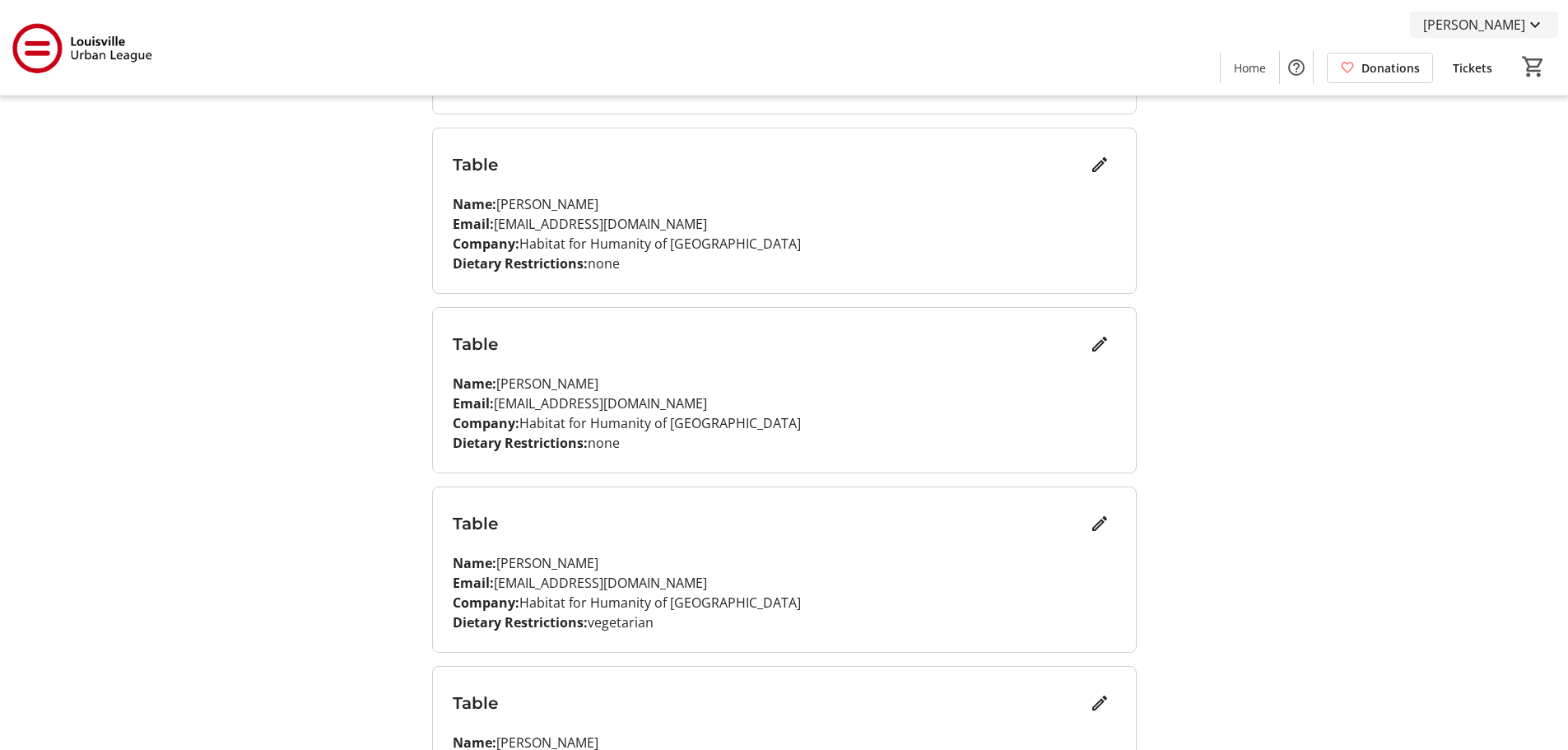
scroll to position [748, 0]
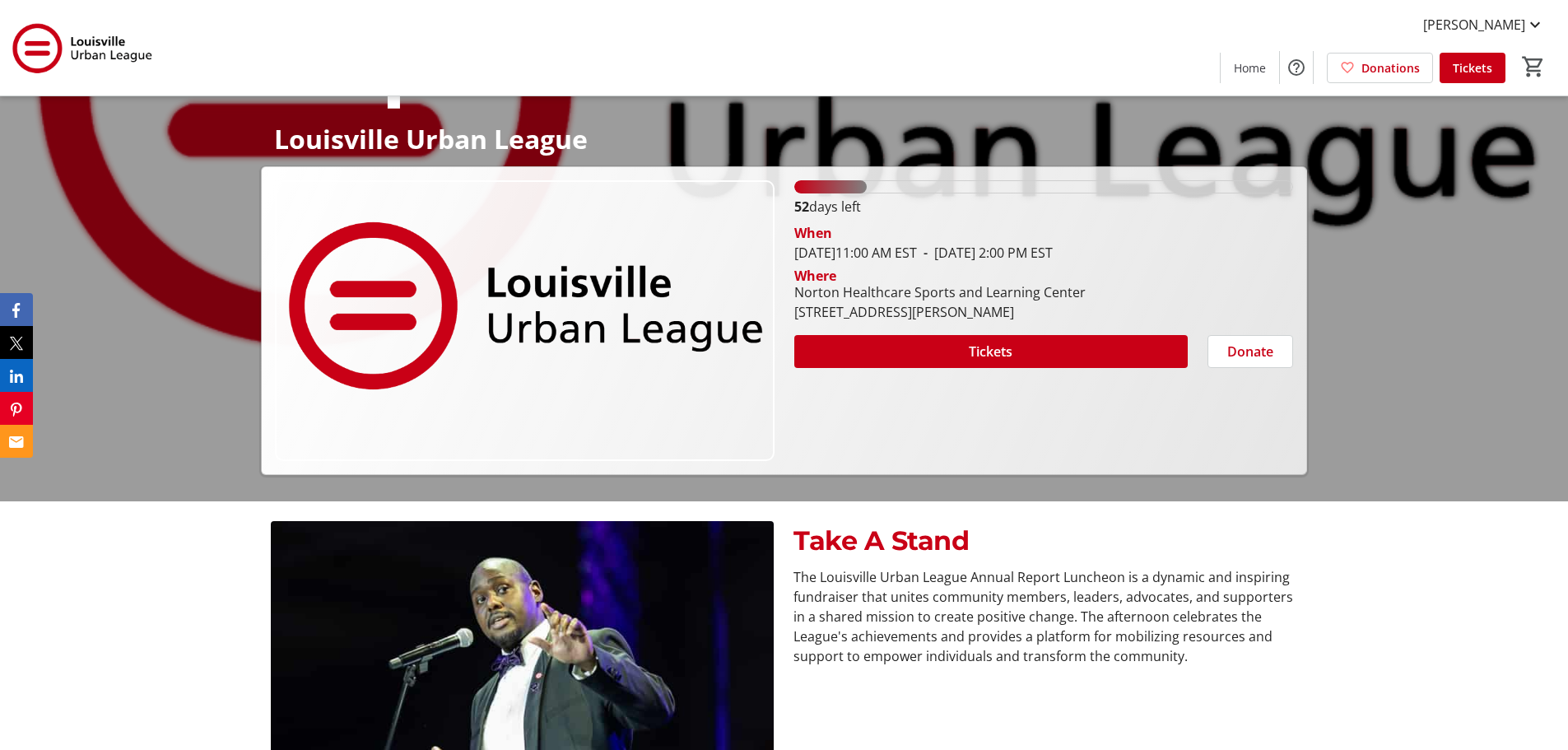
scroll to position [248, 0]
click at [1142, 350] on span at bounding box center [991, 352] width 394 height 39
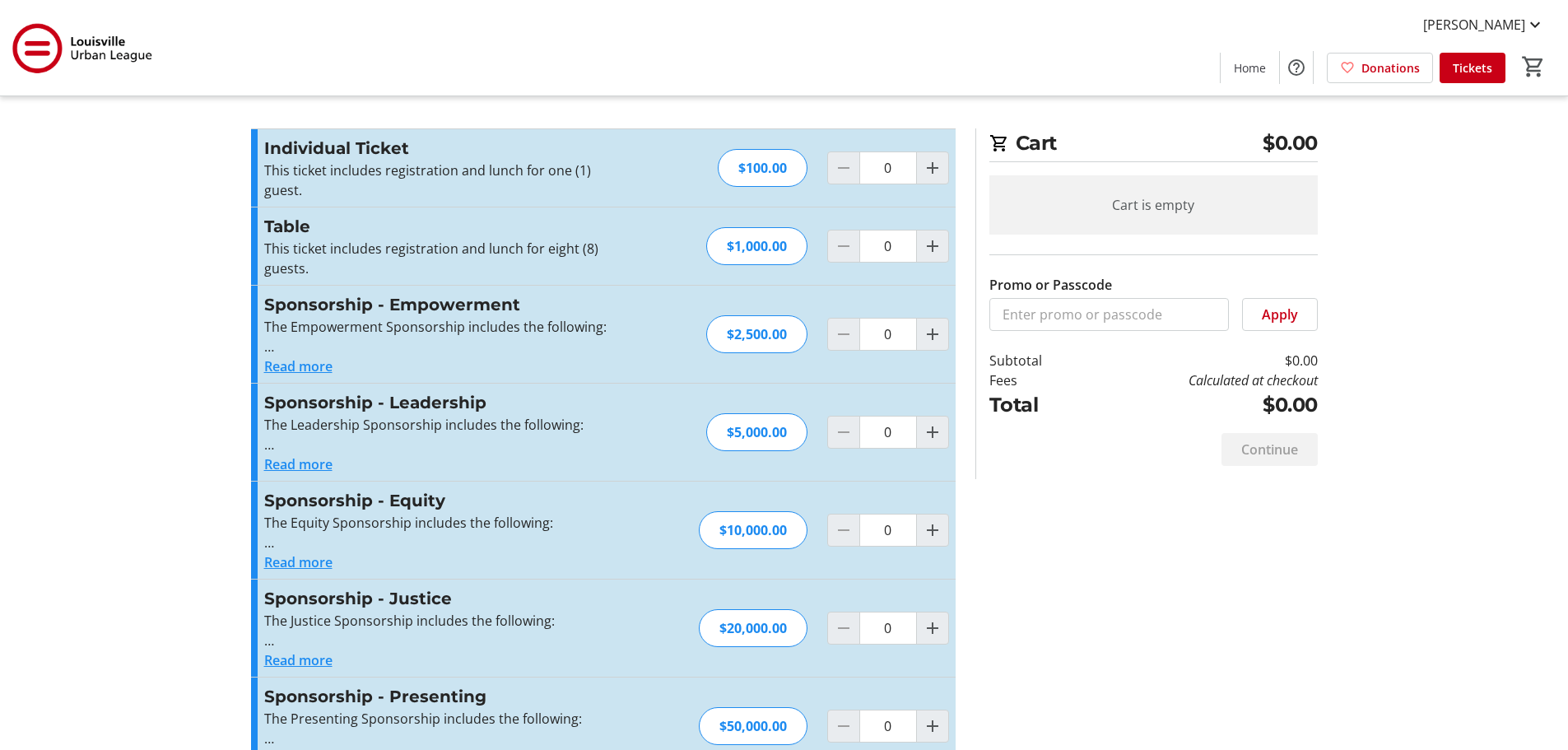
scroll to position [52, 0]
